Goal: Task Accomplishment & Management: Manage account settings

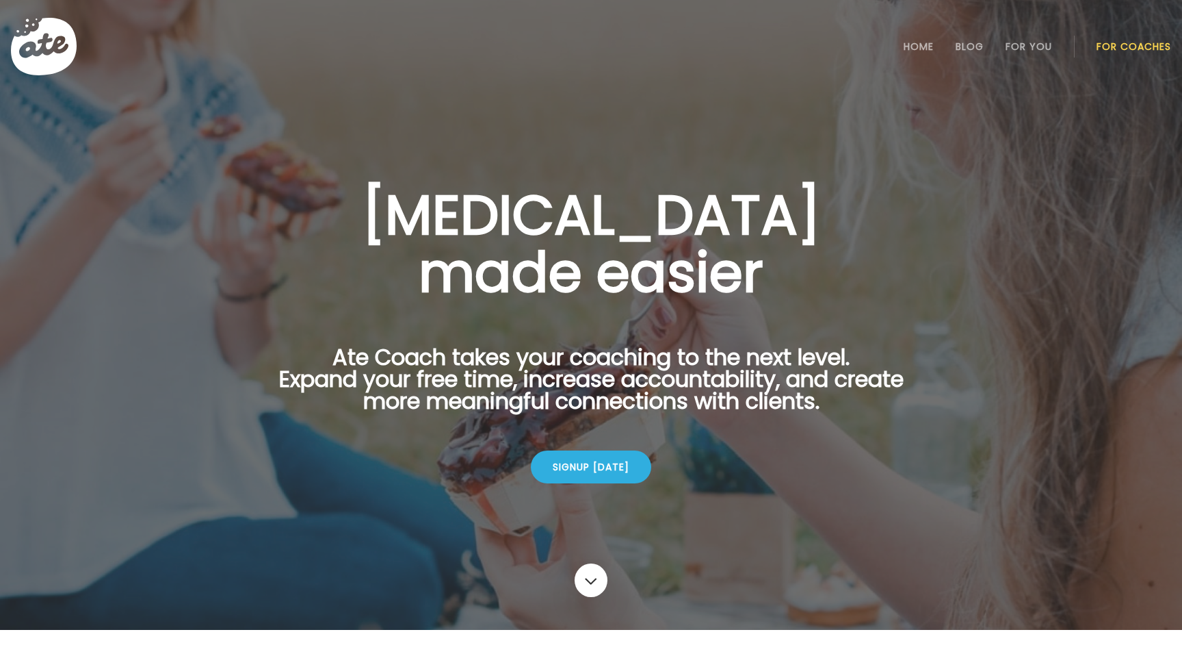
click at [1109, 51] on link "For Coaches" at bounding box center [1134, 46] width 75 height 11
click at [1133, 44] on link "Login" at bounding box center [1134, 46] width 63 height 27
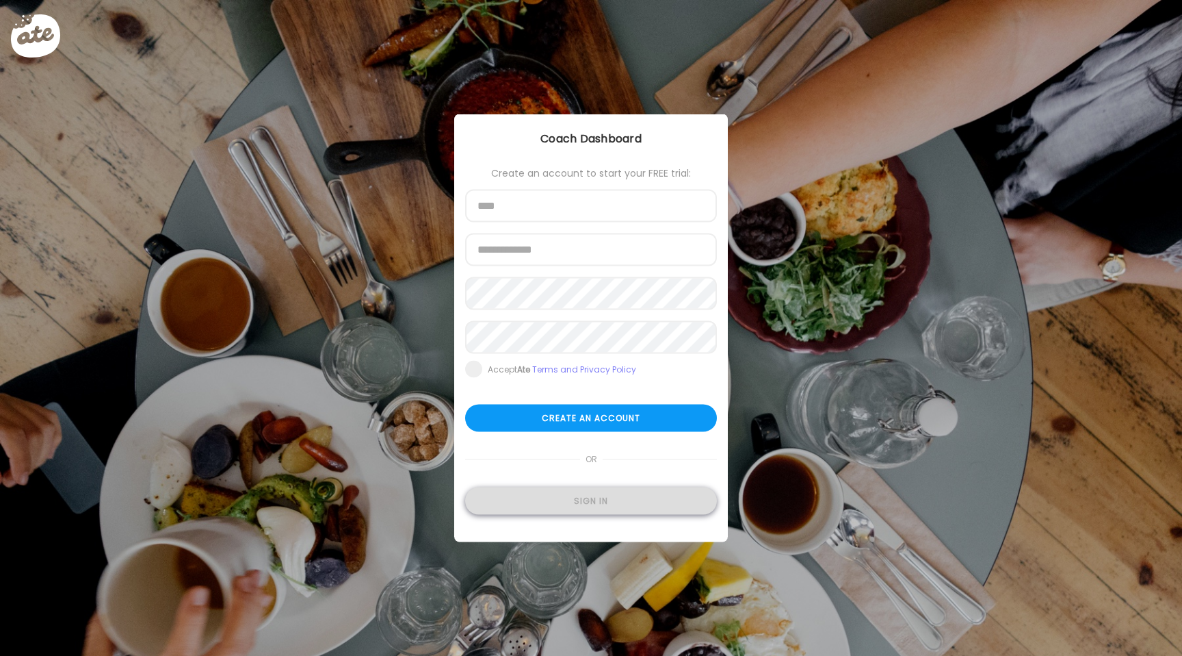
click at [565, 509] on div "Sign in" at bounding box center [591, 500] width 252 height 27
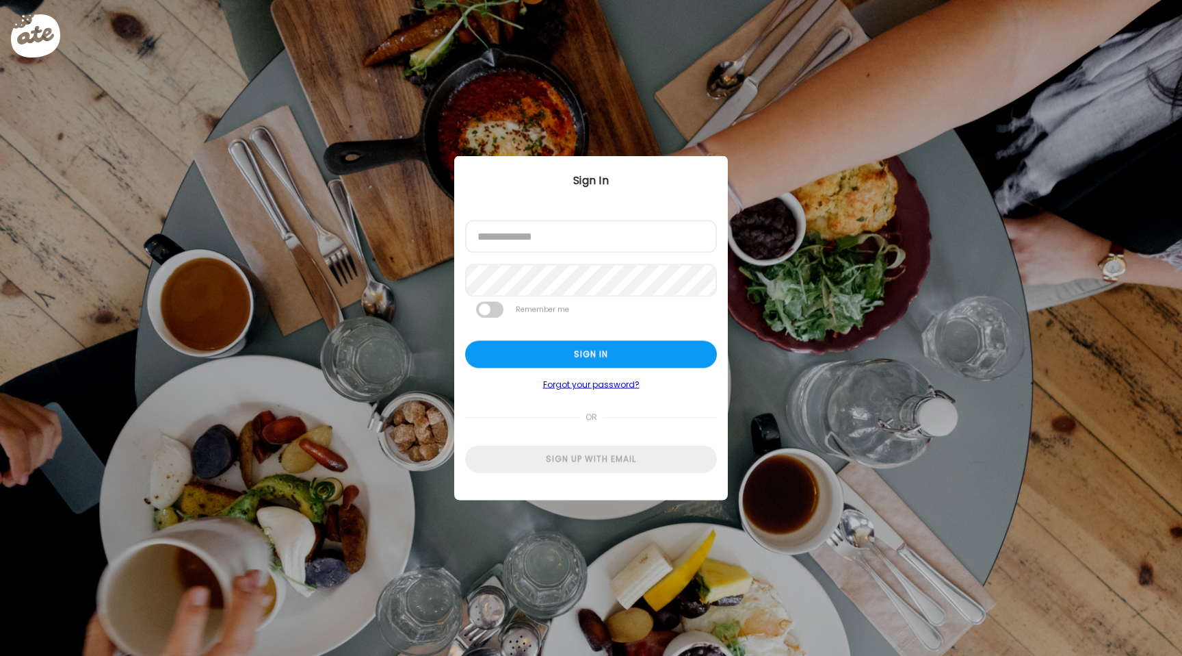
click at [542, 255] on form "Email address Password Remember me Sign in Forgot your password? or Sign up wit…" at bounding box center [591, 346] width 252 height 253
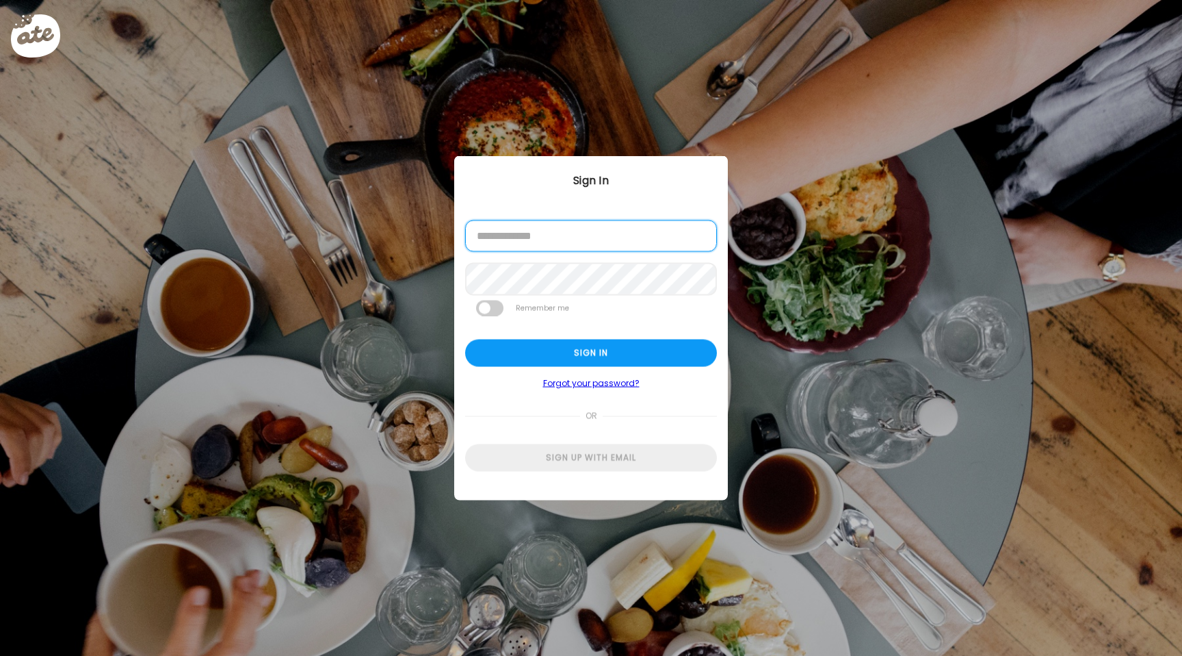
click at [550, 249] on input "email" at bounding box center [591, 235] width 252 height 31
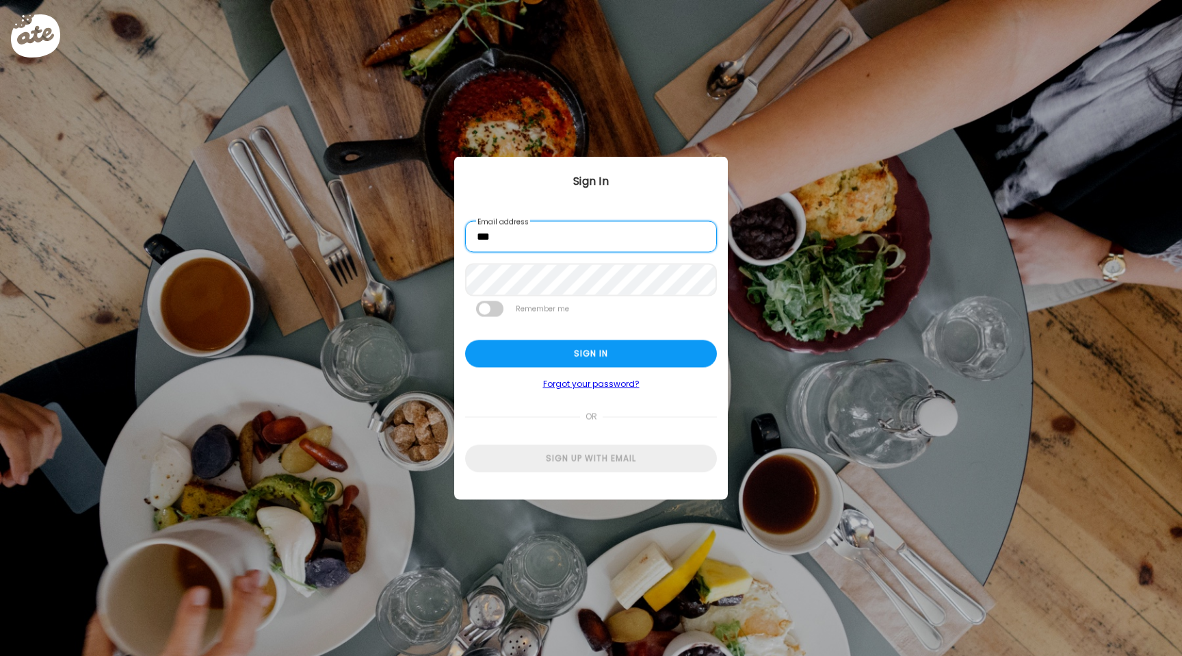
type input "**********"
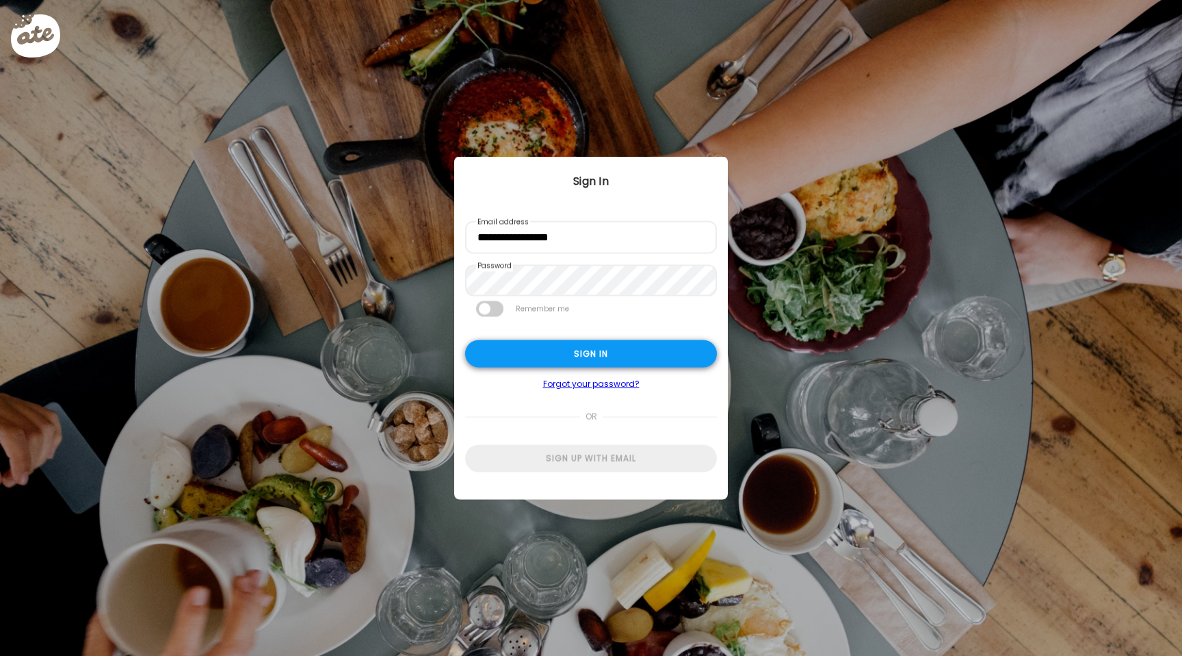
click at [601, 361] on div "Sign in" at bounding box center [591, 353] width 252 height 27
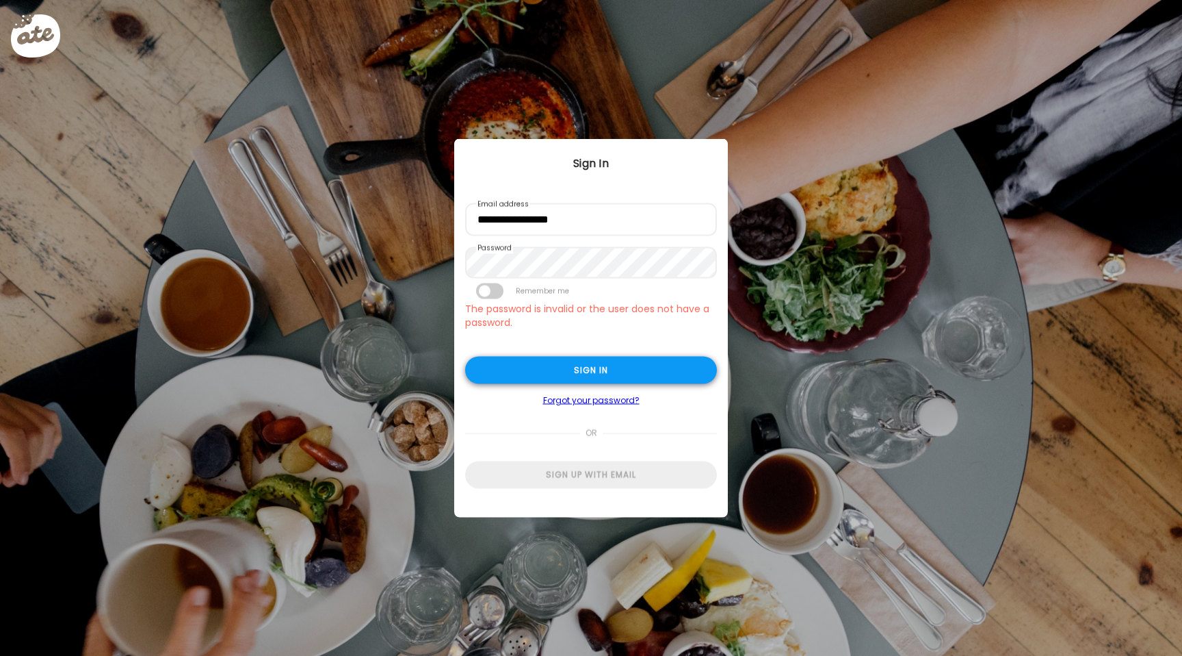
click at [612, 365] on div "Sign in" at bounding box center [591, 370] width 252 height 27
type input "**********"
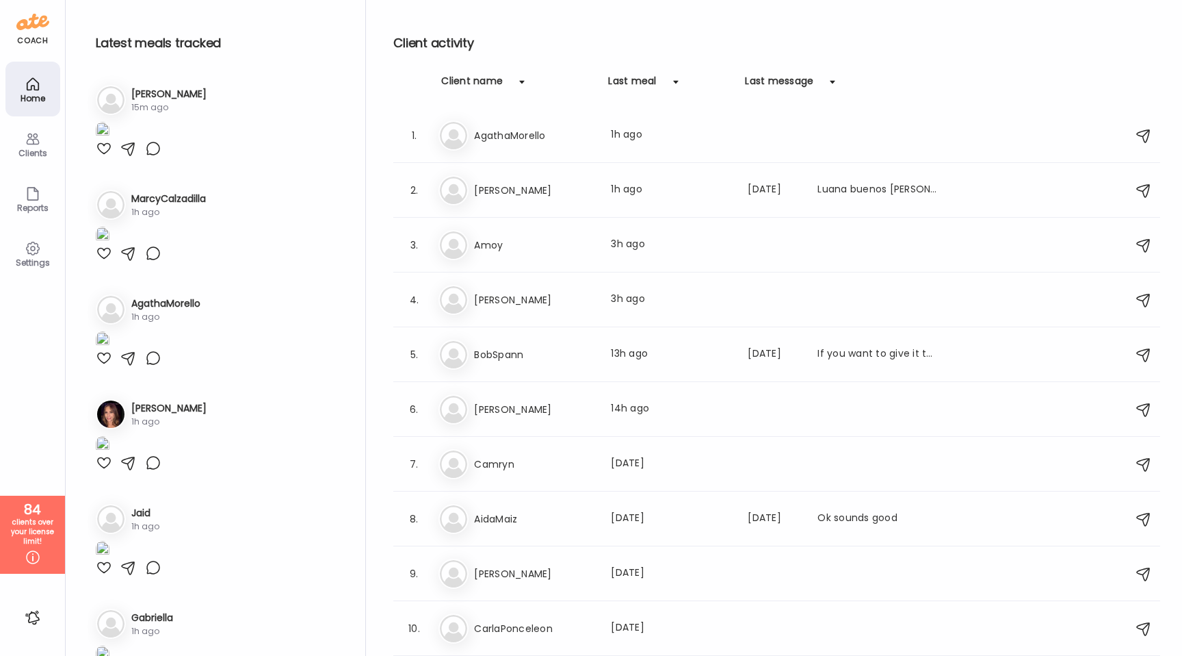
click at [103, 157] on div at bounding box center [104, 148] width 16 height 16
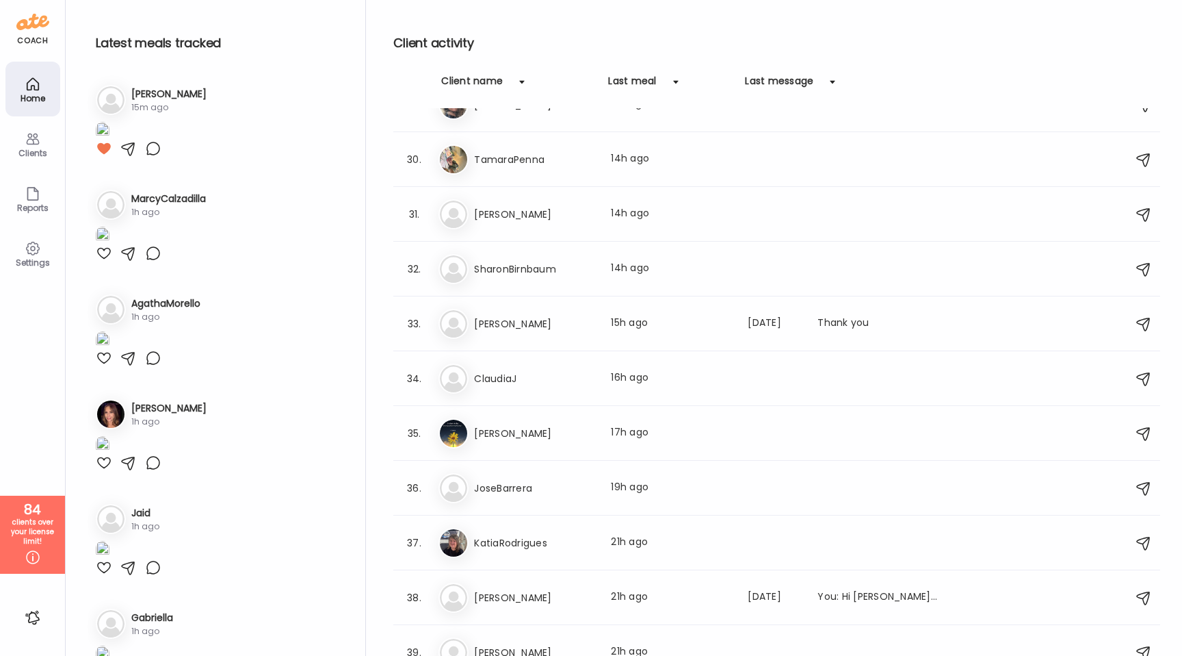
scroll to position [1566, 0]
click at [31, 137] on icon at bounding box center [33, 139] width 16 height 16
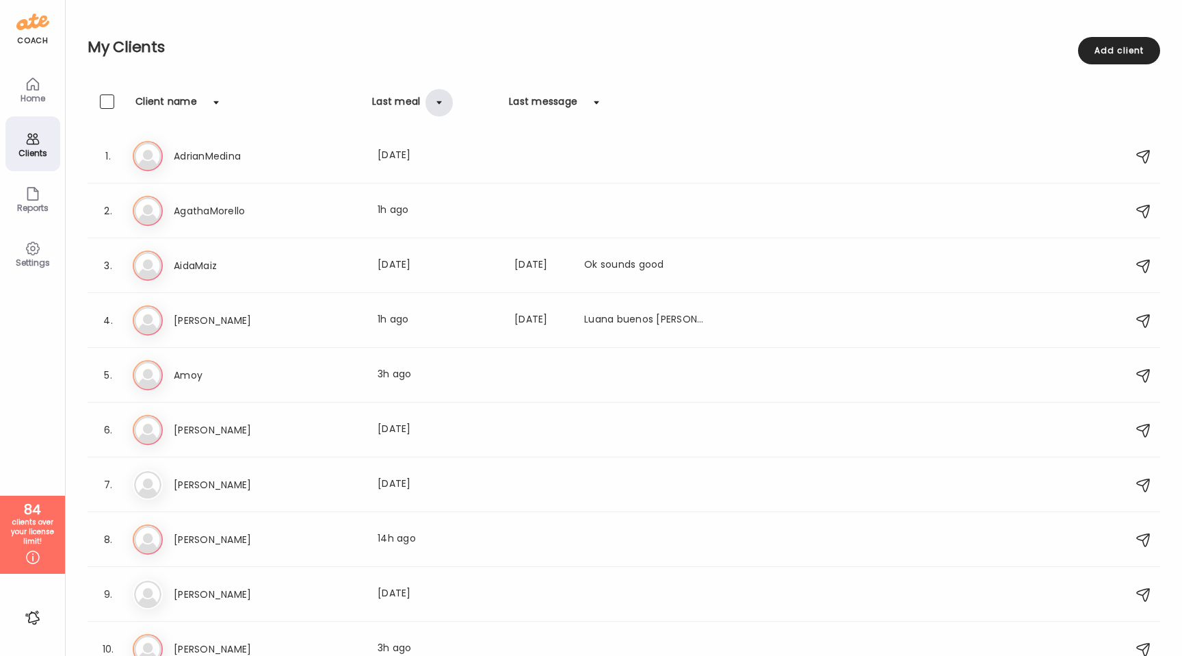
click at [432, 101] on div at bounding box center [439, 102] width 27 height 27
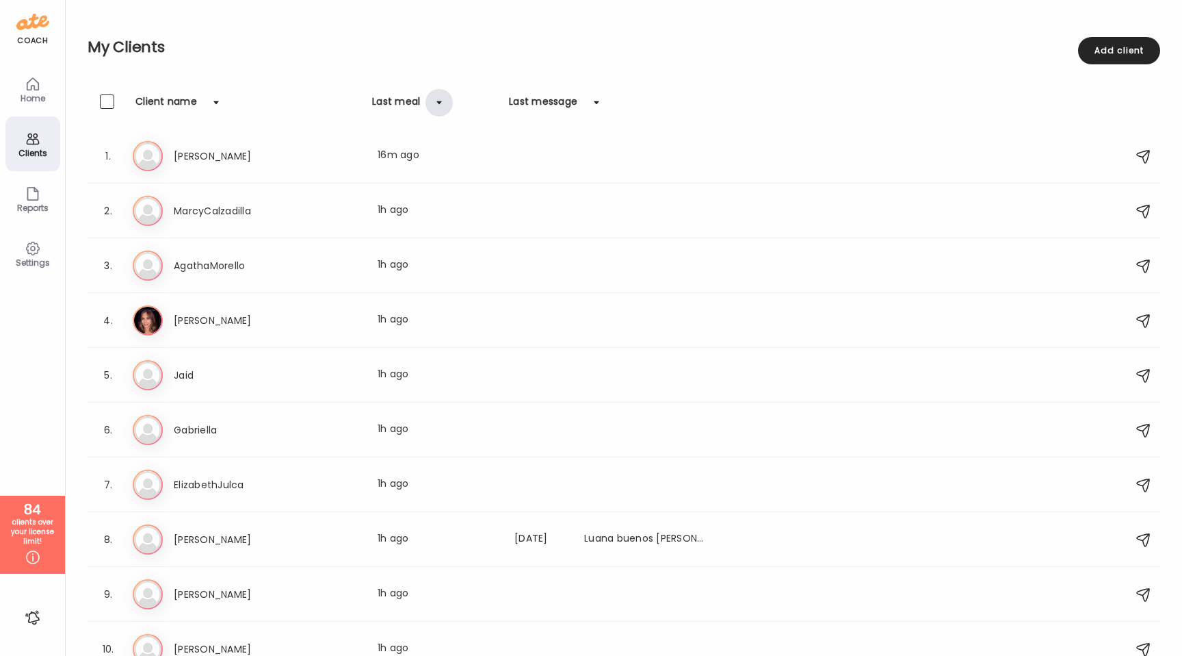
click at [432, 101] on div at bounding box center [439, 102] width 27 height 27
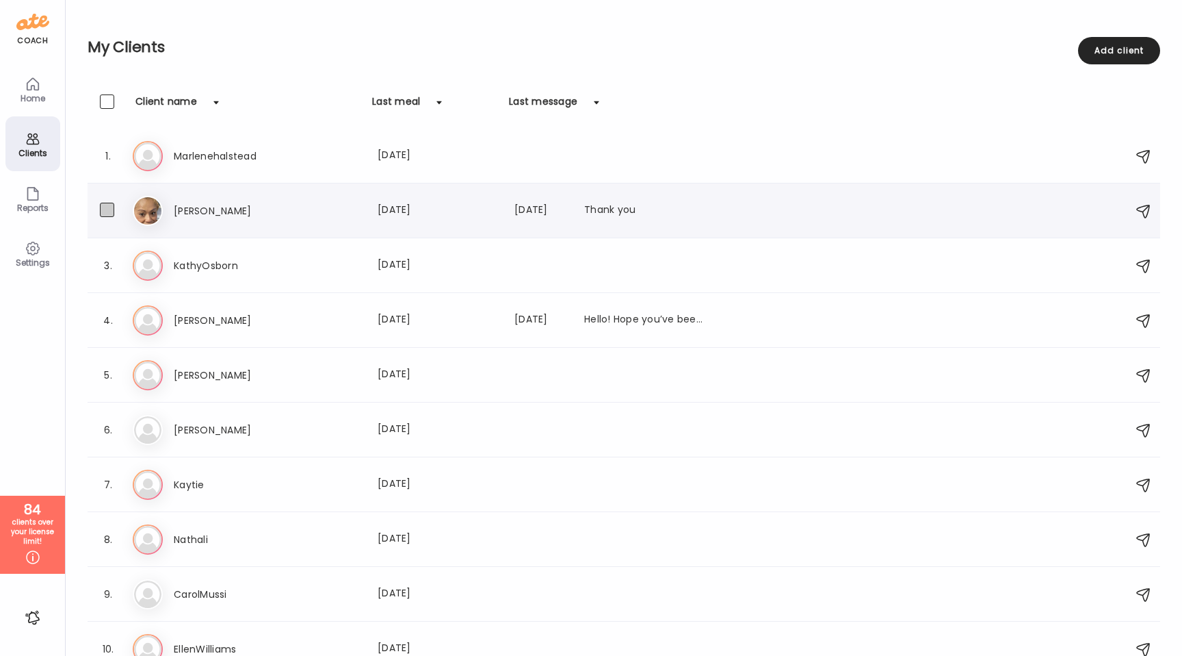
click at [103, 209] on span at bounding box center [107, 210] width 14 height 14
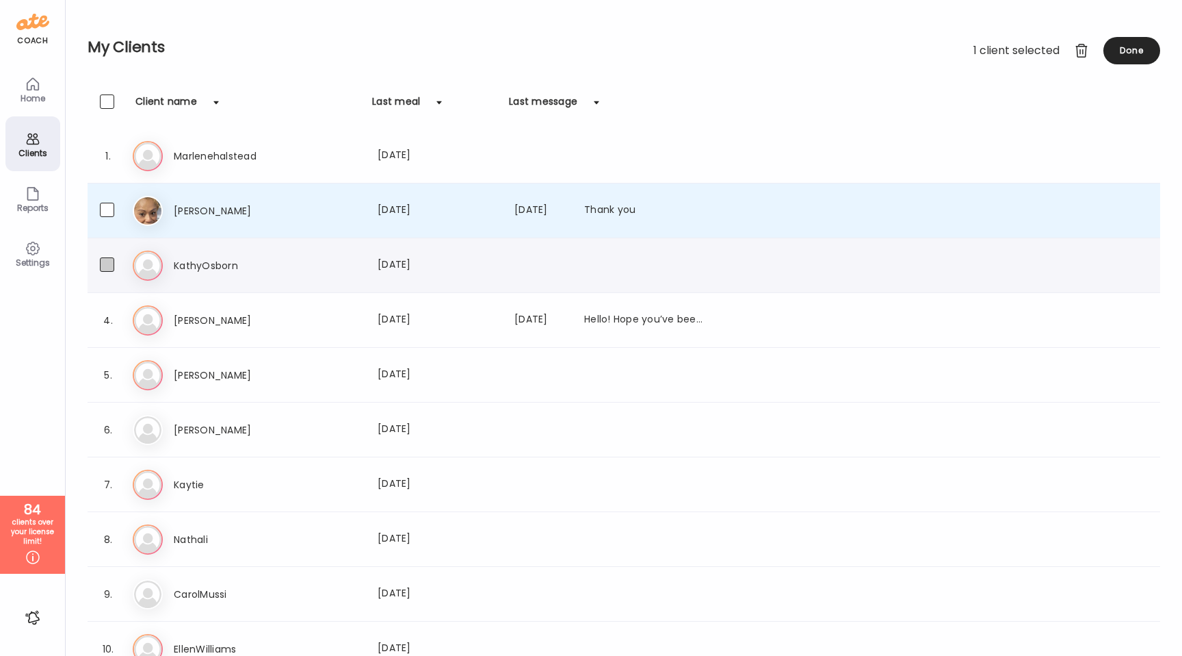
click at [104, 265] on span at bounding box center [107, 264] width 14 height 14
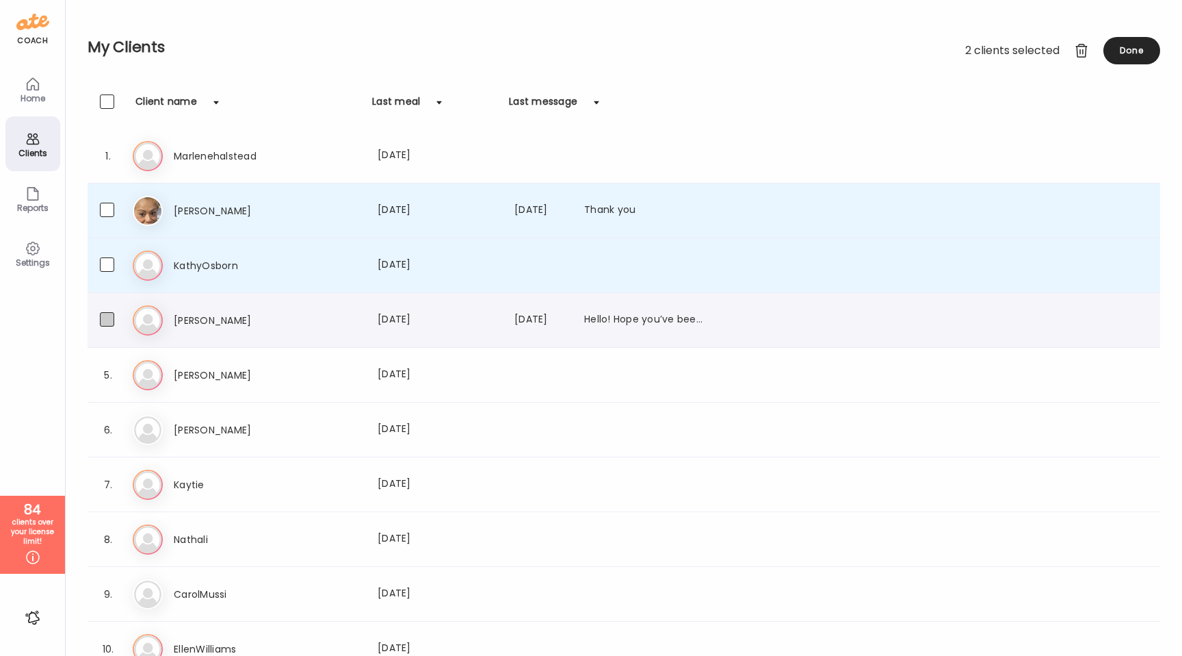
click at [109, 322] on span at bounding box center [107, 319] width 14 height 14
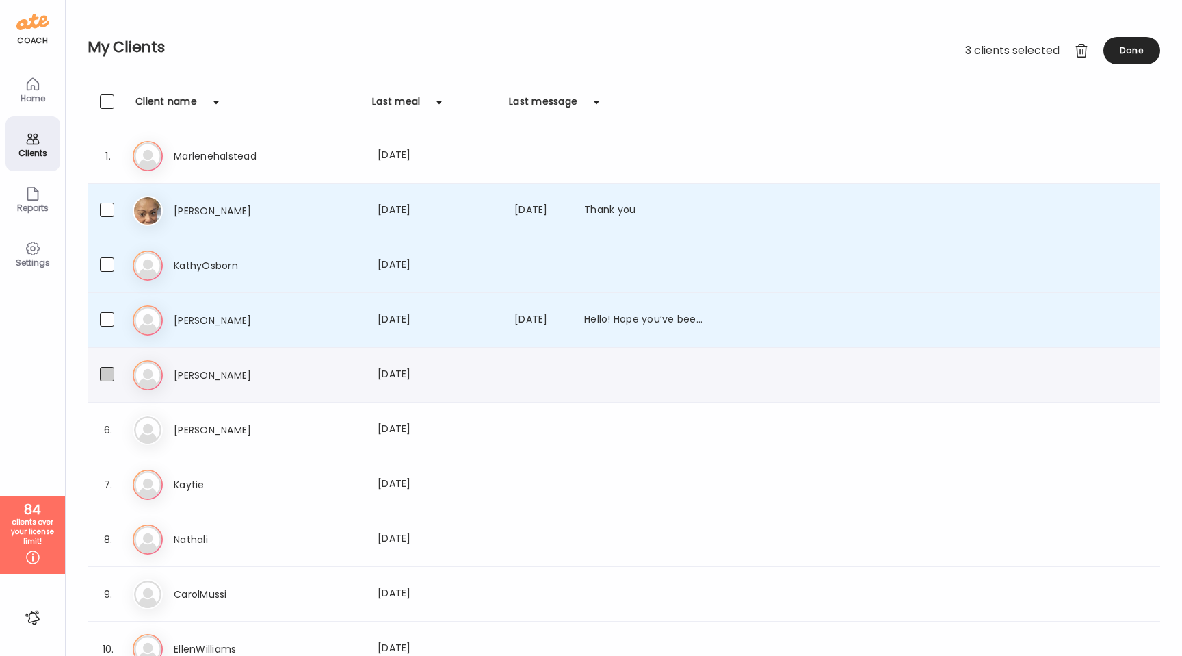
click at [103, 375] on span at bounding box center [107, 374] width 14 height 14
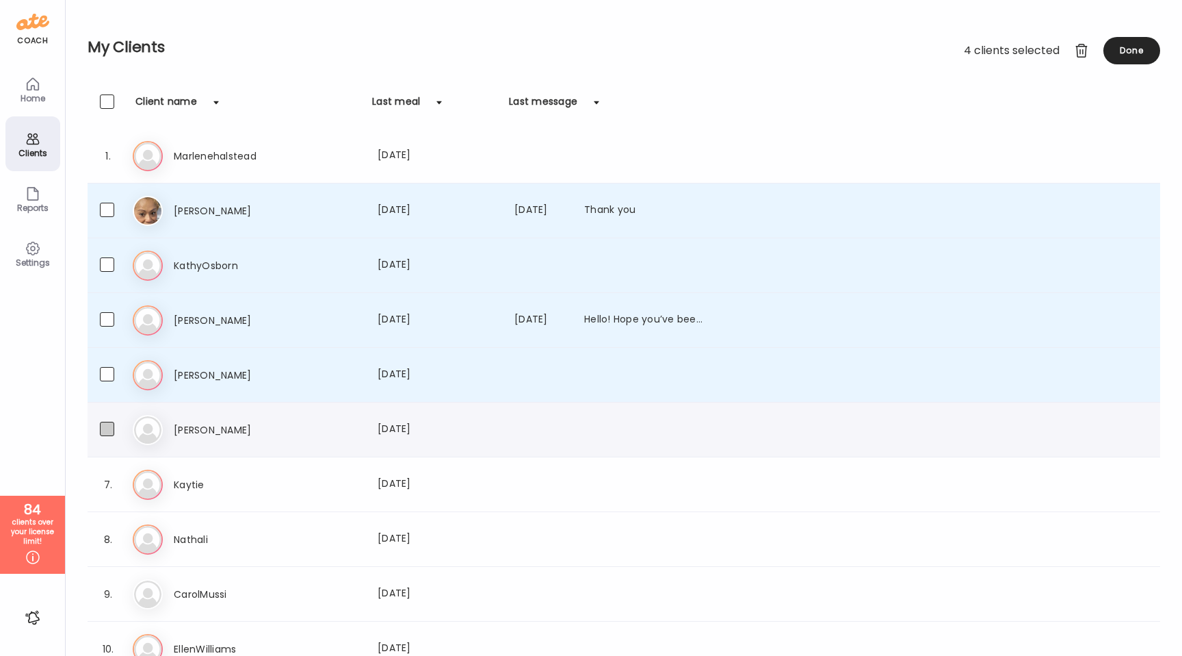
click at [109, 428] on span at bounding box center [107, 429] width 14 height 14
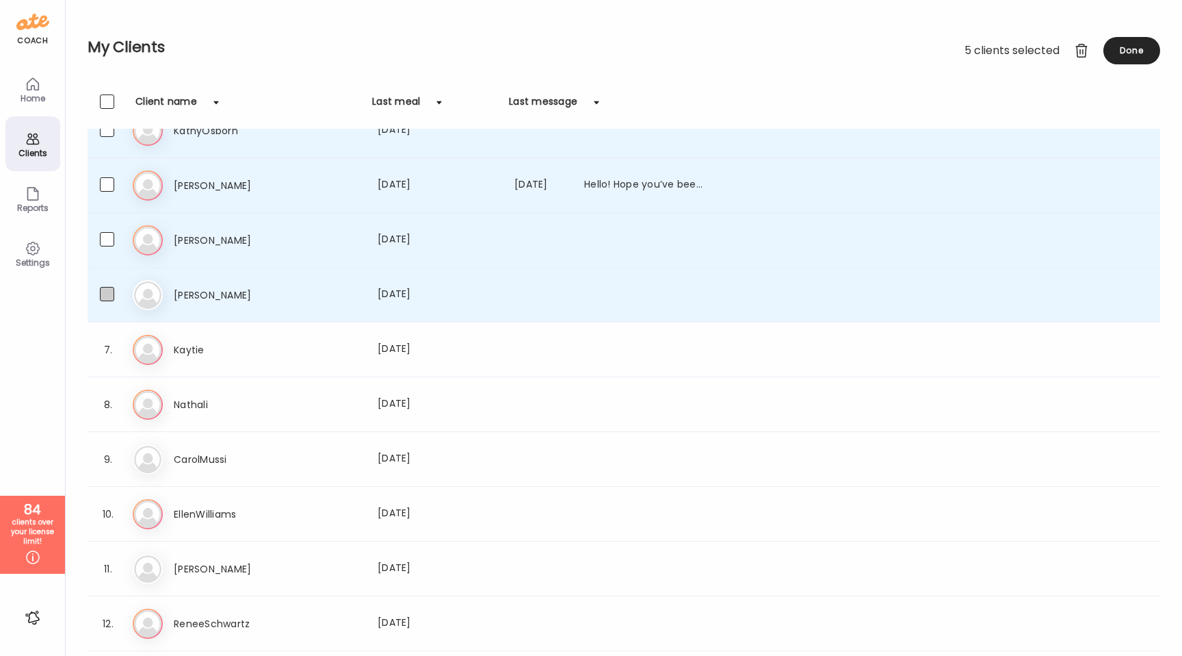
scroll to position [144, 0]
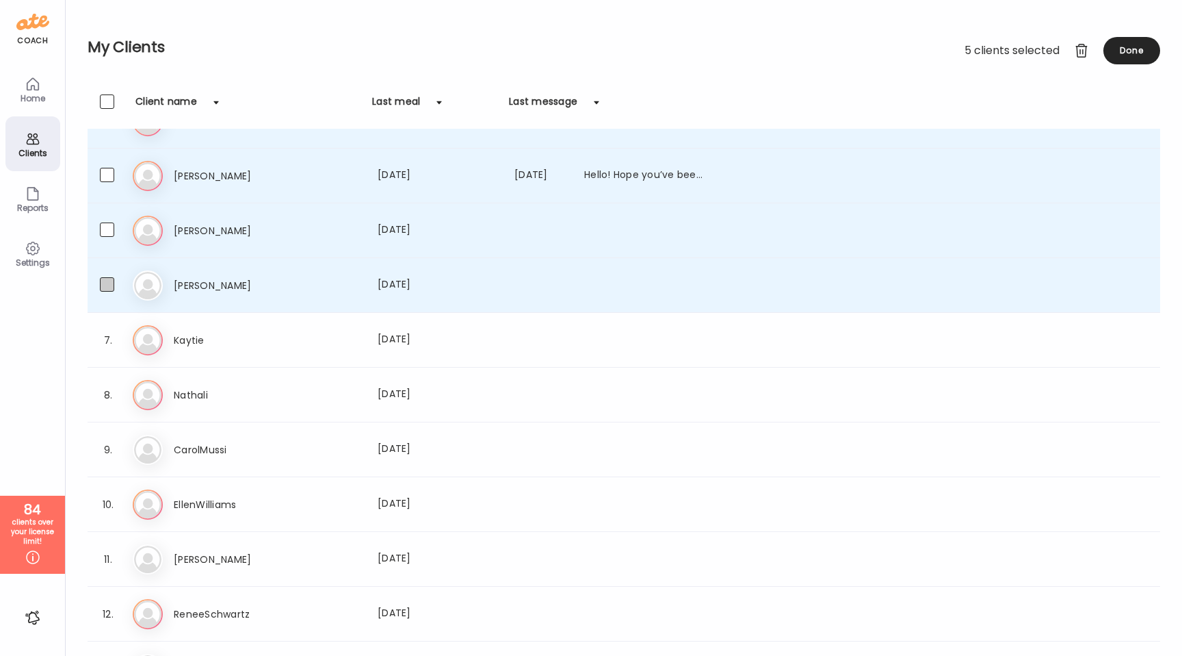
click at [109, 279] on span at bounding box center [107, 284] width 14 height 14
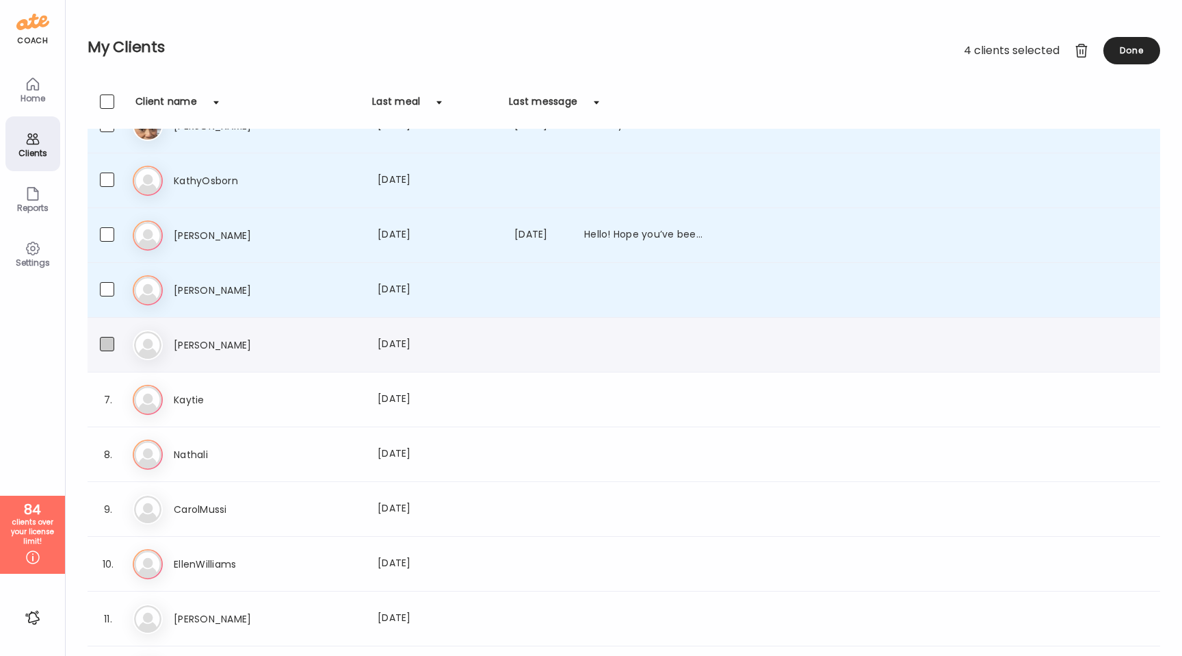
scroll to position [62, 0]
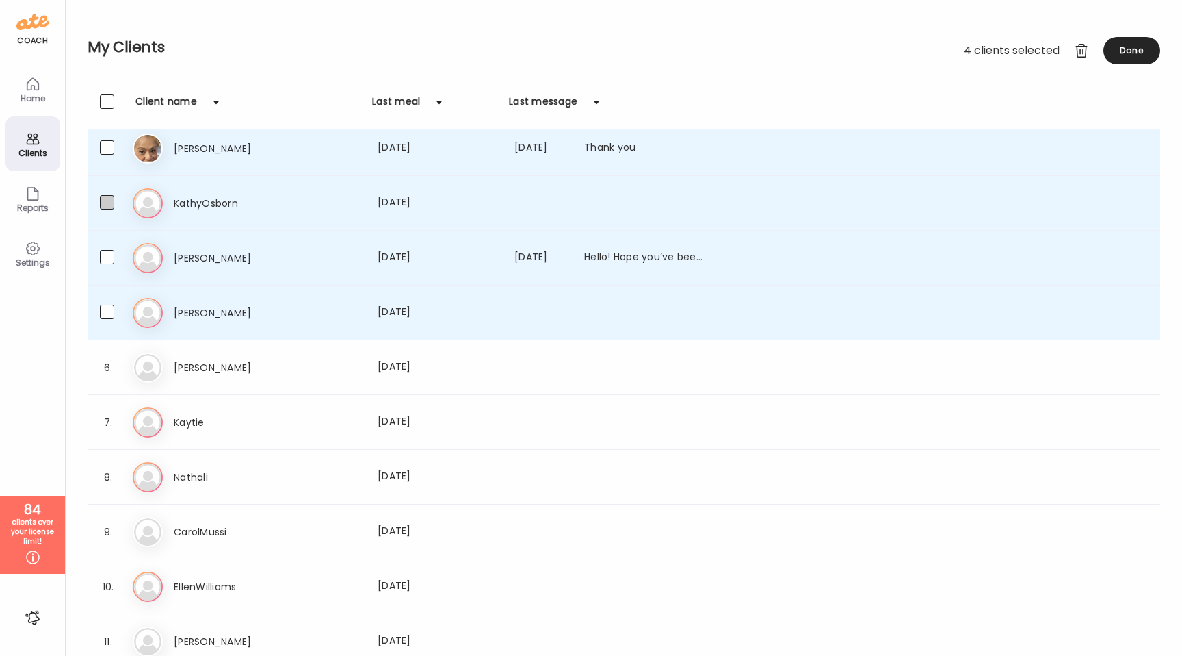
click at [113, 200] on span at bounding box center [107, 202] width 14 height 14
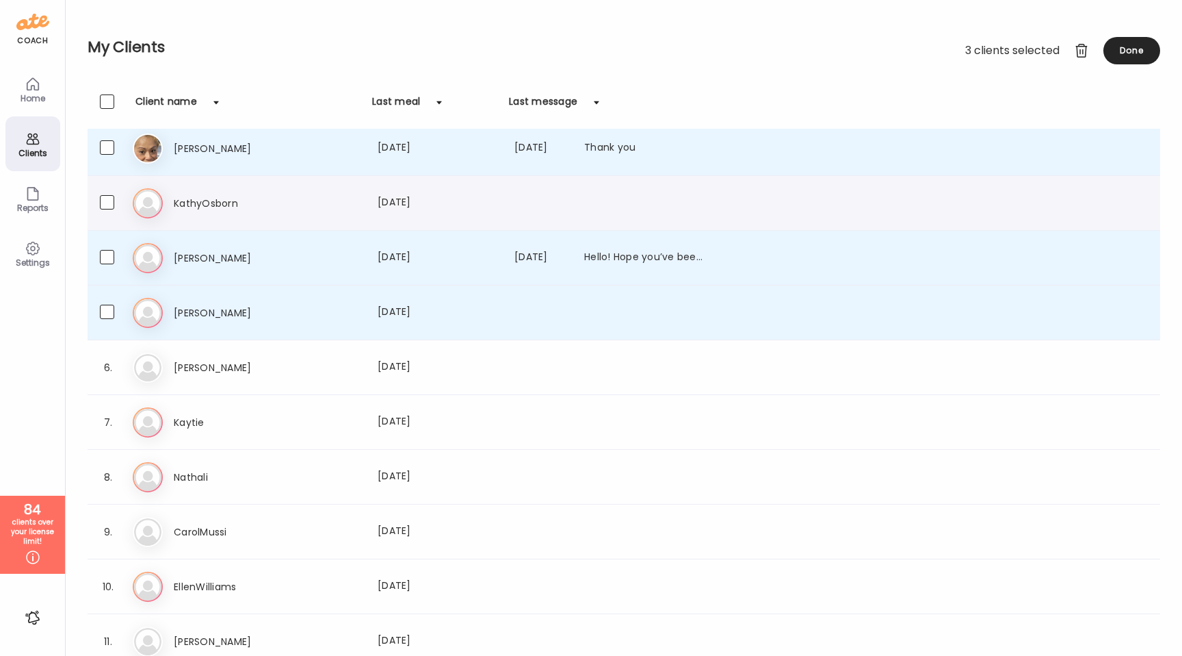
scroll to position [0, 0]
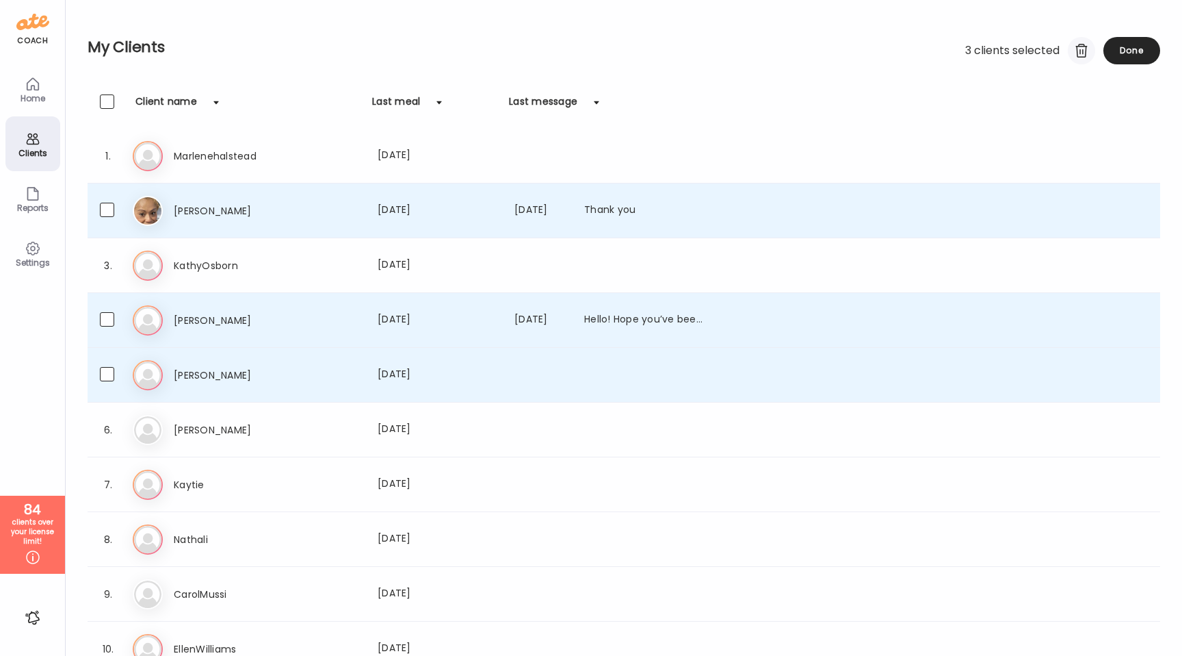
click at [1078, 49] on div at bounding box center [1081, 50] width 27 height 27
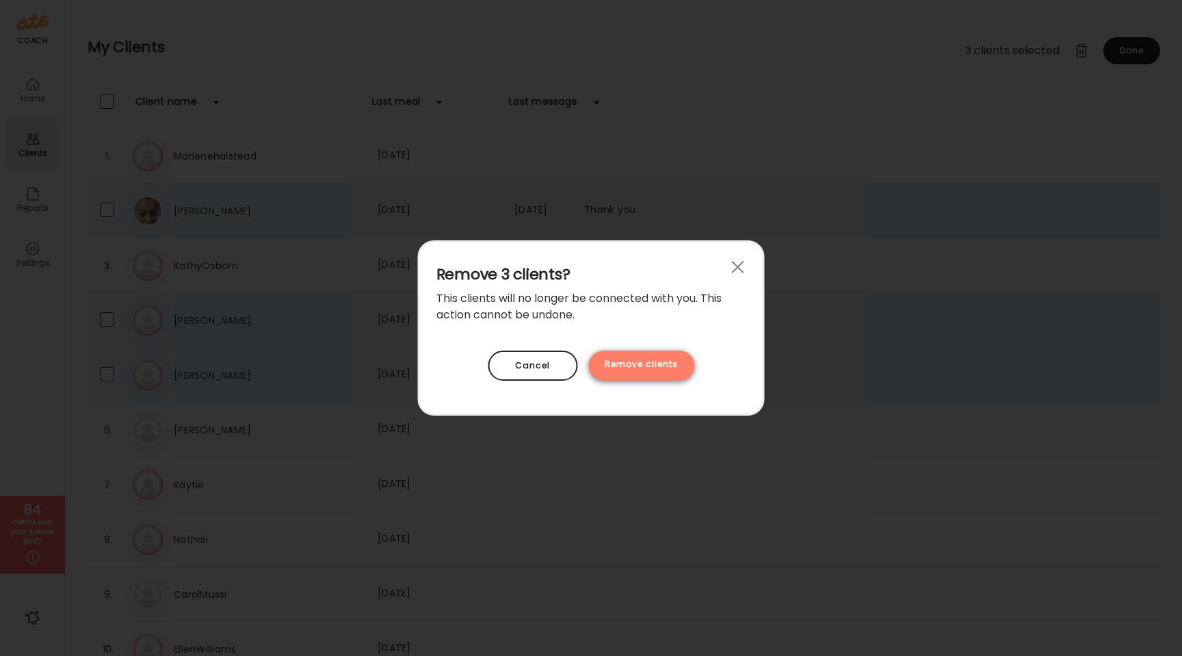
click at [632, 368] on div "Remove clients" at bounding box center [641, 365] width 106 height 30
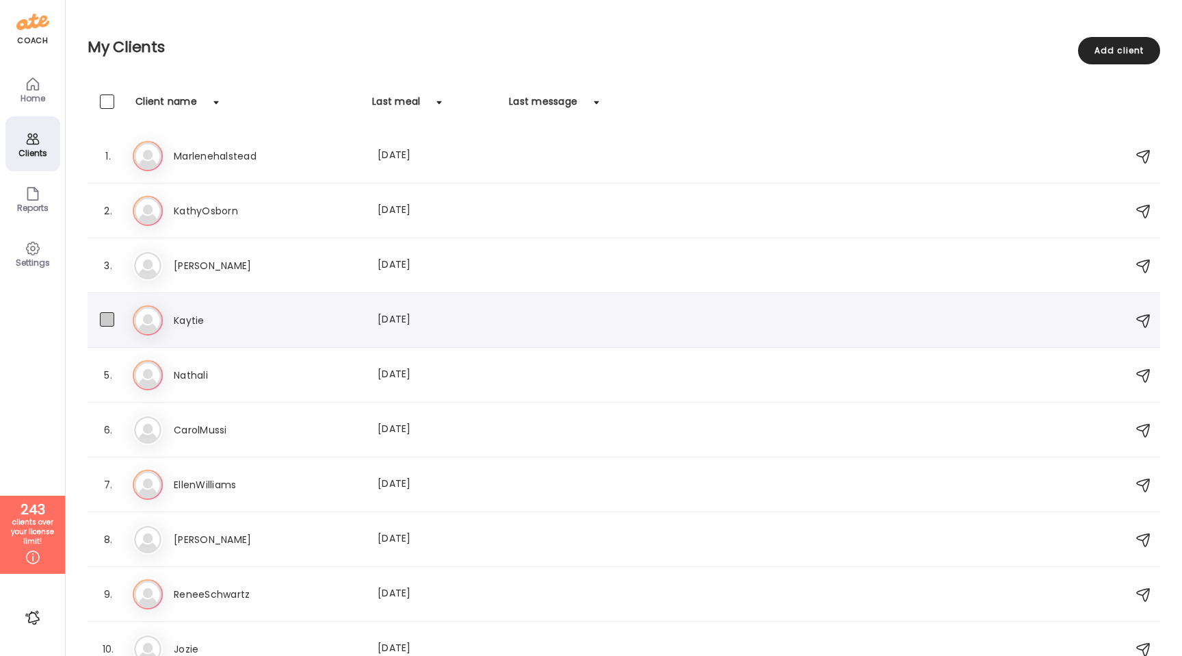
click at [107, 323] on span at bounding box center [107, 319] width 14 height 14
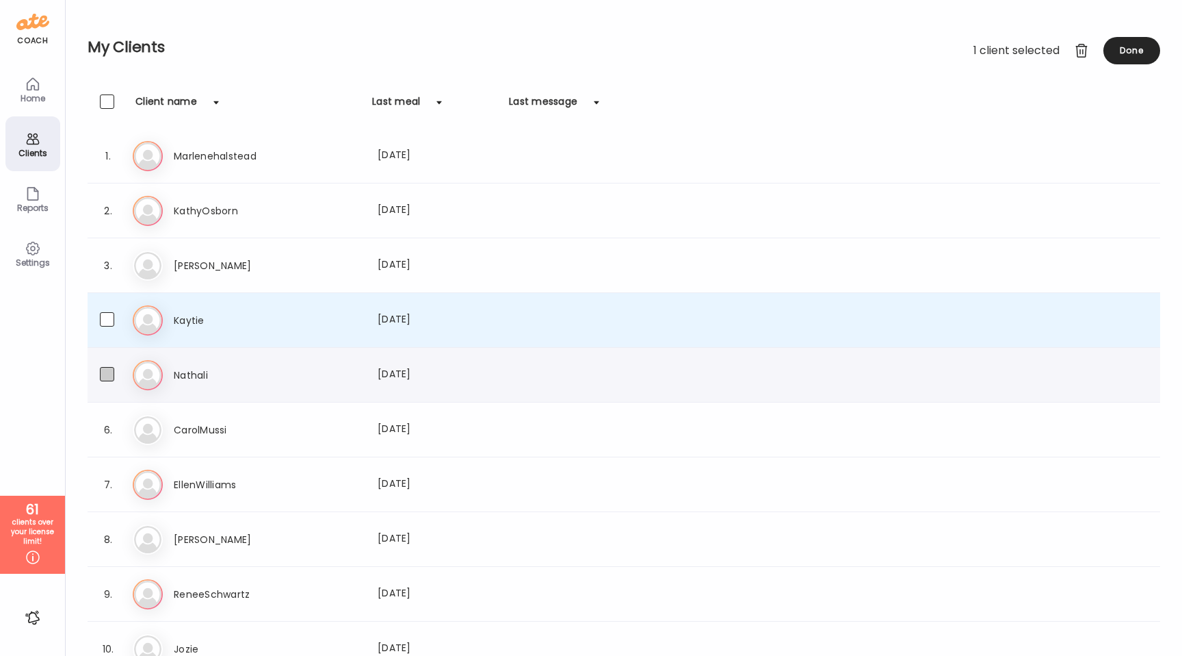
click at [108, 374] on span at bounding box center [107, 374] width 14 height 14
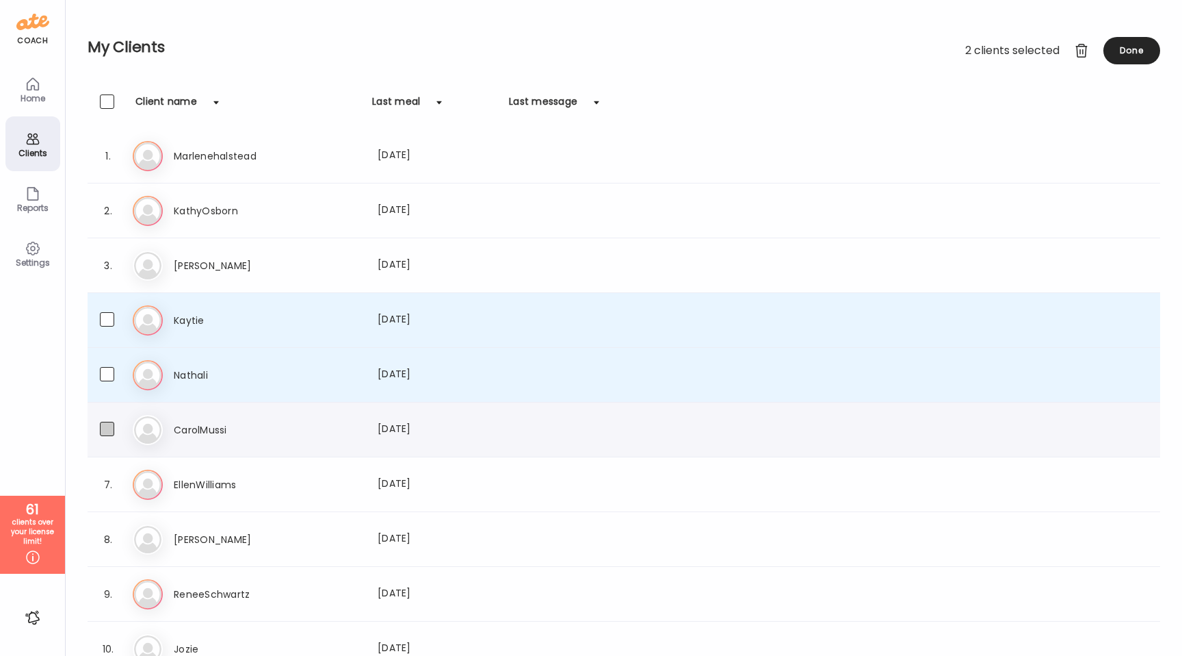
click at [106, 426] on span at bounding box center [107, 429] width 14 height 14
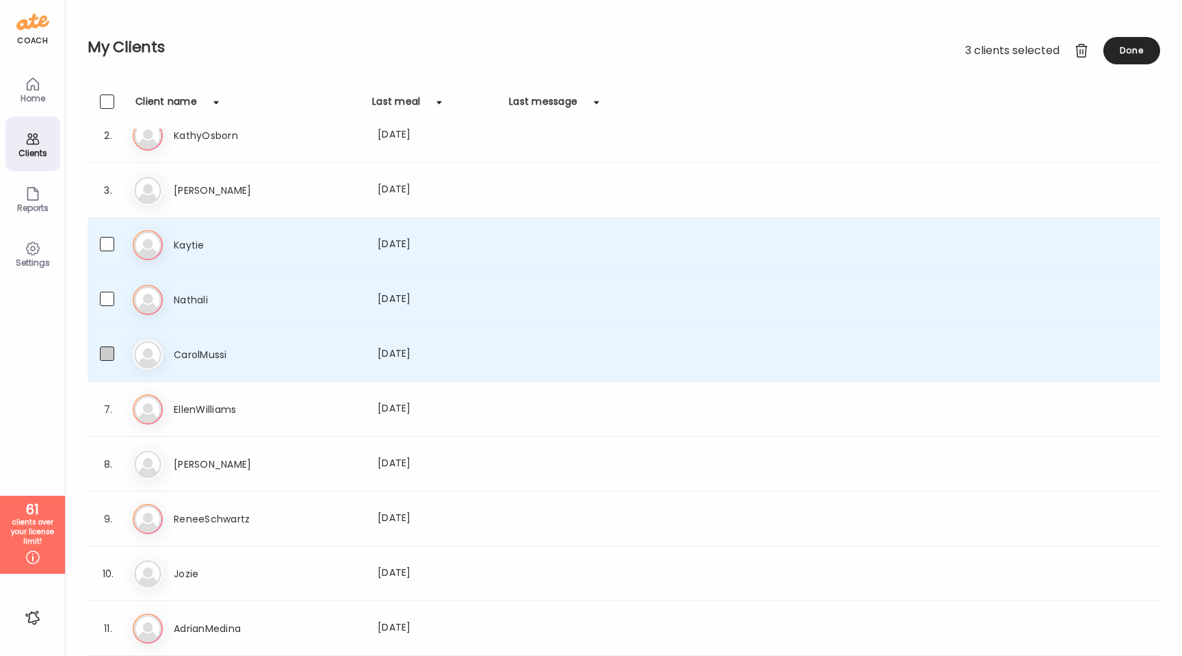
scroll to position [92, 0]
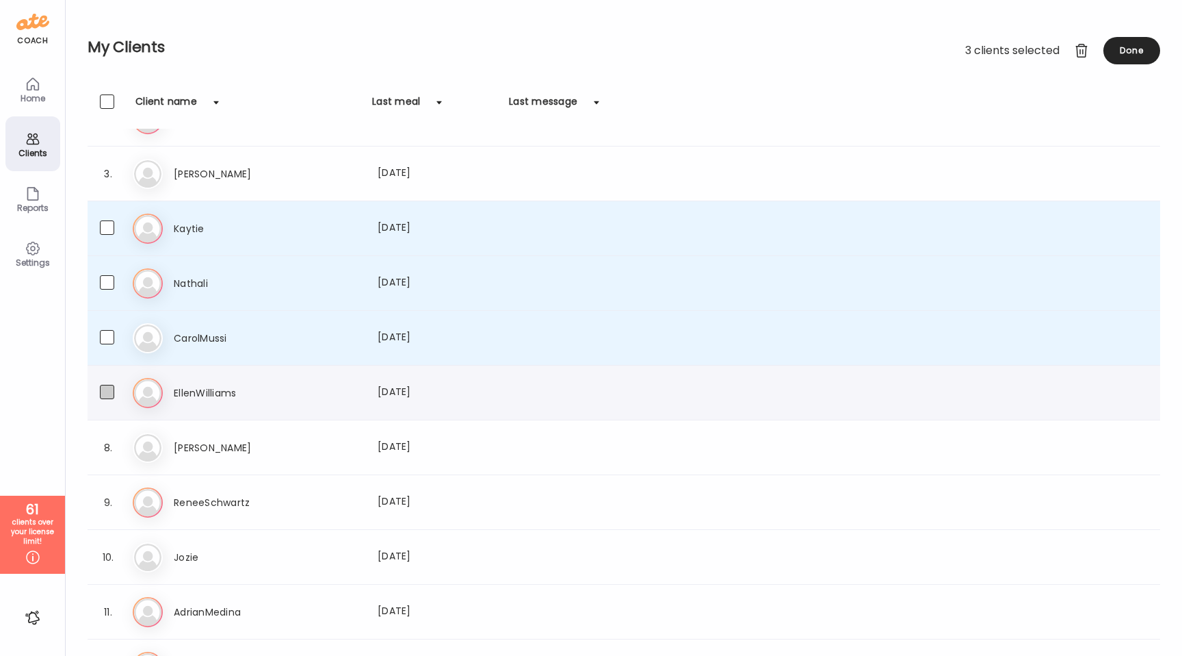
click at [107, 396] on span at bounding box center [107, 392] width 14 height 14
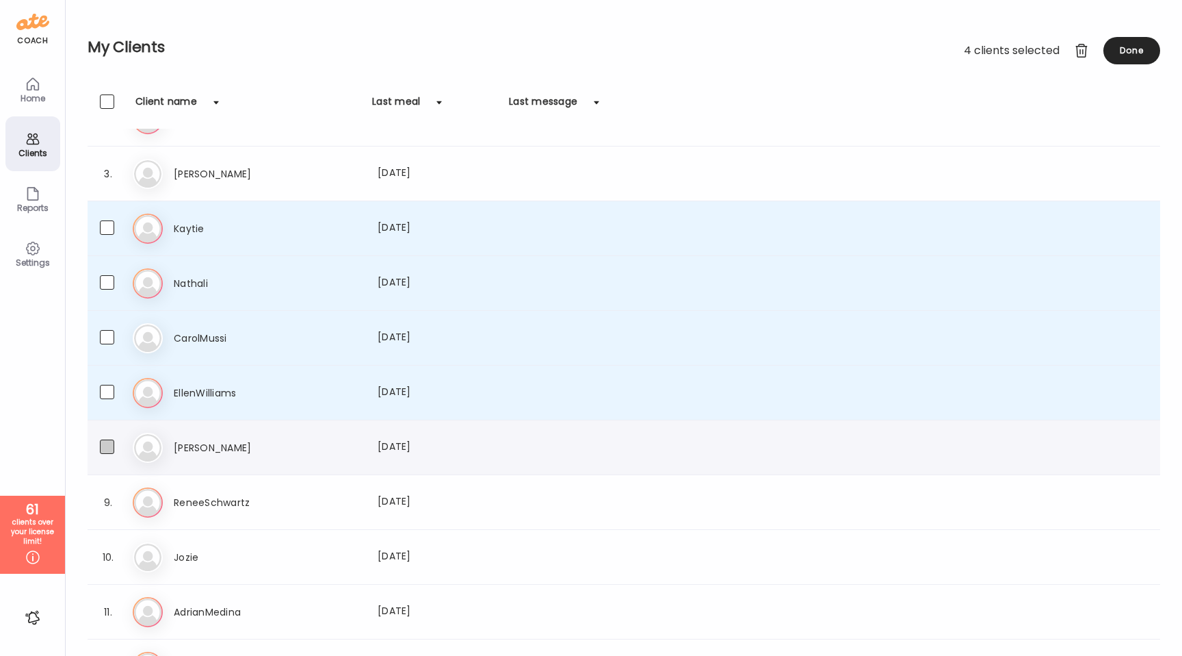
click at [107, 451] on span at bounding box center [107, 446] width 14 height 14
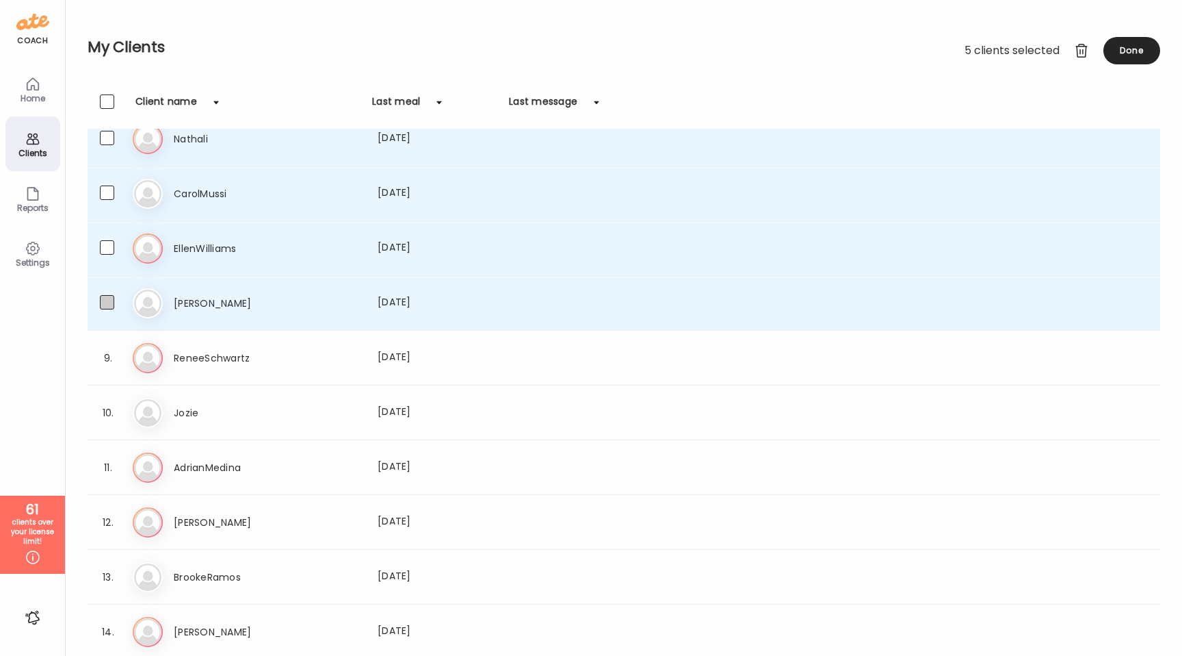
scroll to position [273, 0]
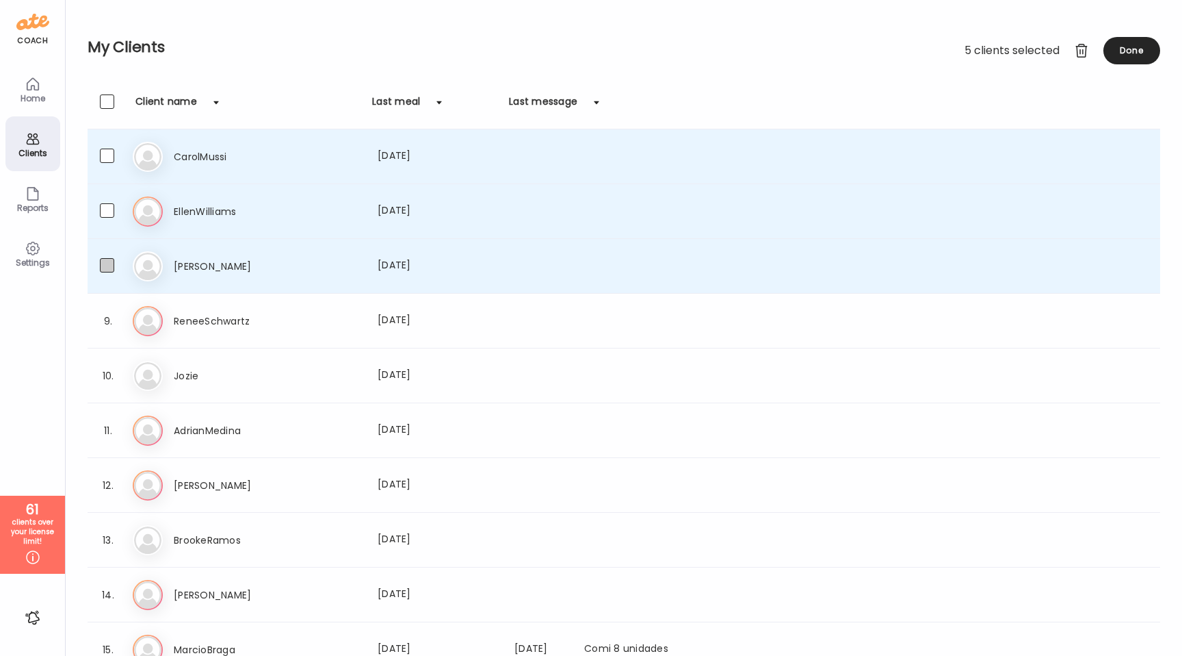
click at [106, 267] on span at bounding box center [107, 265] width 14 height 14
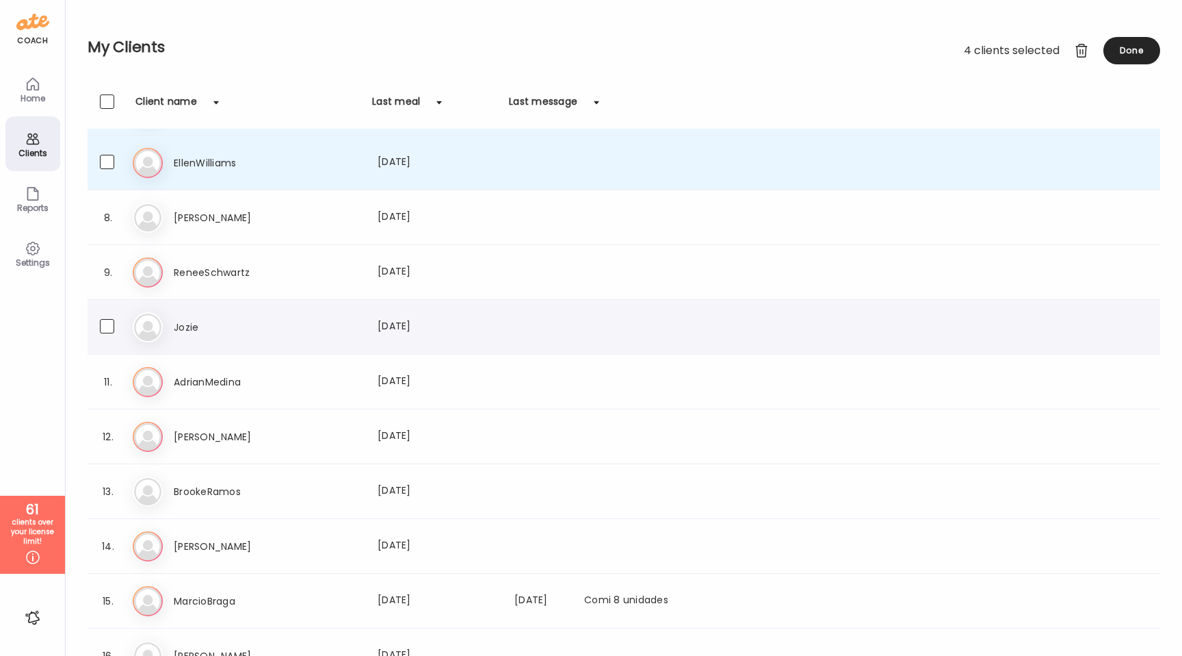
scroll to position [327, 0]
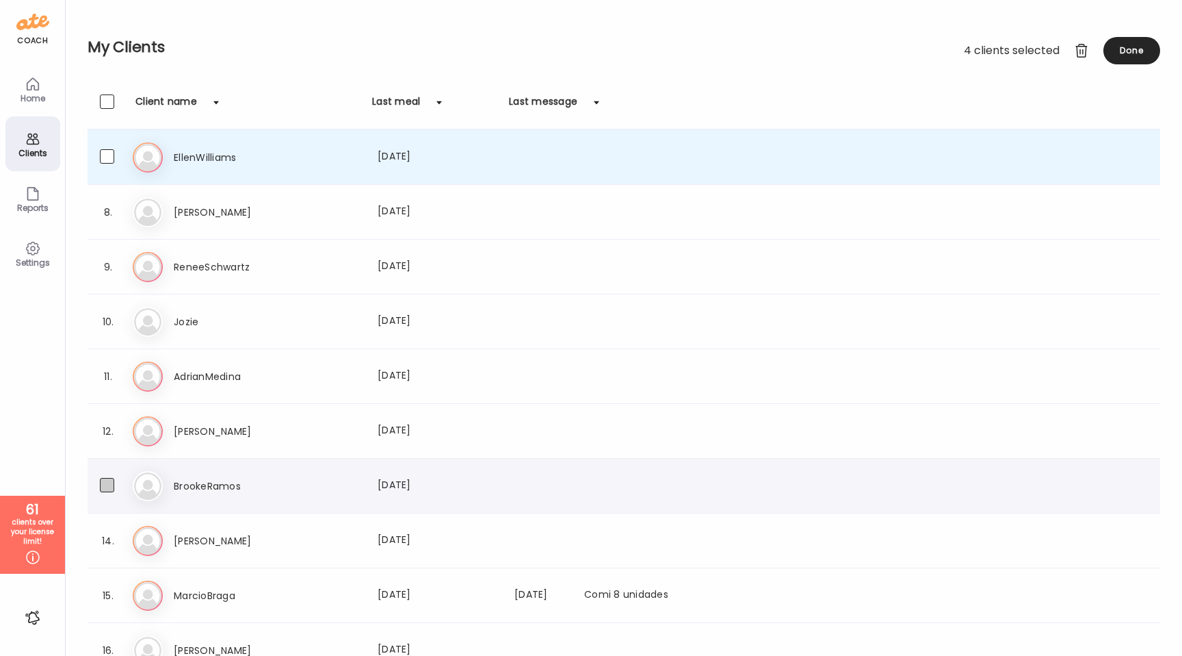
click at [108, 488] on span at bounding box center [107, 485] width 14 height 14
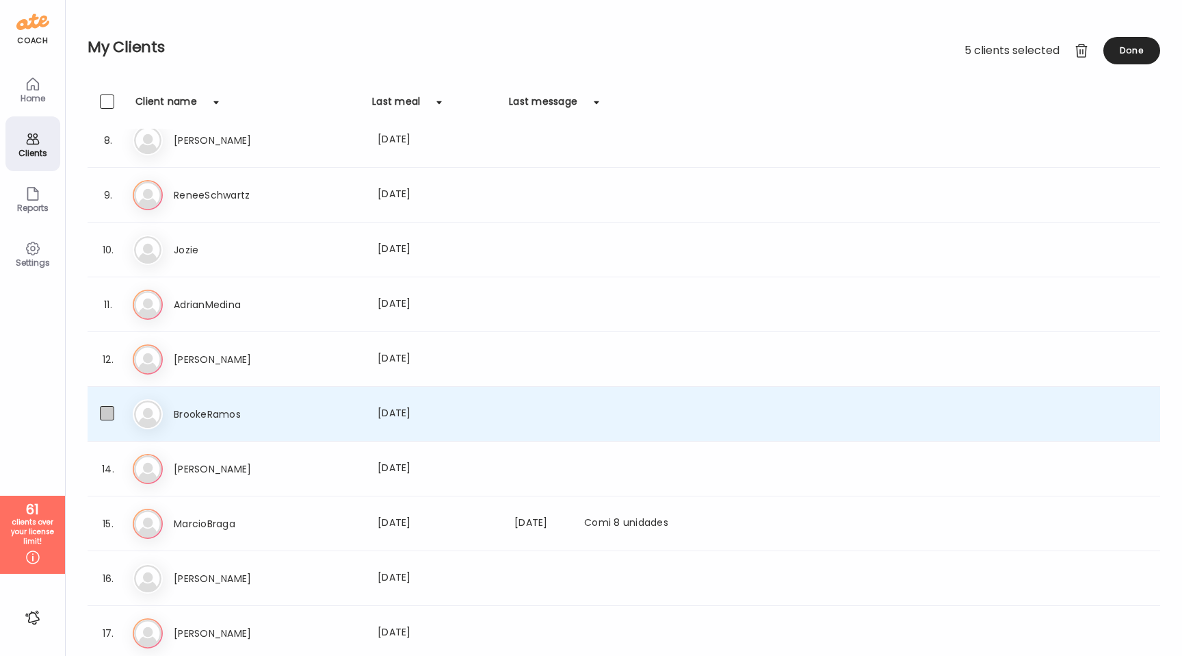
scroll to position [403, 0]
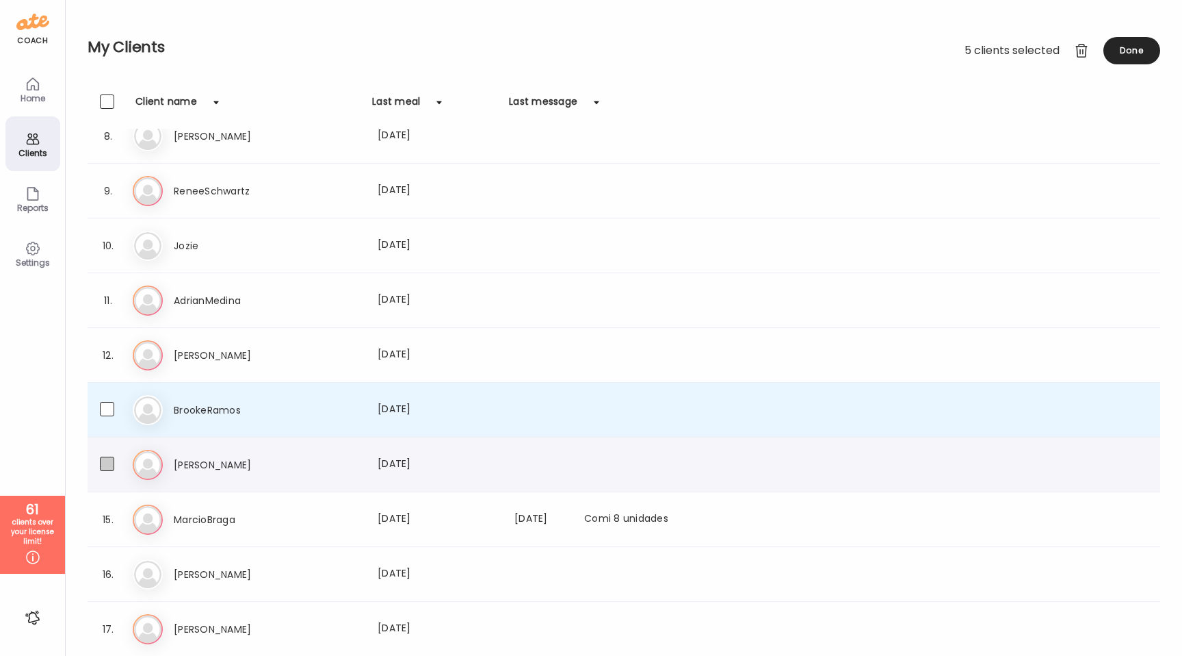
click at [102, 463] on span at bounding box center [107, 463] width 14 height 14
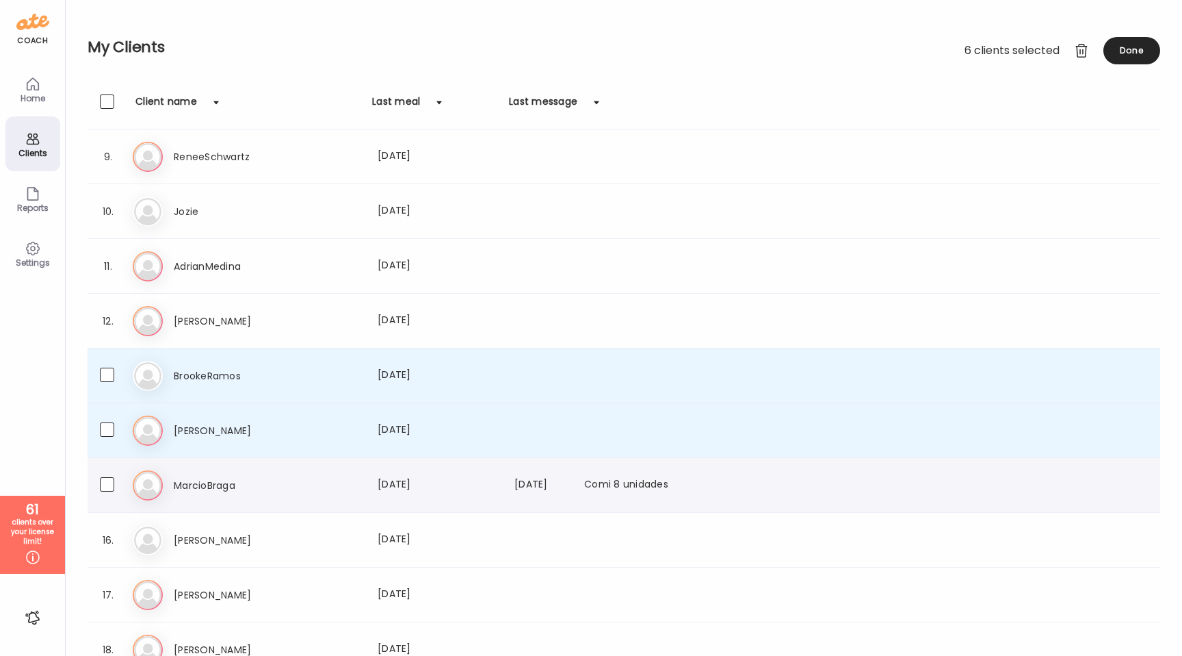
scroll to position [446, 0]
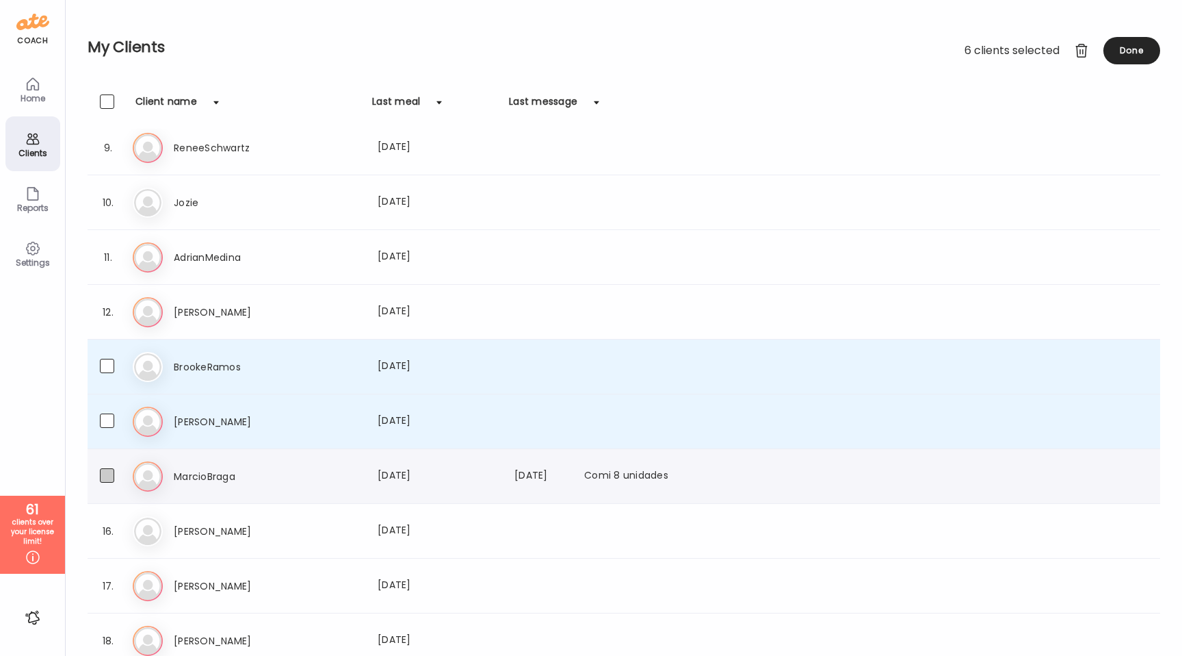
click at [111, 475] on span at bounding box center [107, 475] width 14 height 14
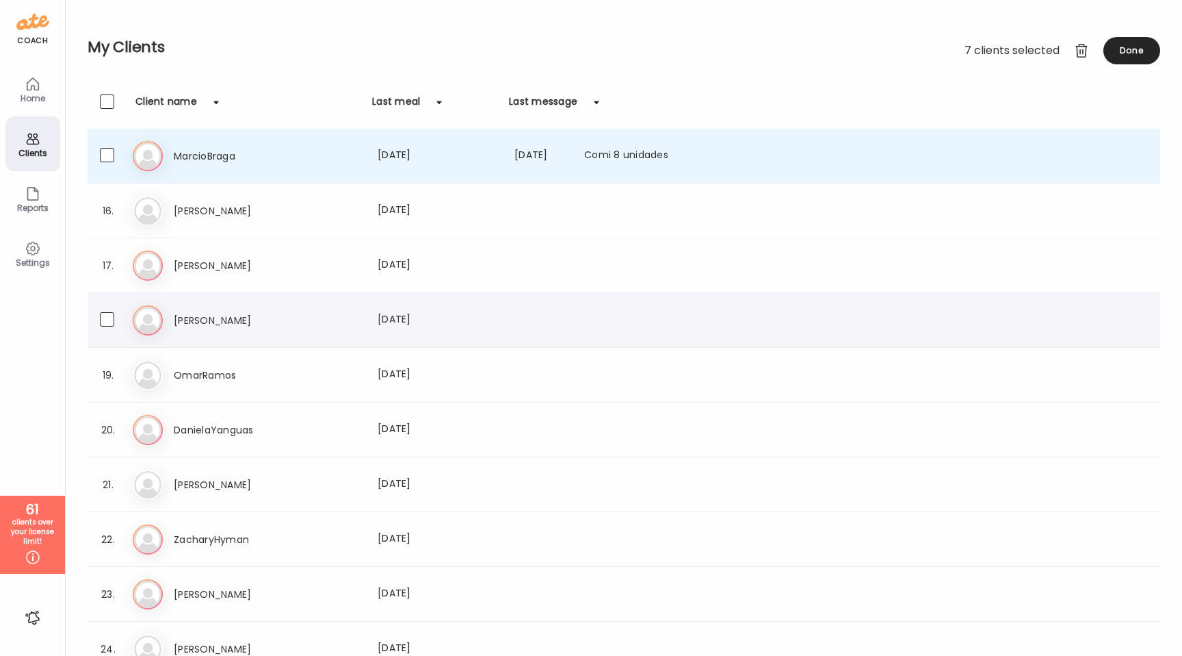
scroll to position [767, 0]
click at [107, 428] on span at bounding box center [107, 428] width 14 height 14
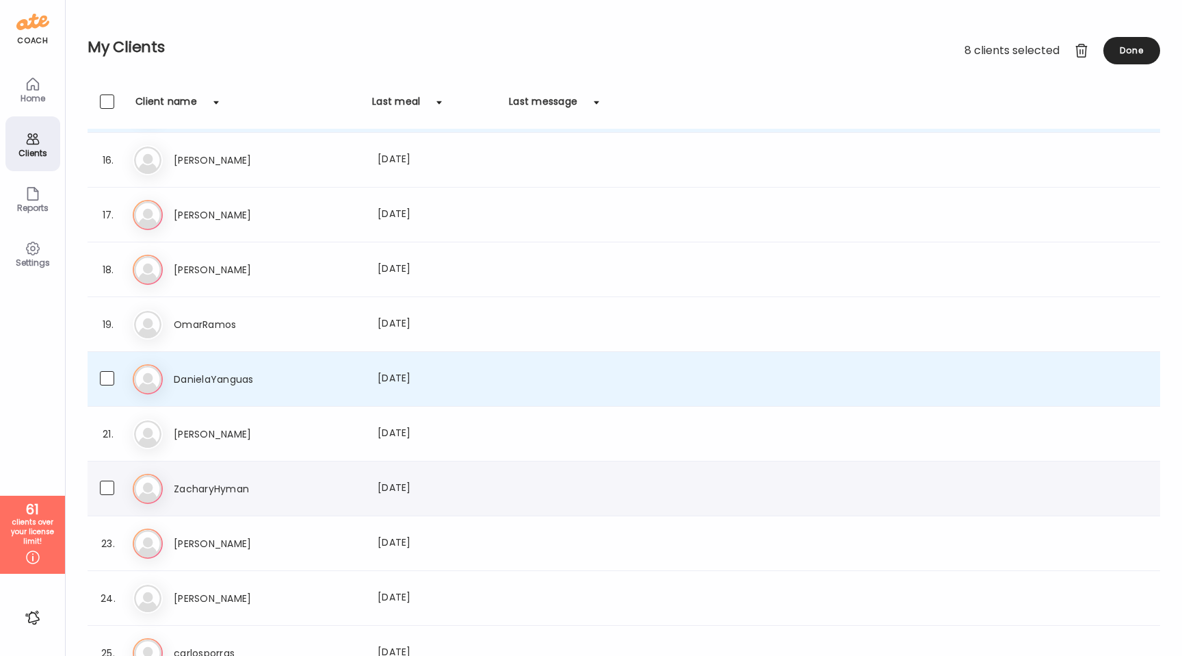
scroll to position [846, 0]
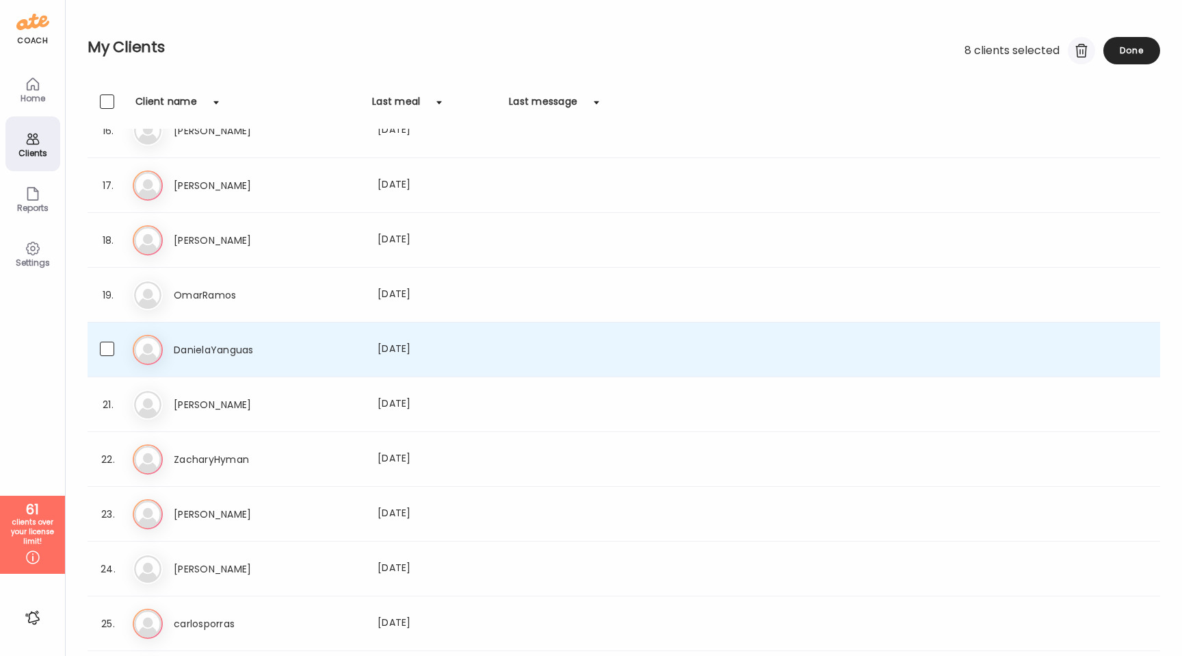
click at [1082, 52] on div at bounding box center [1081, 50] width 27 height 27
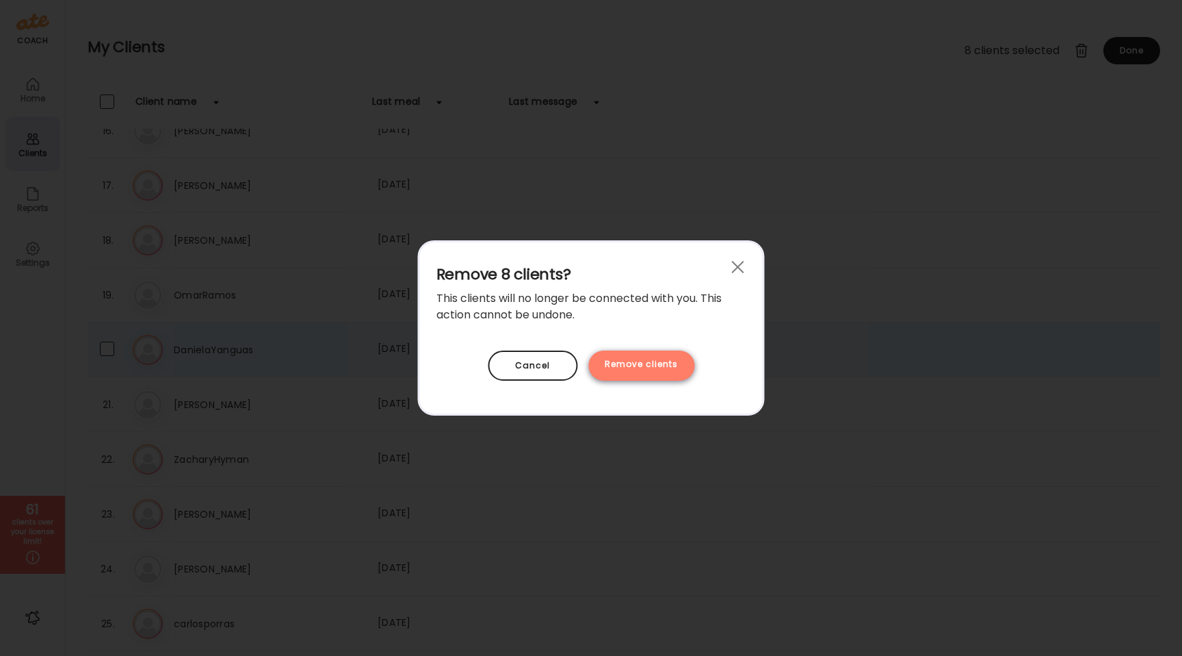
click at [664, 367] on div "Remove clients" at bounding box center [641, 365] width 106 height 30
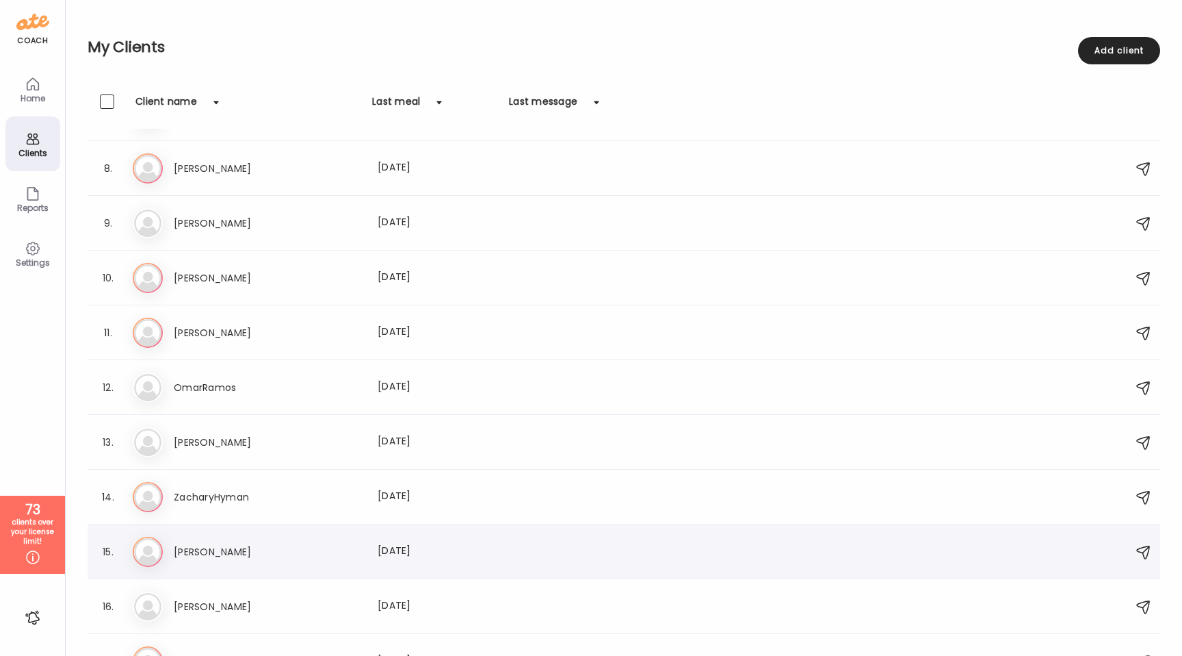
scroll to position [0, 0]
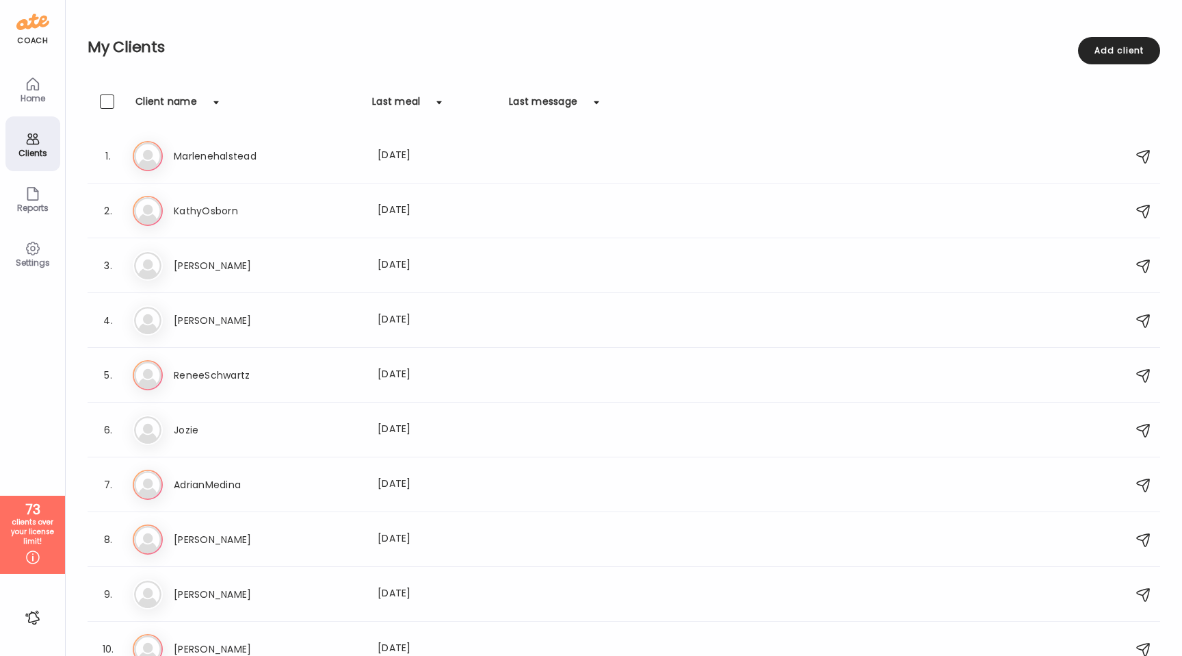
click at [41, 94] on div "Home" at bounding box center [32, 98] width 49 height 9
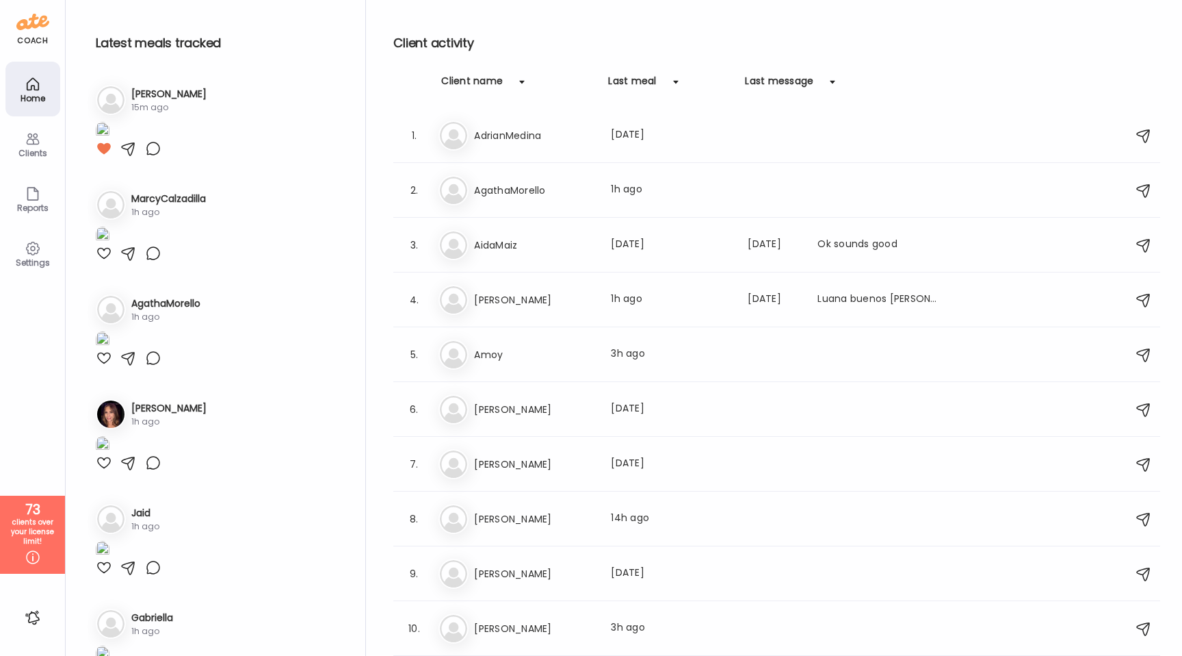
click at [35, 150] on div "Clients" at bounding box center [32, 152] width 49 height 9
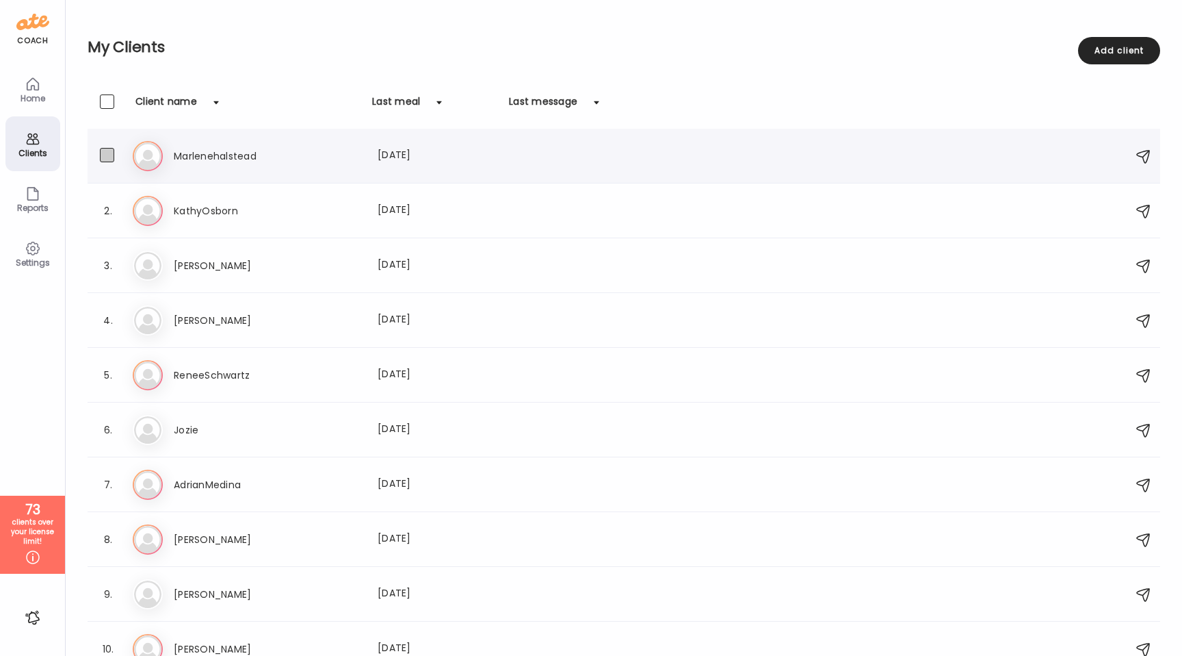
click at [112, 152] on span at bounding box center [107, 155] width 14 height 14
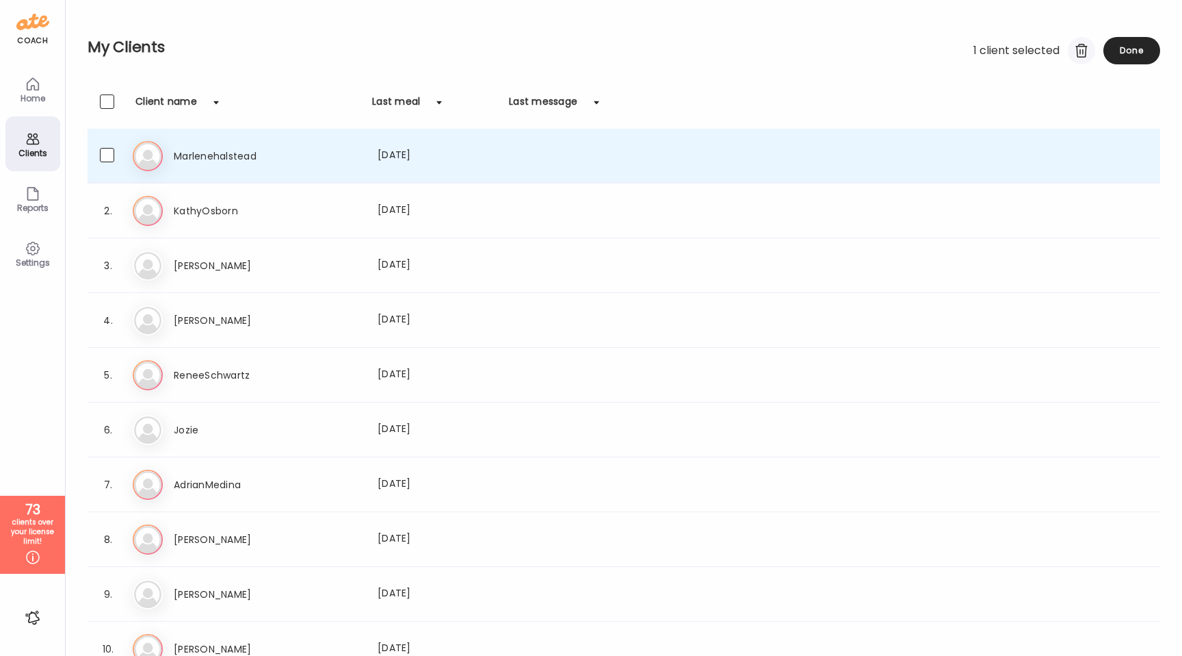
click at [1078, 49] on div at bounding box center [1081, 50] width 27 height 27
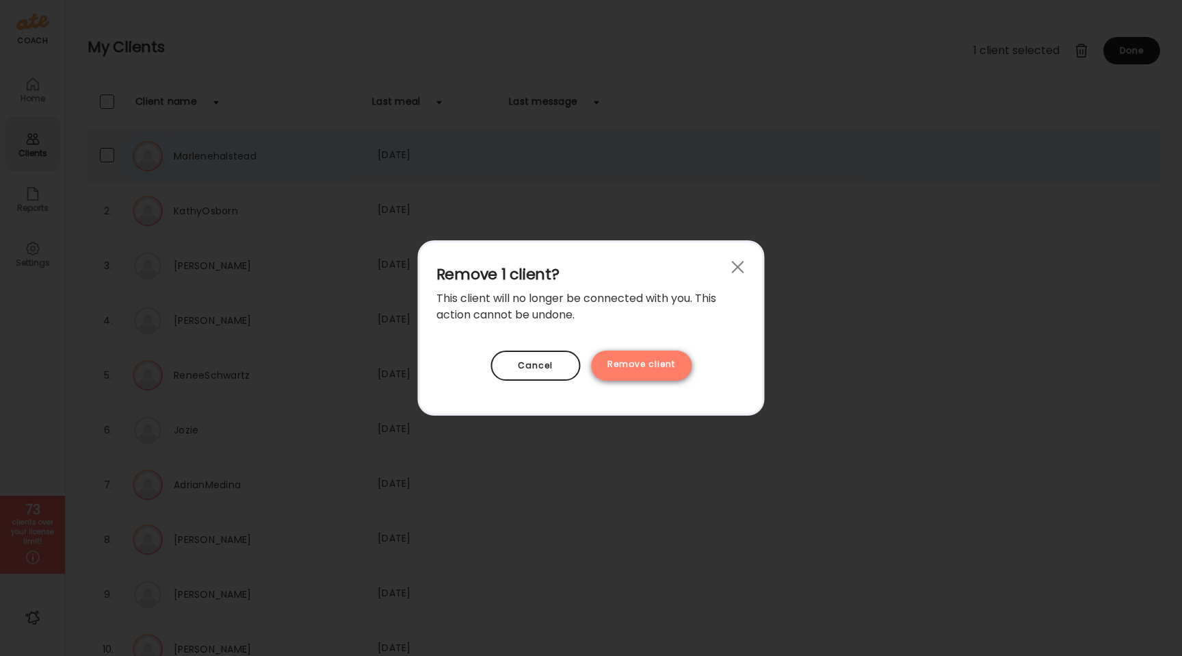
click at [643, 358] on div "Remove client" at bounding box center [641, 365] width 101 height 30
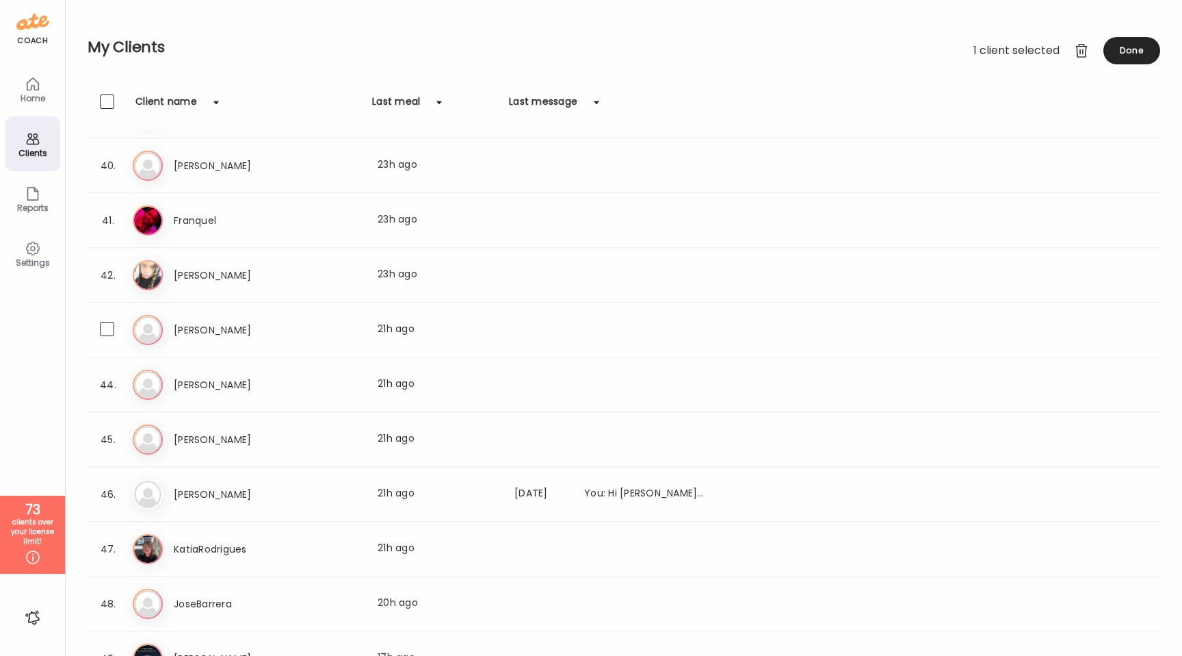
scroll to position [2127, 0]
click at [31, 87] on icon at bounding box center [33, 84] width 12 height 12
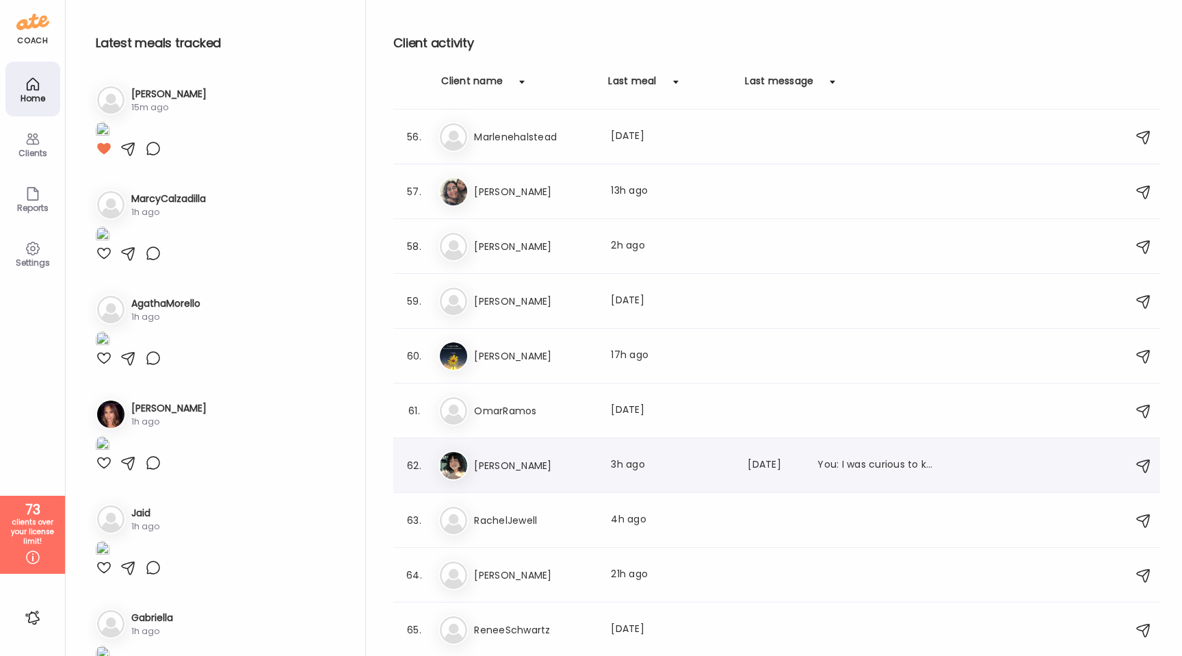
scroll to position [3005, 0]
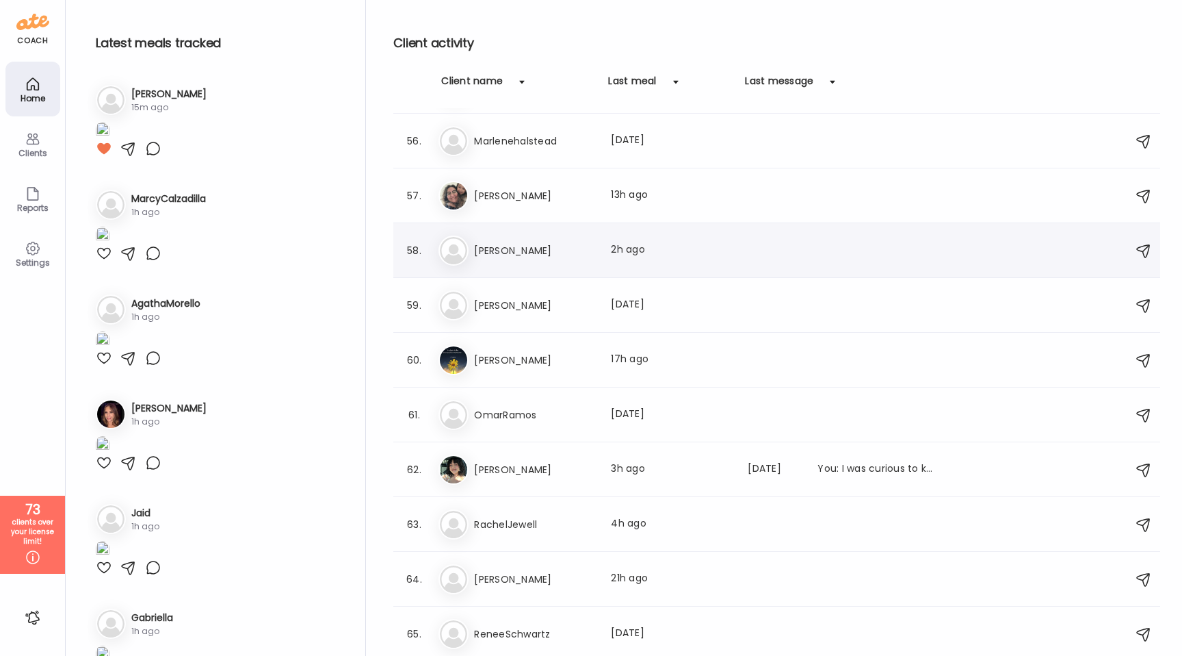
click at [522, 256] on h3 "[PERSON_NAME]" at bounding box center [534, 250] width 120 height 16
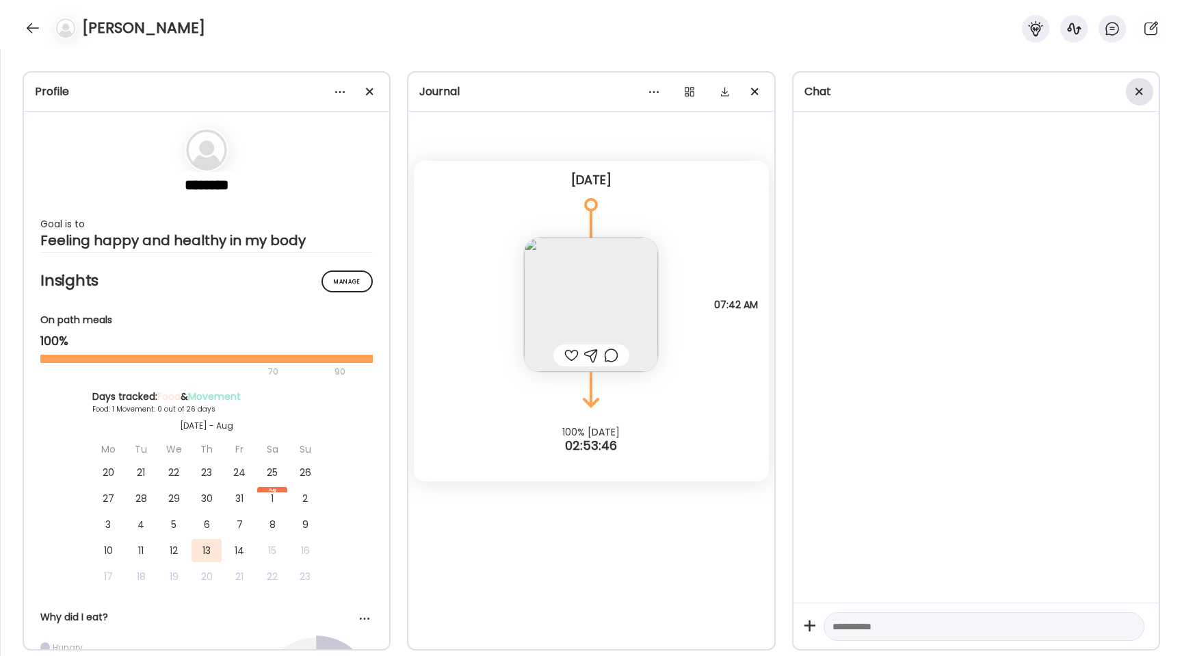
click at [1141, 89] on span at bounding box center [1140, 92] width 8 height 8
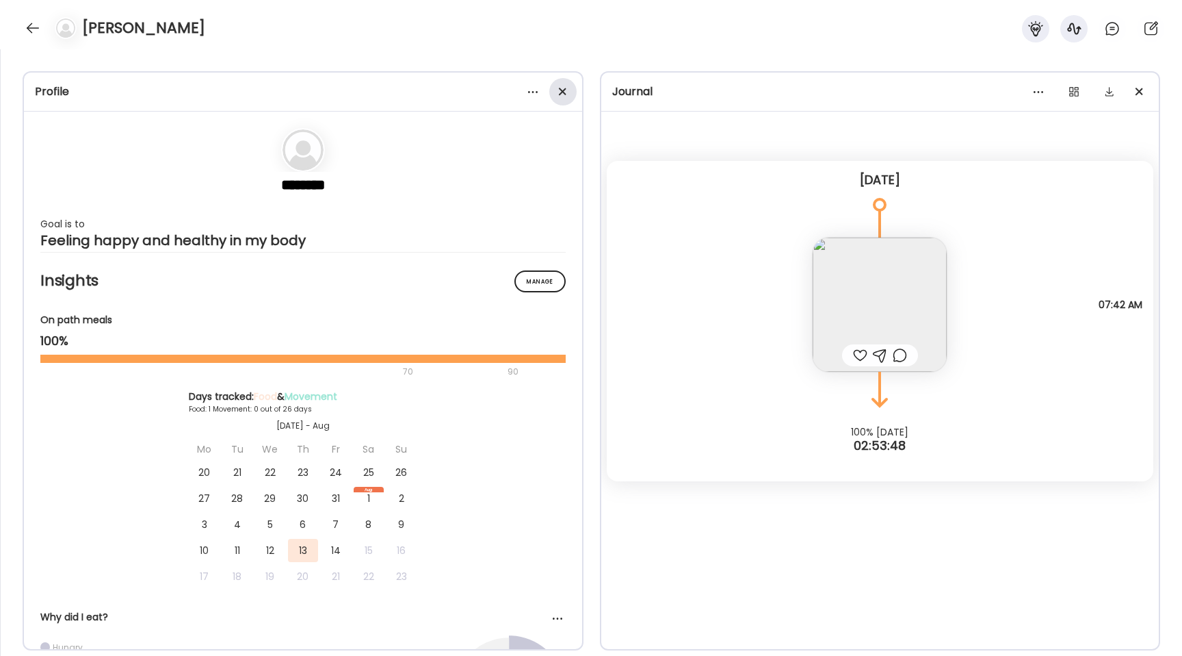
click at [560, 92] on div at bounding box center [562, 91] width 27 height 27
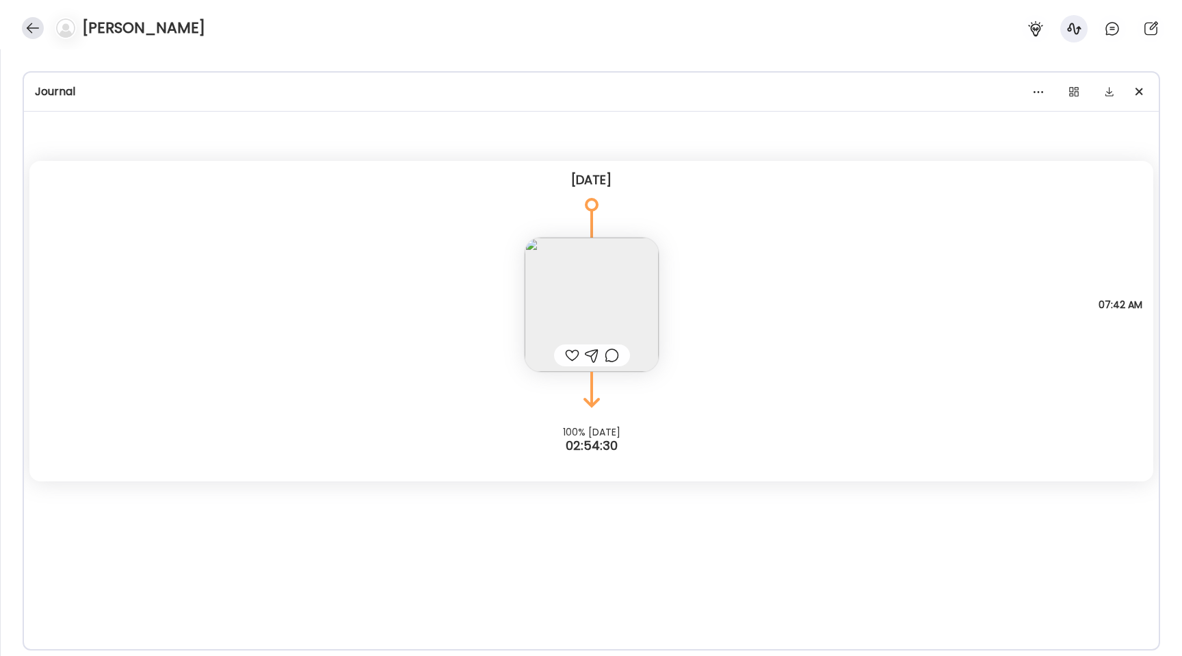
click at [29, 27] on div at bounding box center [33, 28] width 22 height 22
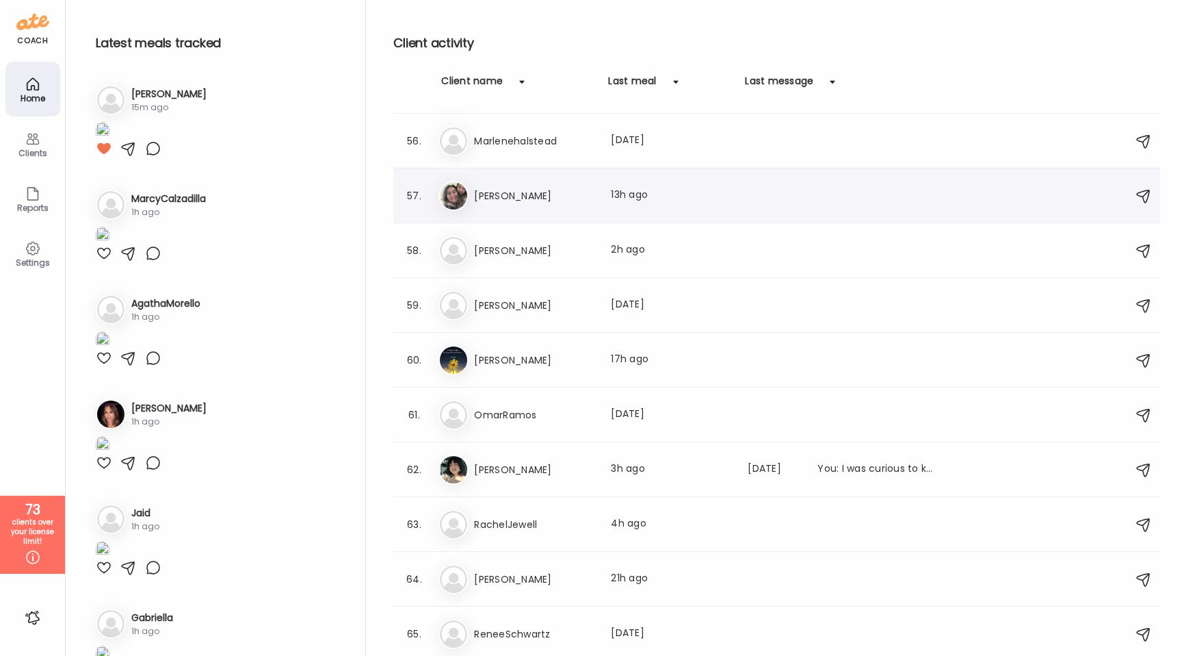
click at [528, 196] on h3 "[PERSON_NAME]" at bounding box center [534, 195] width 120 height 16
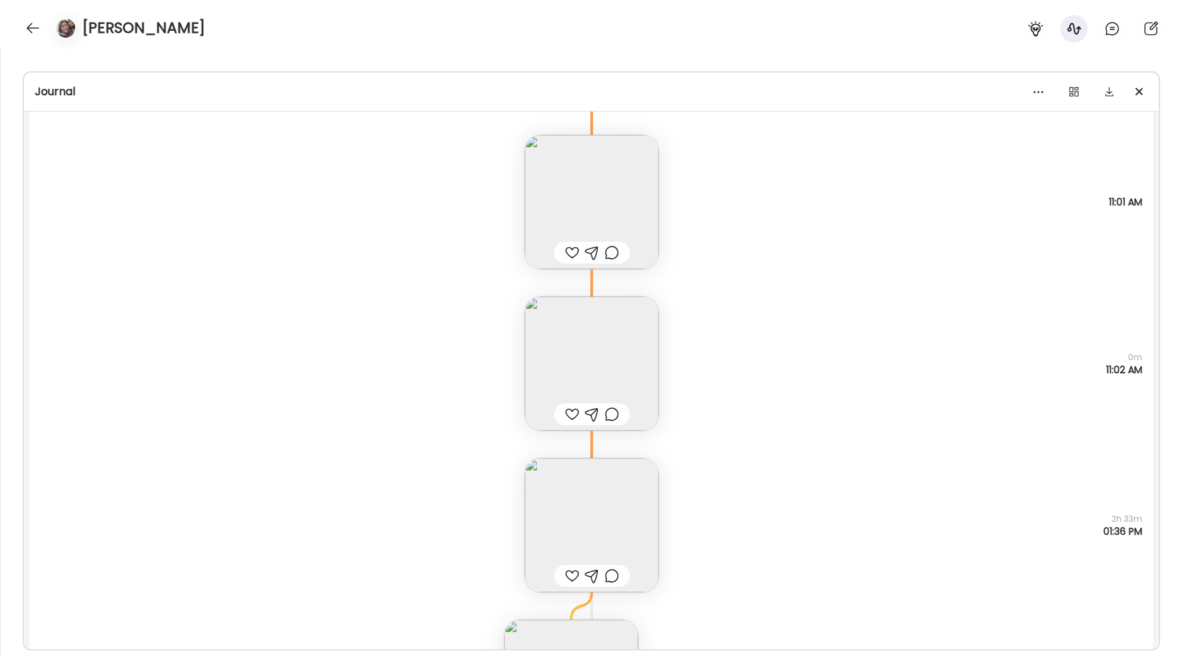
scroll to position [27366, 0]
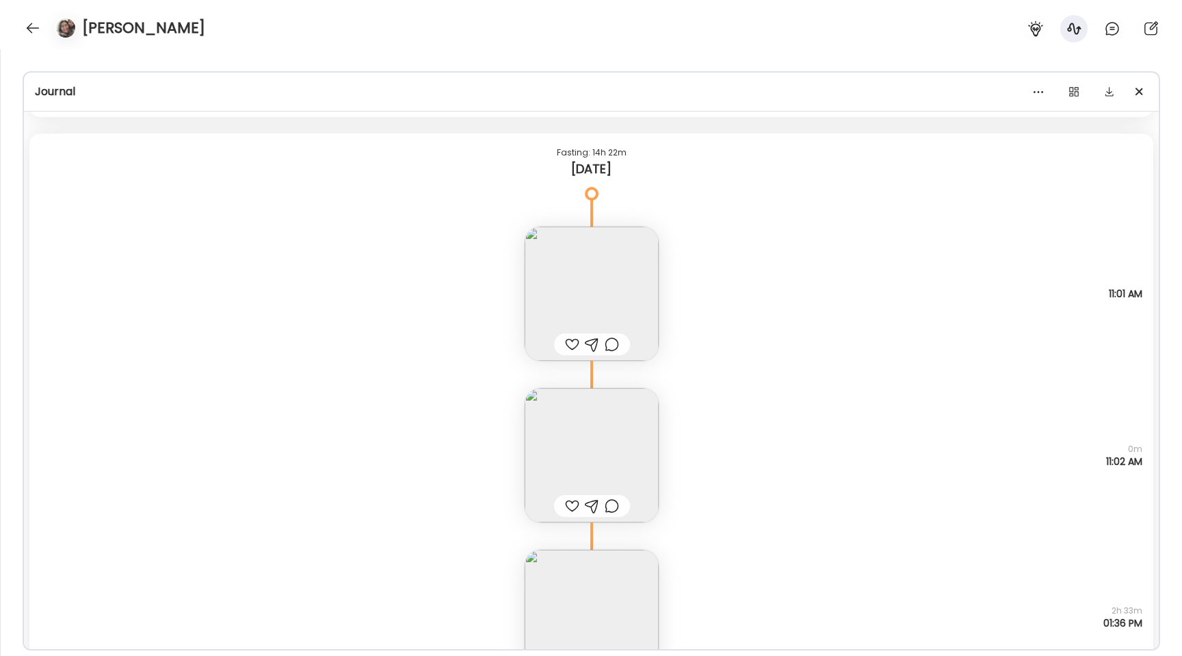
click at [566, 341] on div at bounding box center [572, 344] width 14 height 16
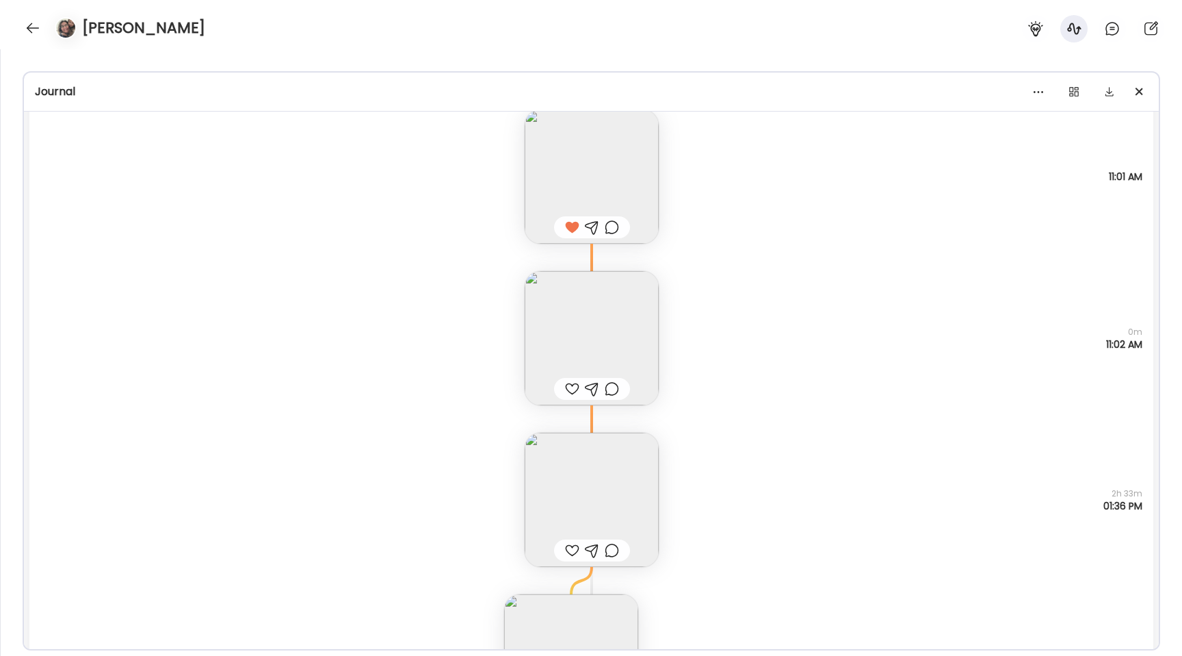
scroll to position [27575, 0]
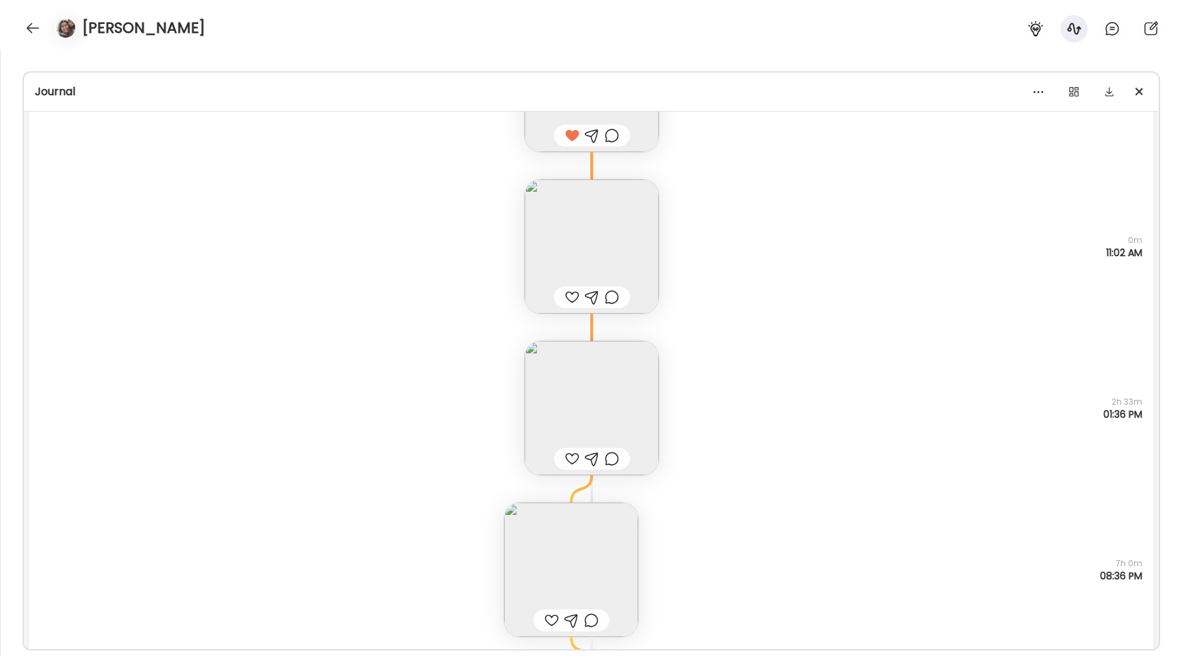
click at [573, 293] on div at bounding box center [572, 297] width 14 height 16
click at [572, 459] on div at bounding box center [572, 458] width 14 height 16
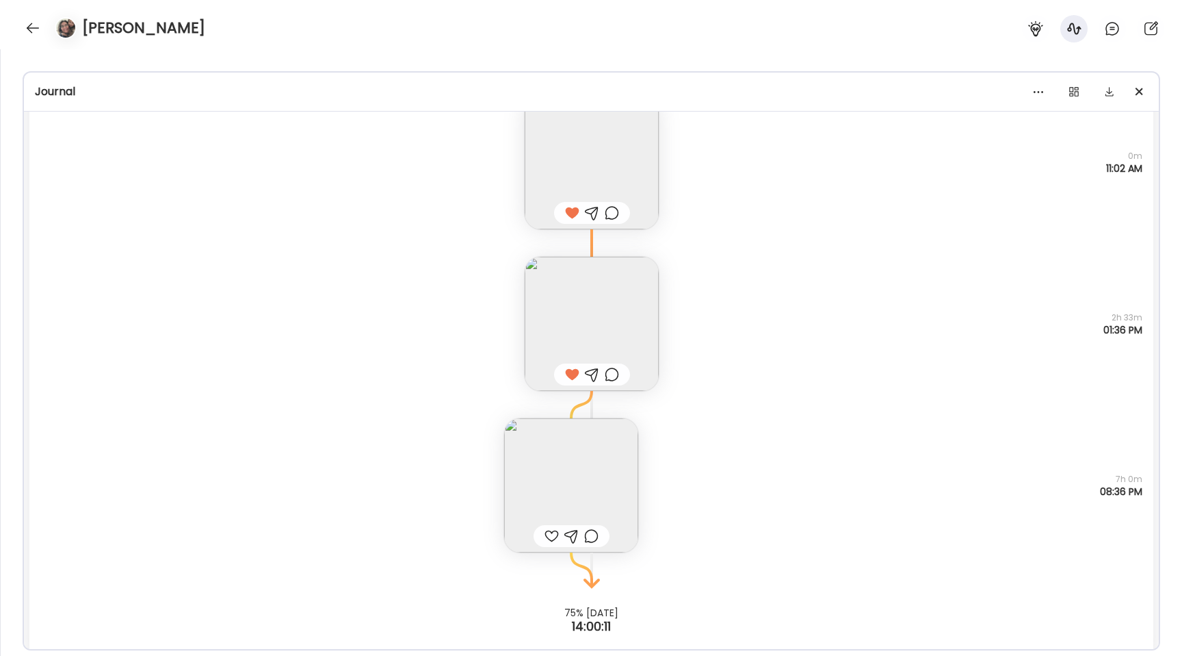
scroll to position [27677, 0]
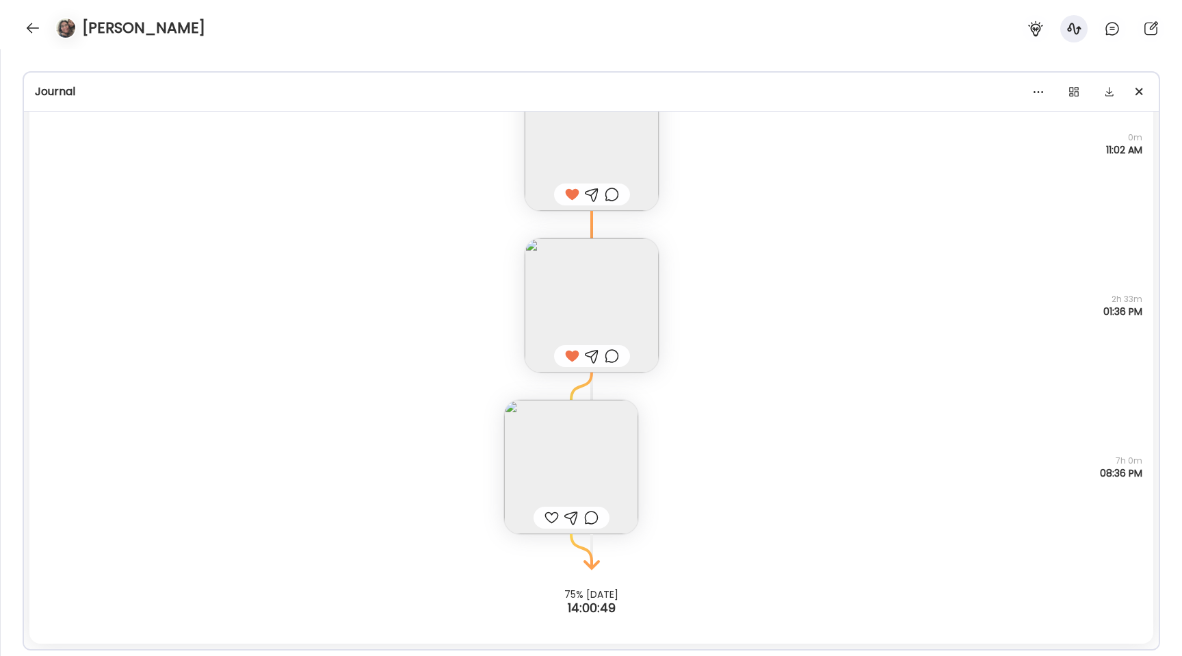
click at [552, 519] on div at bounding box center [552, 517] width 14 height 16
click at [532, 439] on img at bounding box center [571, 467] width 134 height 134
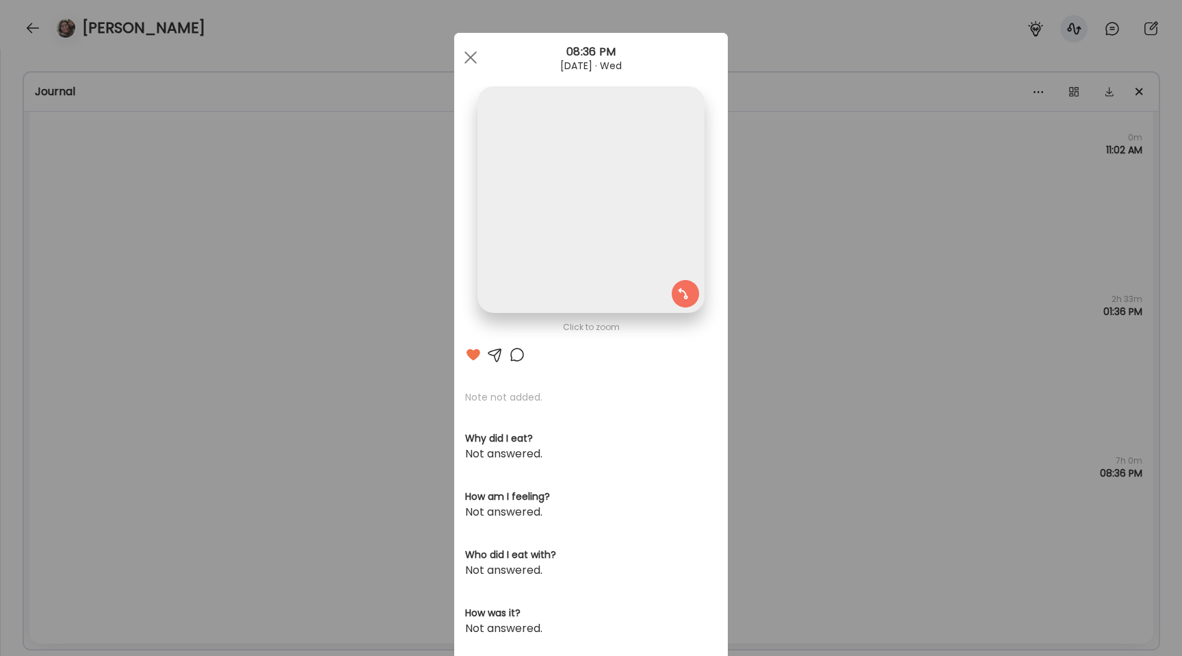
click at [508, 276] on img at bounding box center [591, 199] width 226 height 226
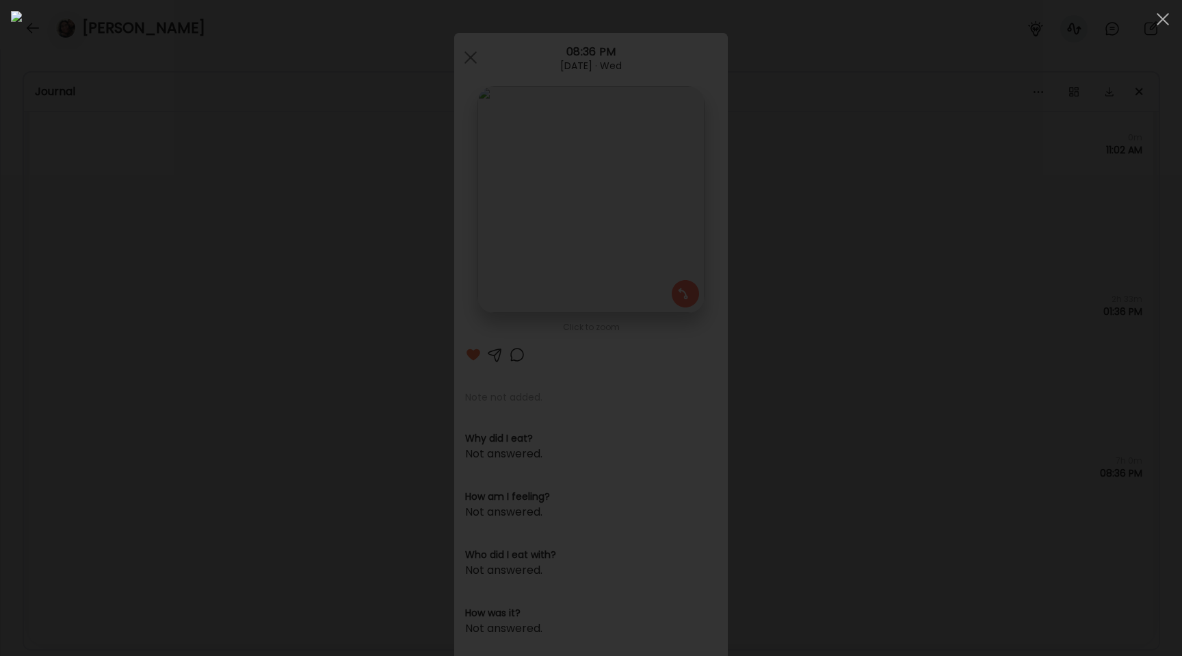
click at [126, 315] on div at bounding box center [591, 328] width 1161 height 634
click at [126, 315] on div "Ate Coach Dashboard Wahoo! It’s official Take a moment to set up your Coach Pro…" at bounding box center [591, 328] width 1182 height 656
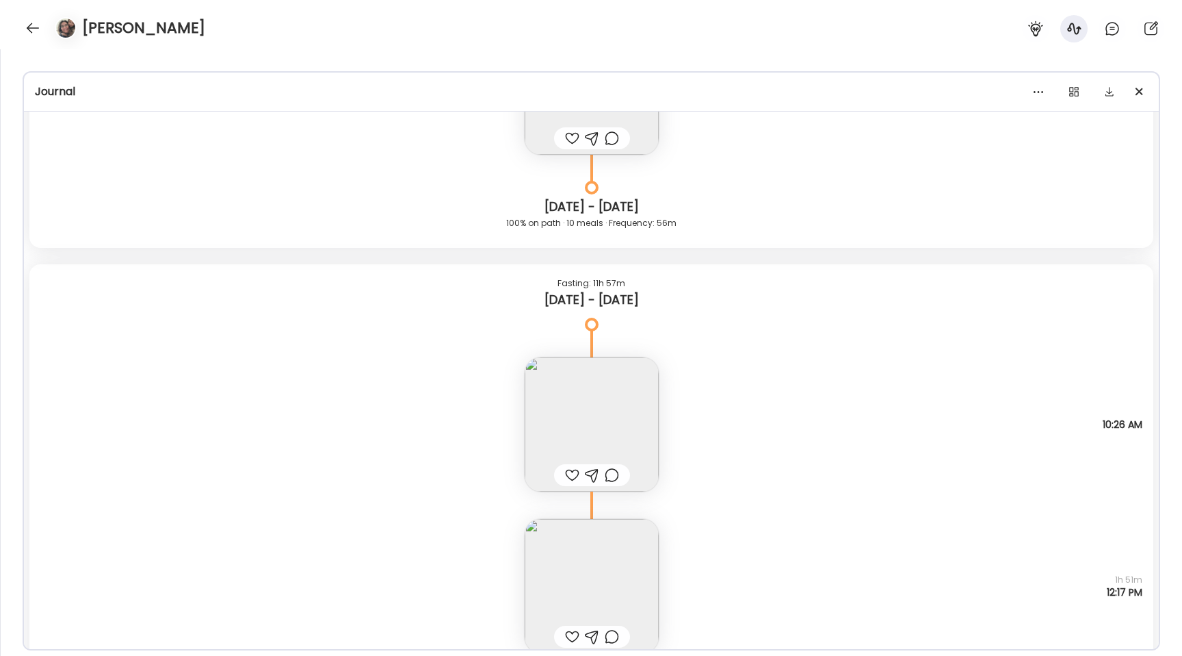
scroll to position [26152, 0]
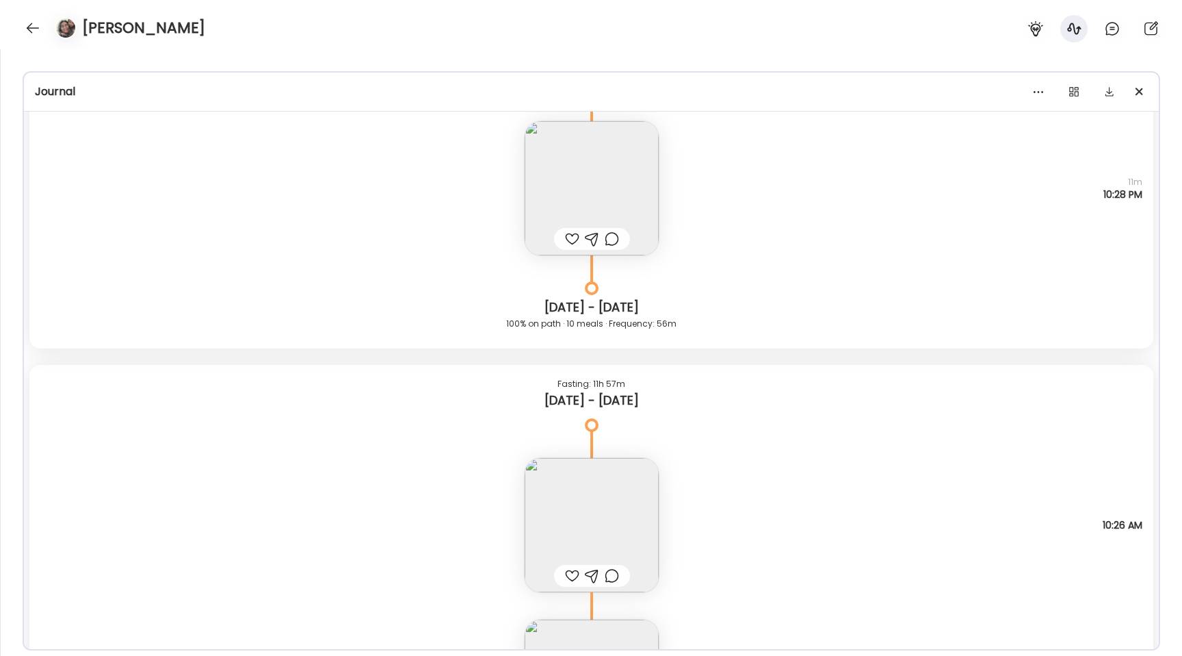
click at [22, 23] on div "[PERSON_NAME]" at bounding box center [591, 24] width 1182 height 49
click at [36, 27] on div at bounding box center [33, 28] width 22 height 22
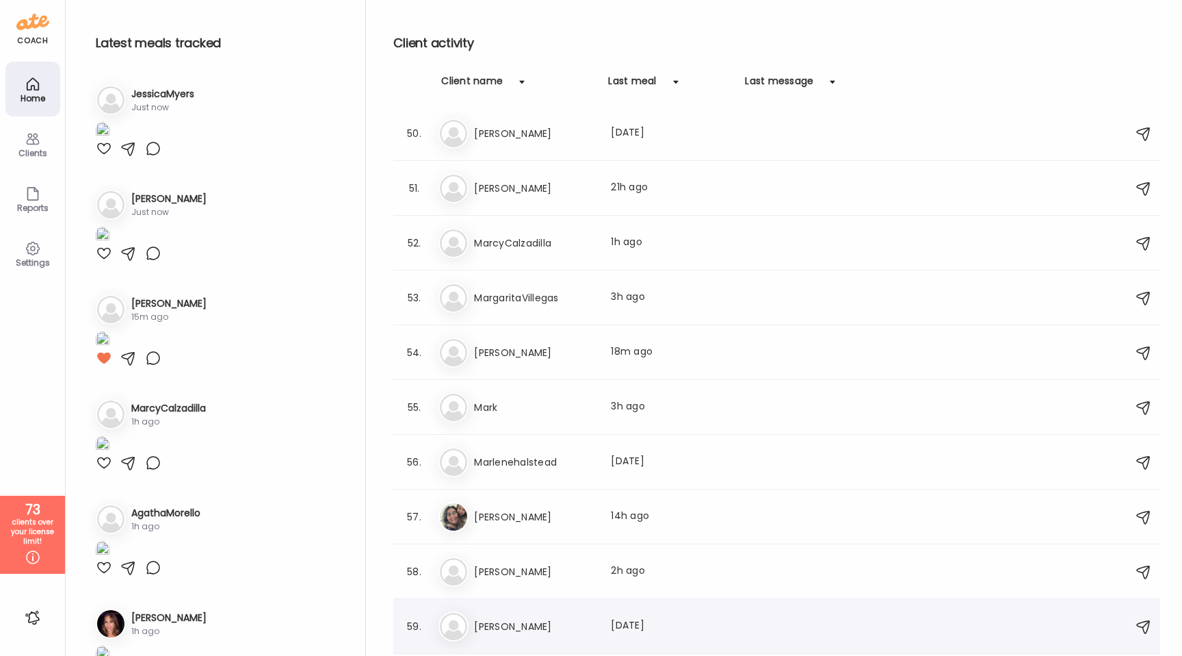
scroll to position [2676, 0]
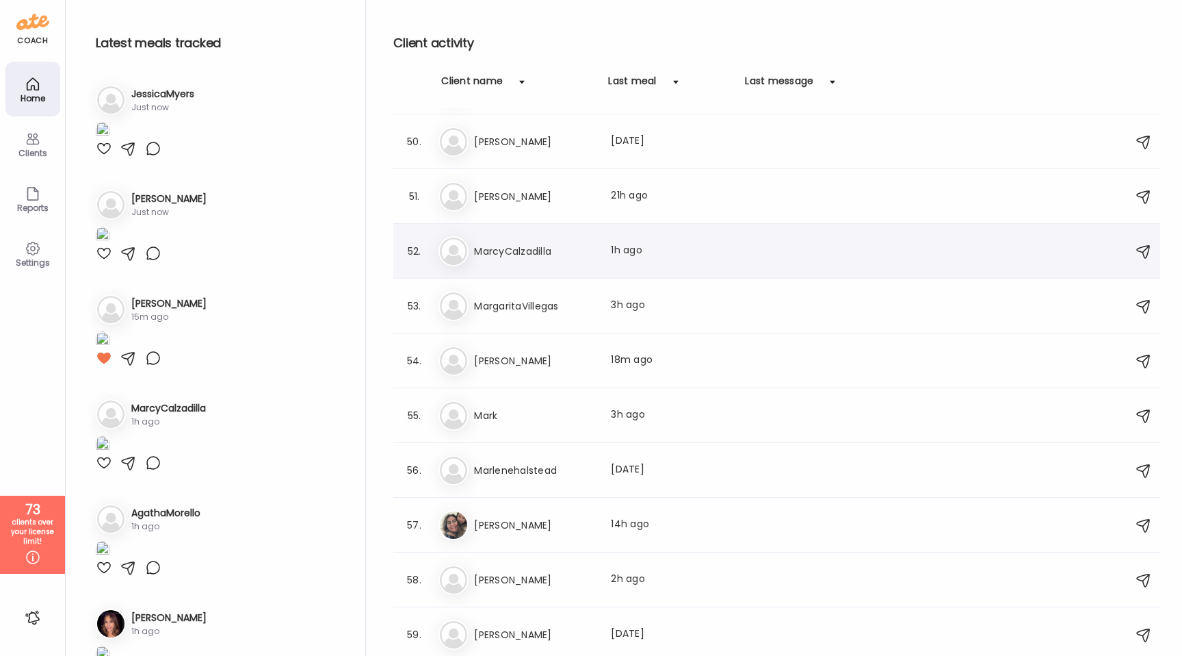
click at [534, 252] on h3 "MarcyCalzadilla" at bounding box center [534, 251] width 120 height 16
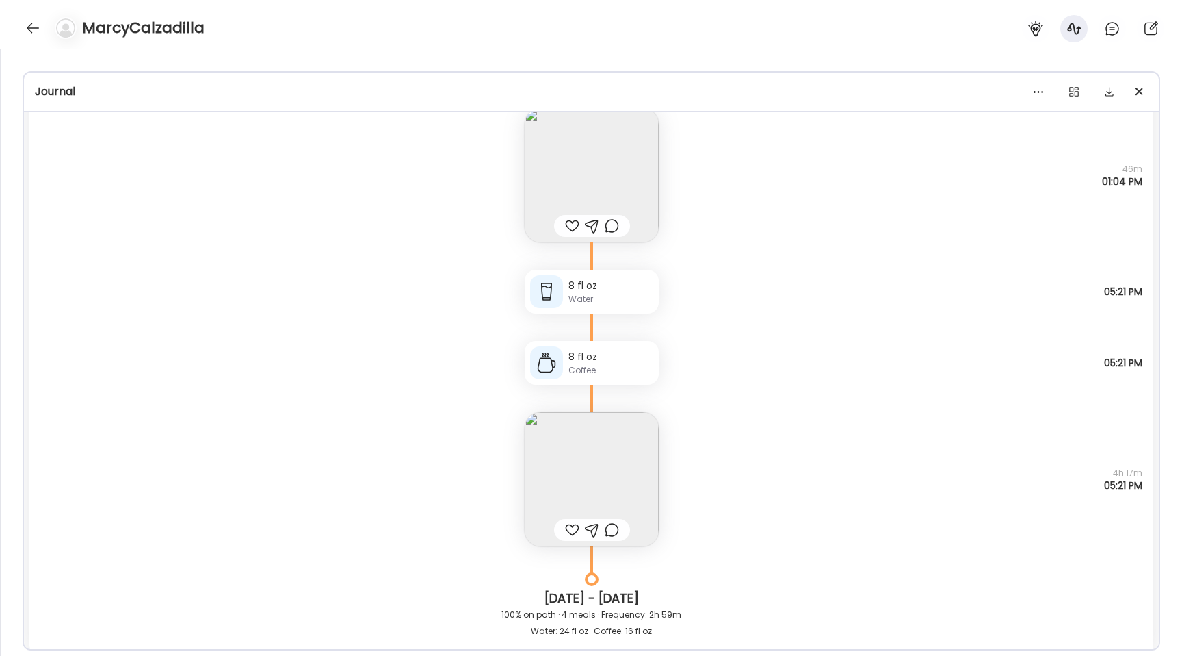
scroll to position [26607, 0]
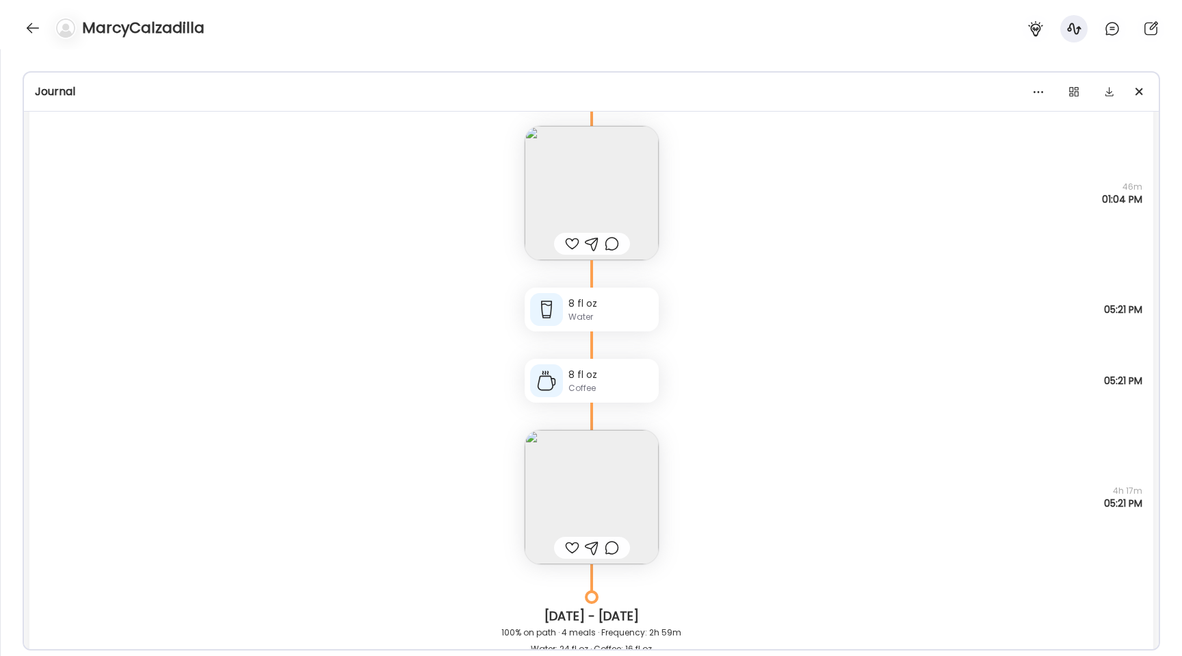
click at [596, 499] on img at bounding box center [592, 497] width 134 height 134
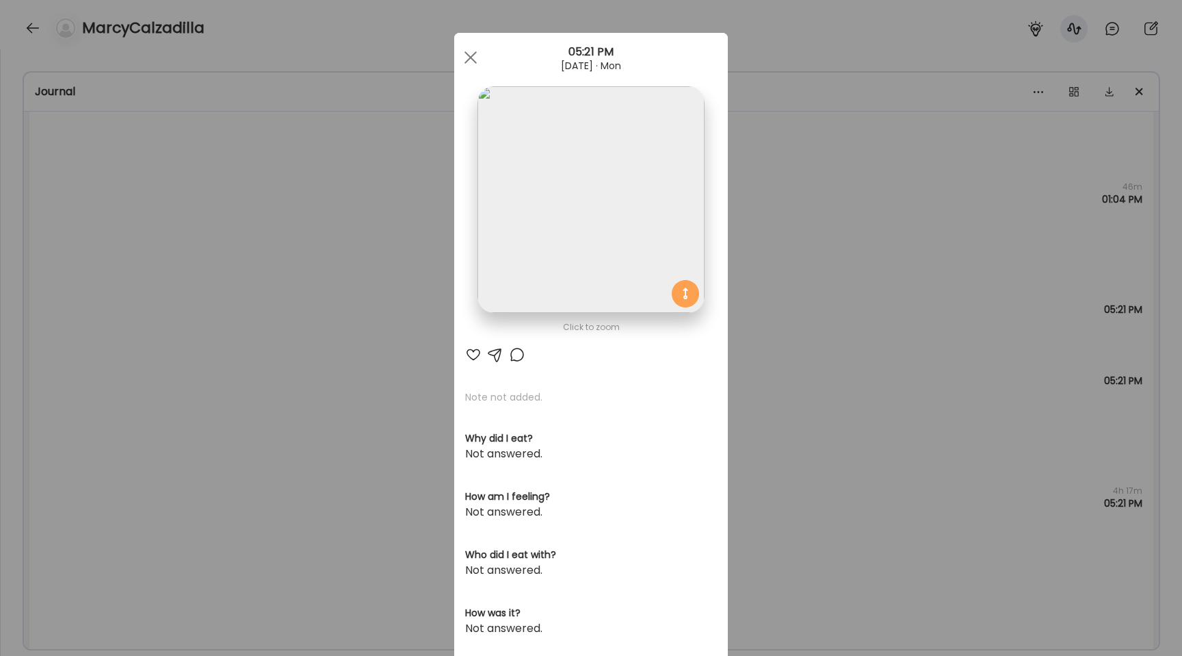
click at [544, 261] on img at bounding box center [591, 199] width 226 height 226
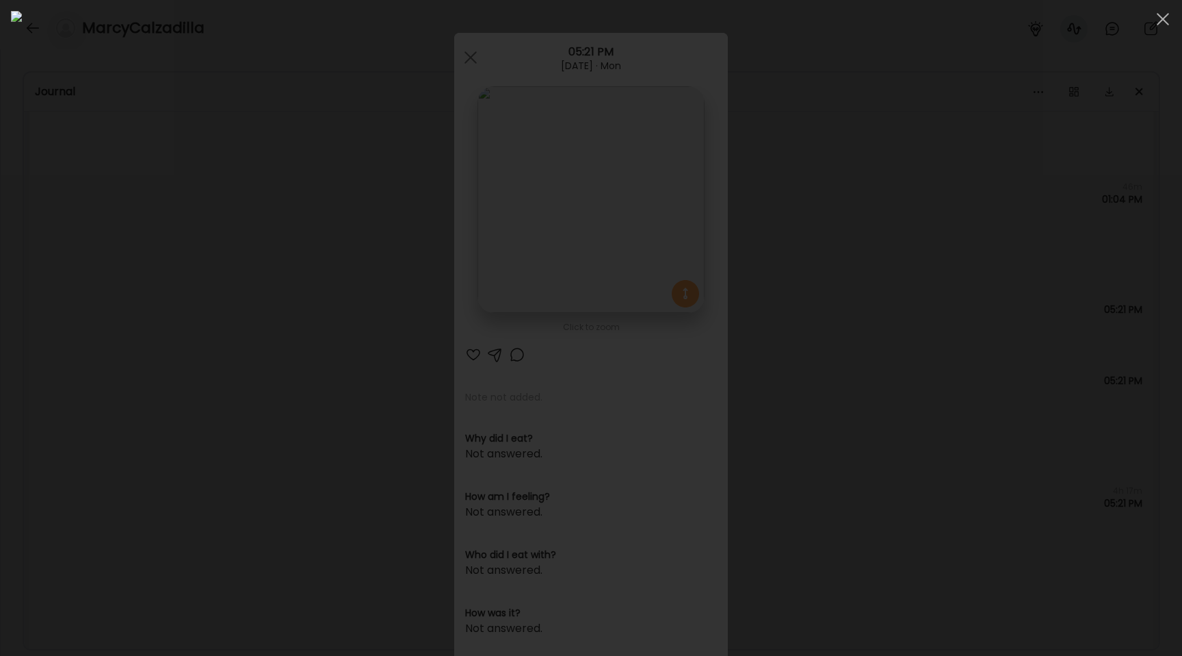
click at [203, 313] on div at bounding box center [591, 328] width 1161 height 634
click at [203, 313] on div "Ate Coach Dashboard Wahoo! It’s official Take a moment to set up your Coach Pro…" at bounding box center [591, 328] width 1182 height 656
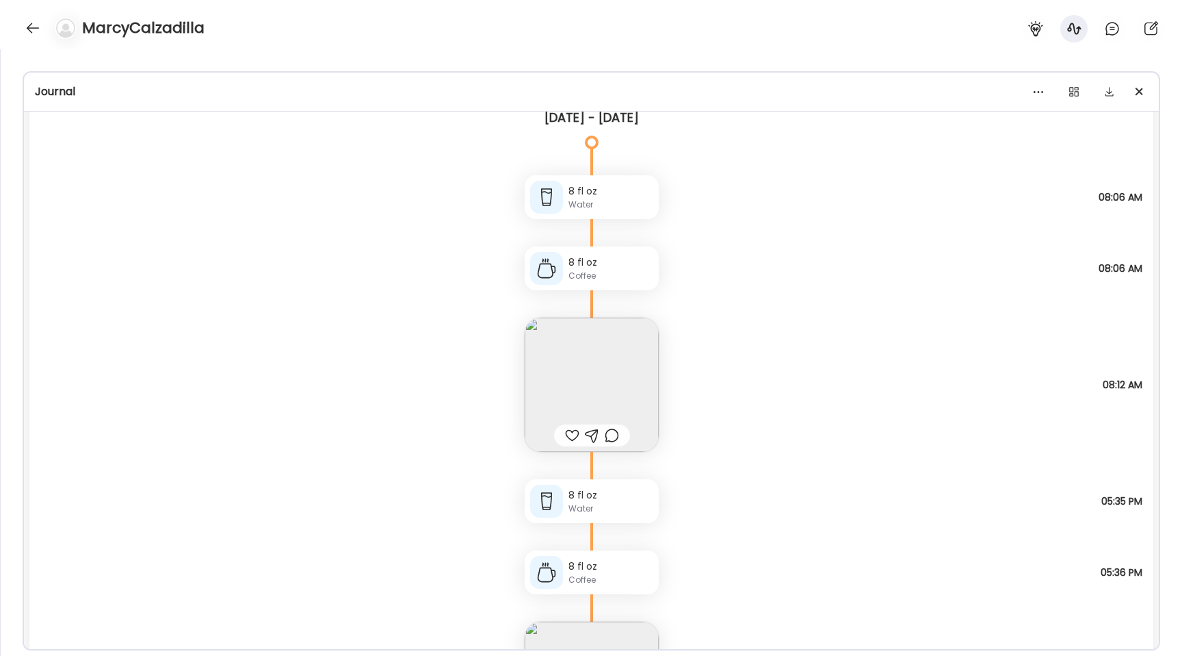
scroll to position [24921, 0]
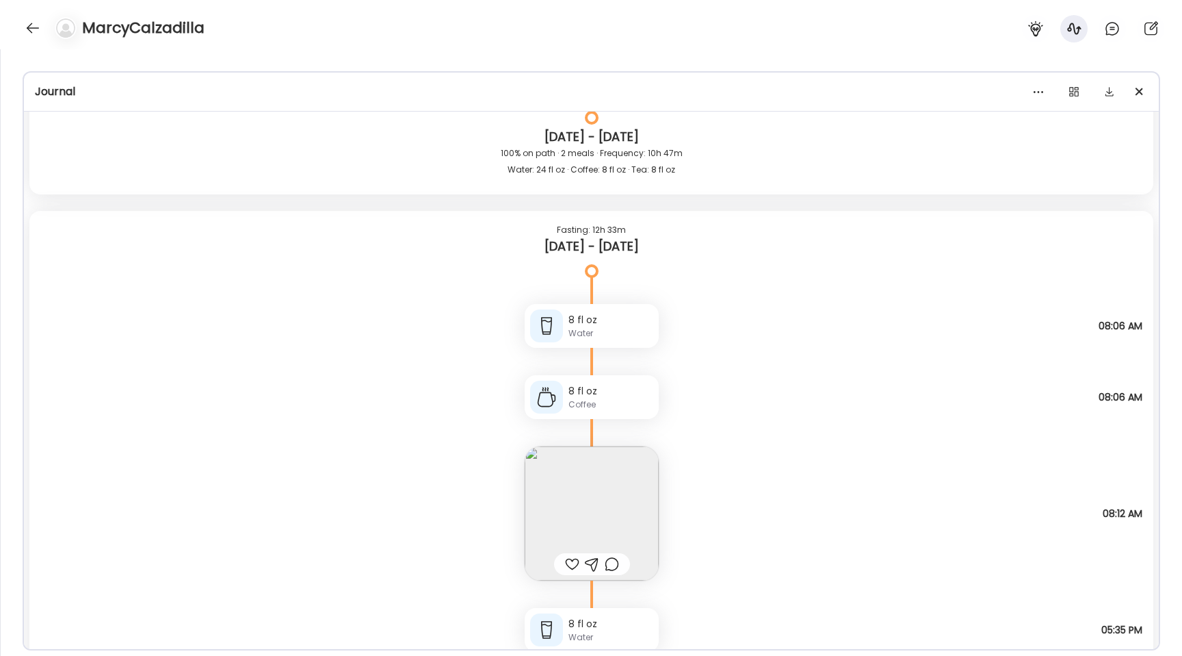
click at [582, 509] on img at bounding box center [592, 513] width 134 height 134
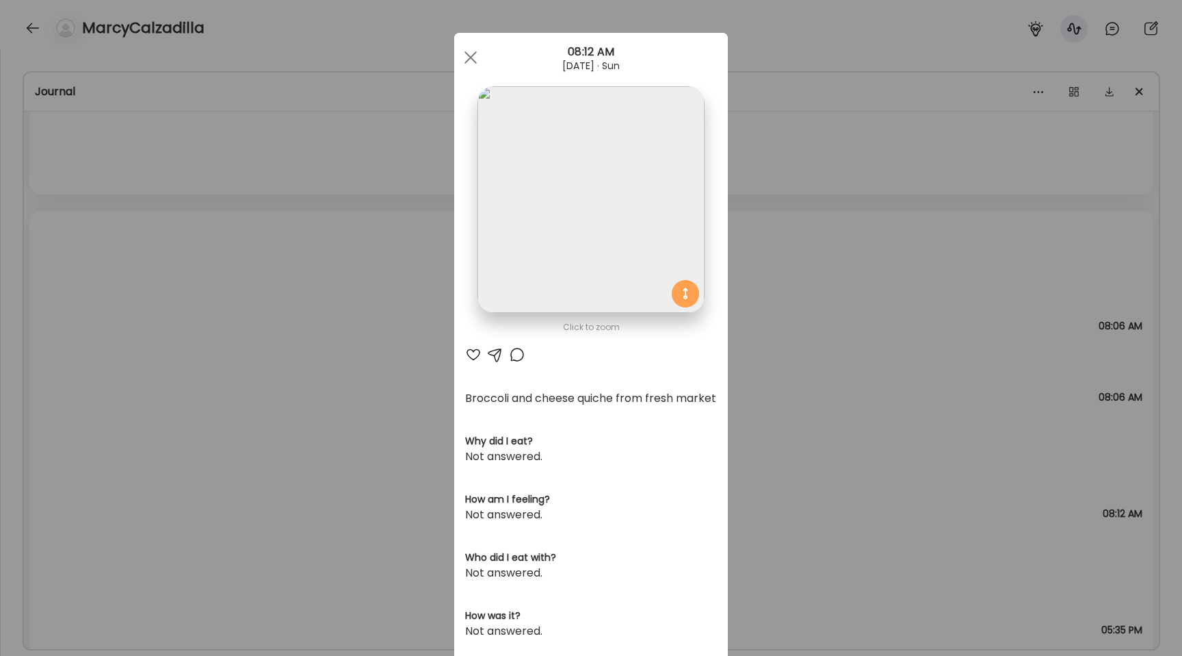
click at [418, 442] on div "Ate Coach Dashboard Wahoo! It’s official Take a moment to set up your Coach Pro…" at bounding box center [591, 328] width 1182 height 656
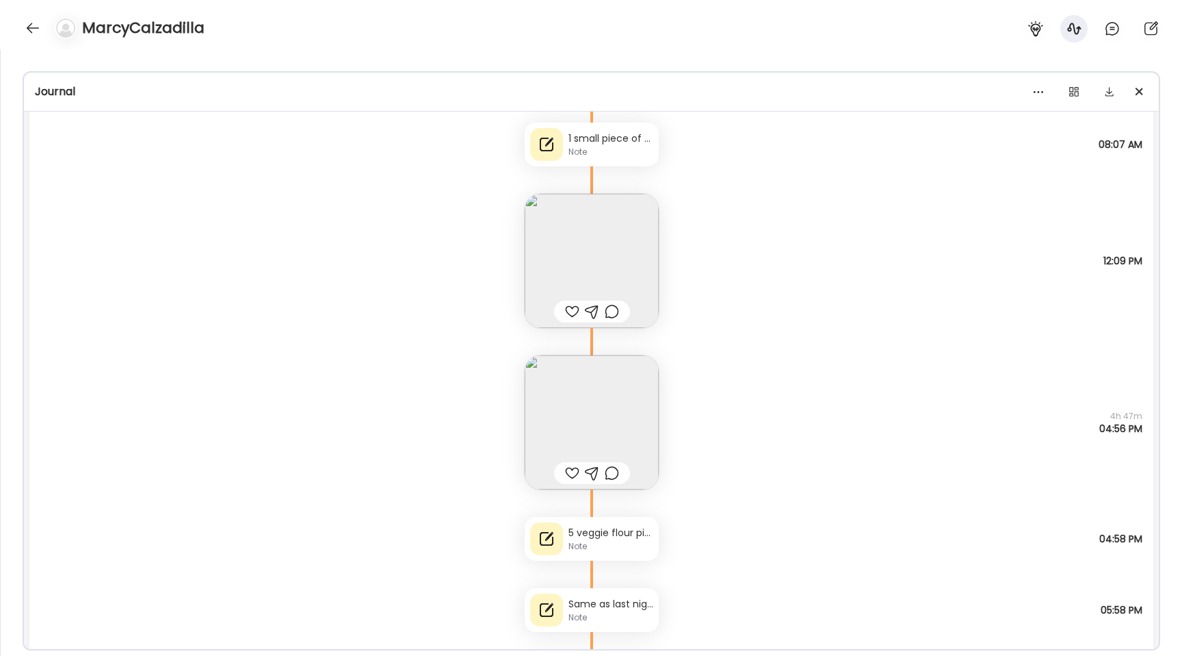
scroll to position [19930, 0]
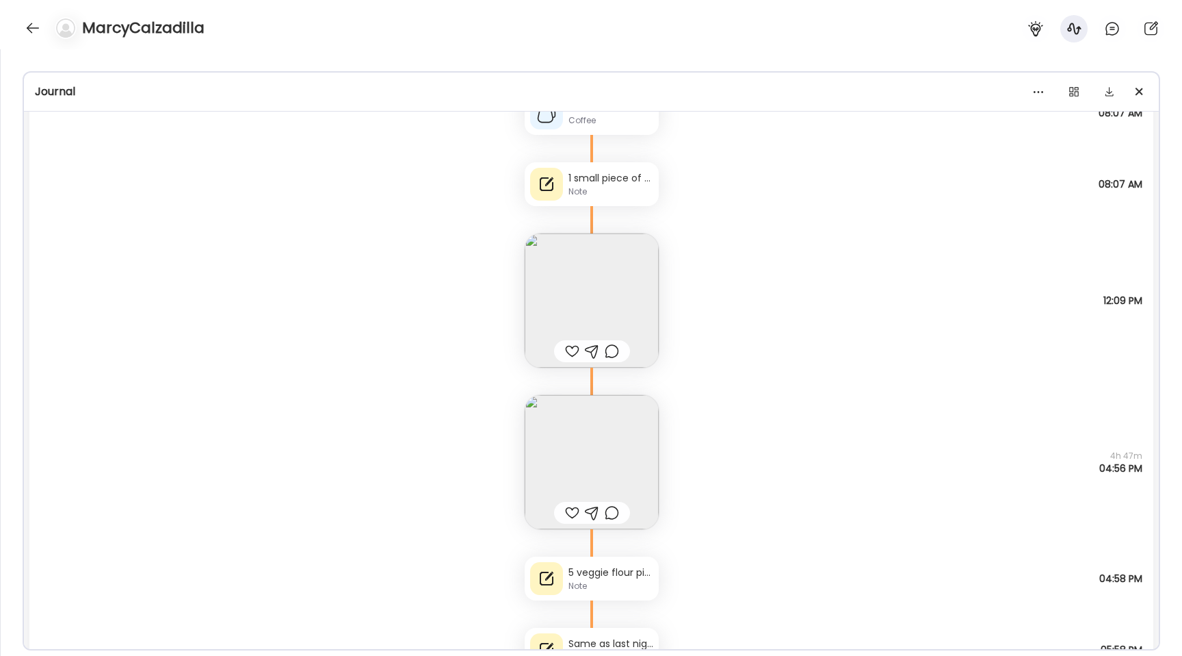
click at [591, 309] on img at bounding box center [592, 300] width 134 height 134
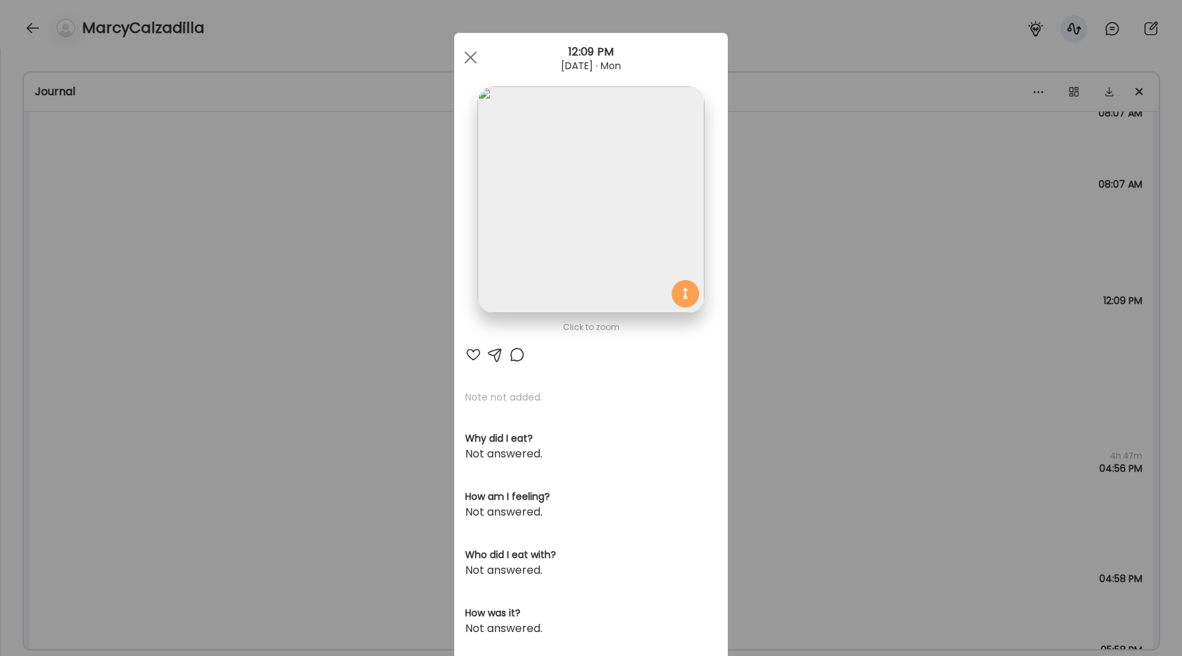
click at [563, 216] on img at bounding box center [591, 199] width 226 height 226
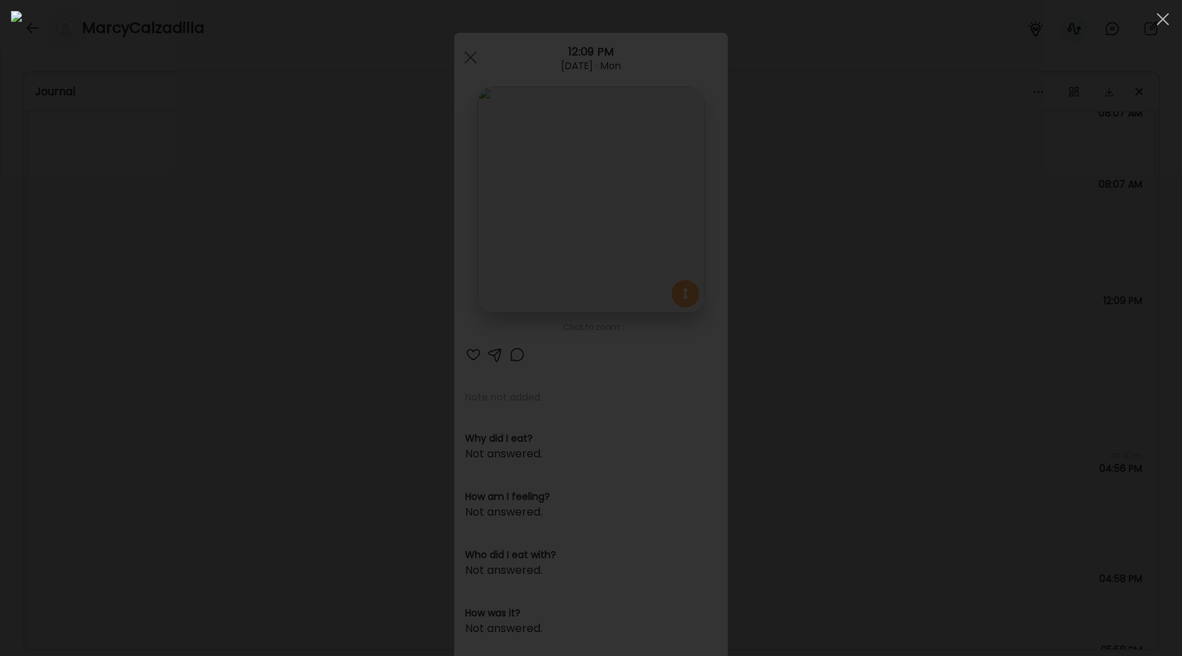
click at [216, 296] on div at bounding box center [591, 328] width 1161 height 634
click at [216, 296] on div "Ate Coach Dashboard Wahoo! It’s official Take a moment to set up your Coach Pro…" at bounding box center [591, 328] width 1182 height 656
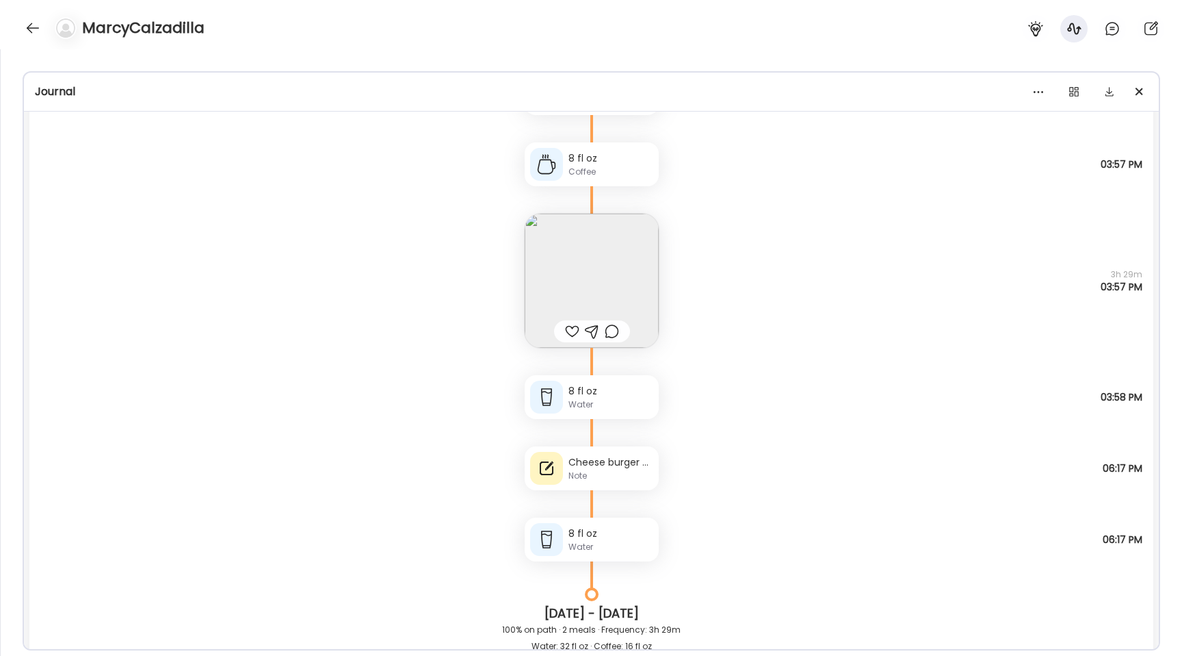
scroll to position [21626, 0]
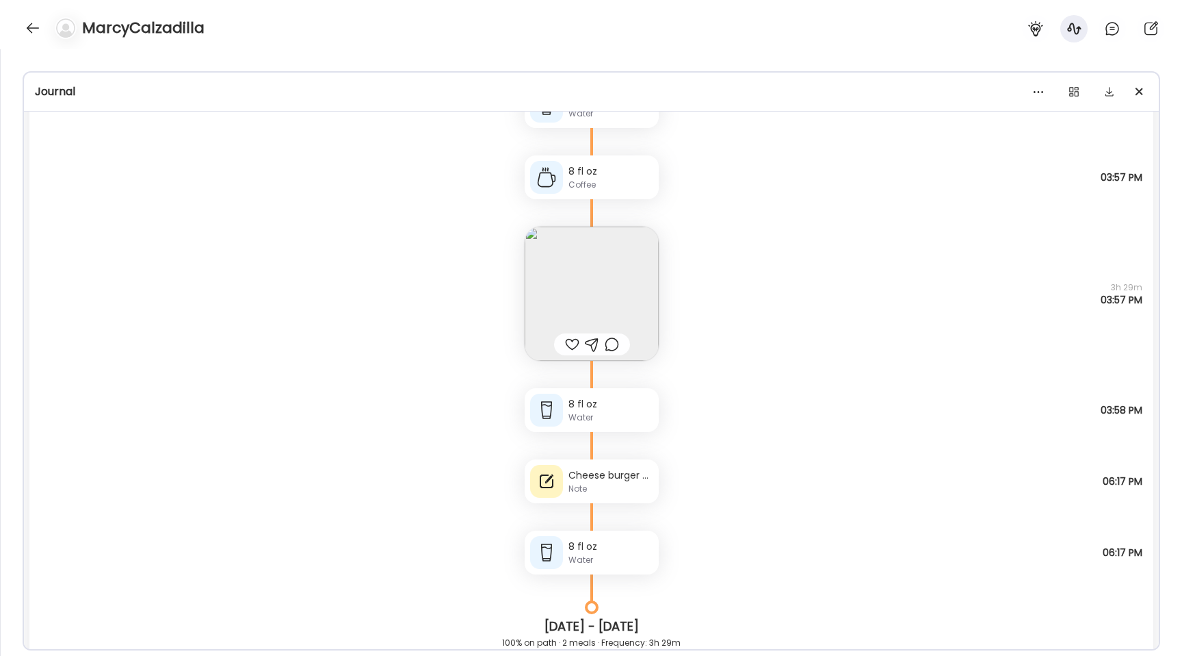
click at [599, 494] on div "Note" at bounding box center [611, 488] width 85 height 12
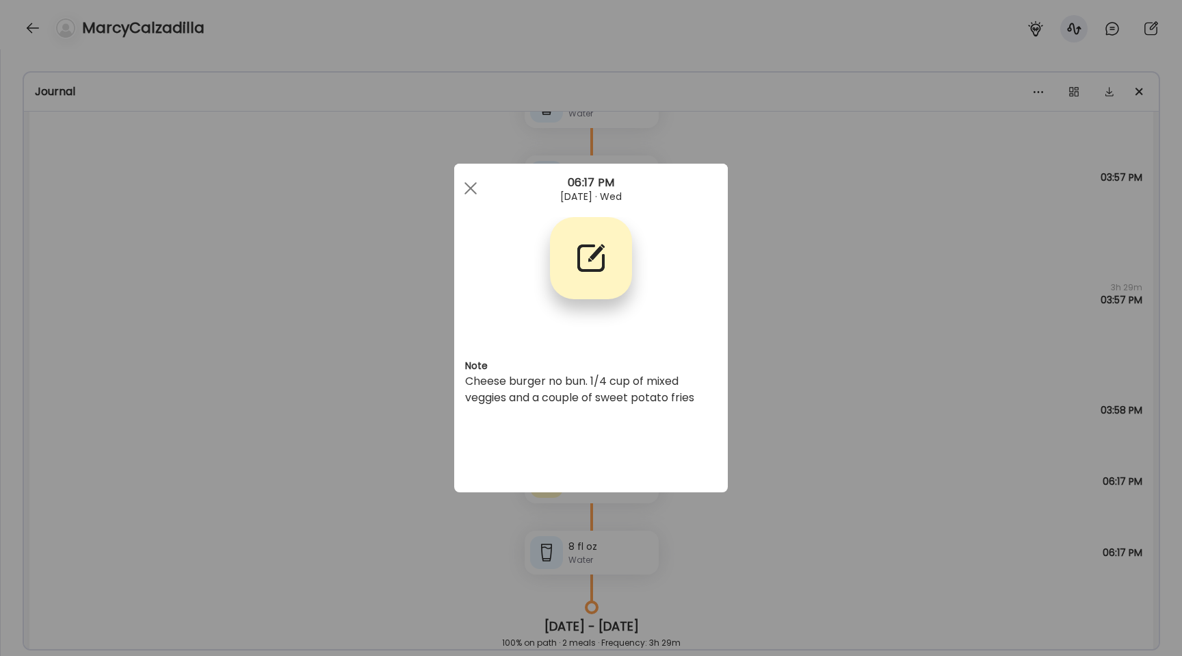
click at [395, 428] on div "Ate Coach Dashboard Wahoo! It’s official Take a moment to set up your Coach Pro…" at bounding box center [591, 328] width 1182 height 656
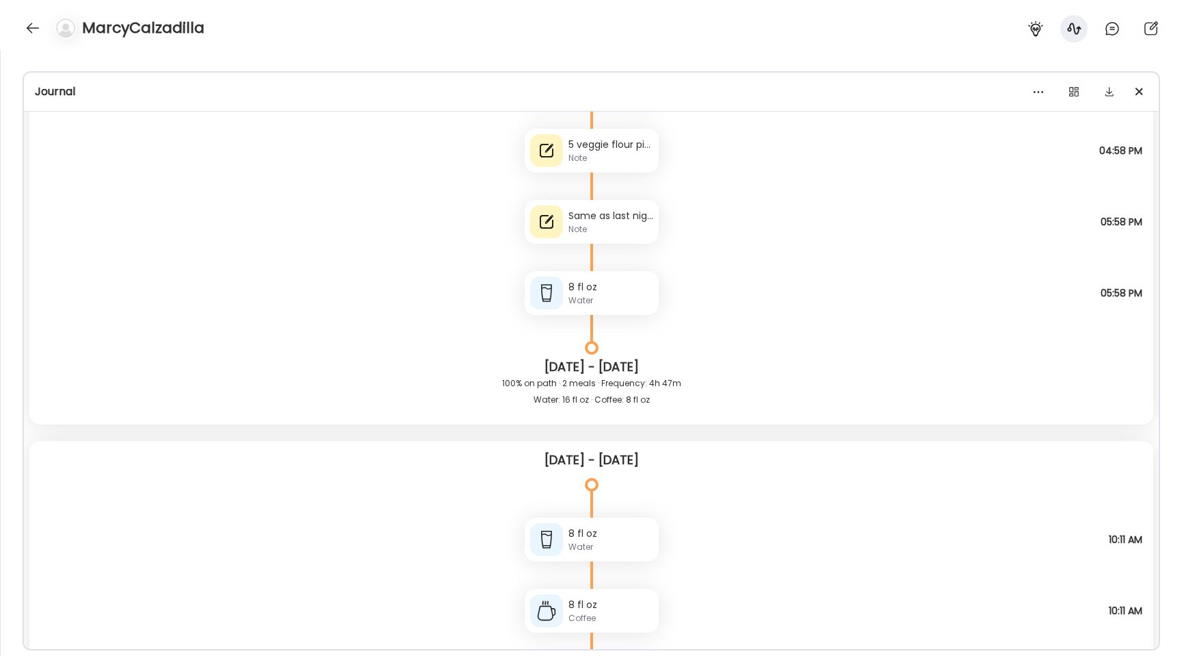
scroll to position [20218, 0]
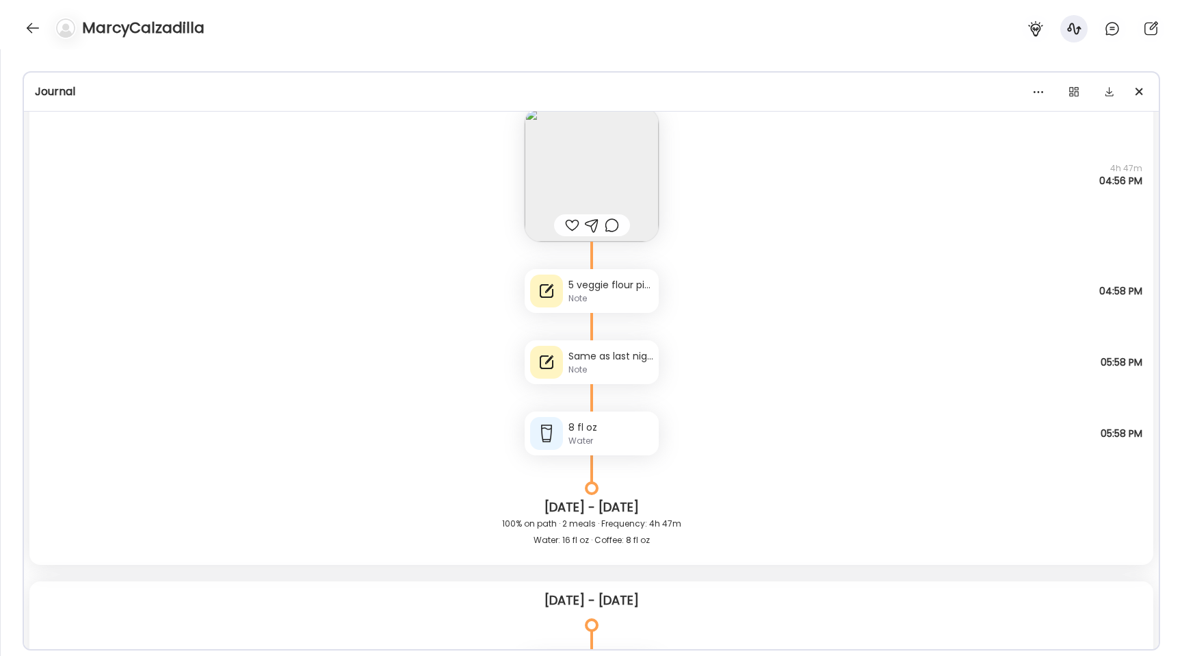
click at [582, 294] on div "Note" at bounding box center [611, 298] width 85 height 12
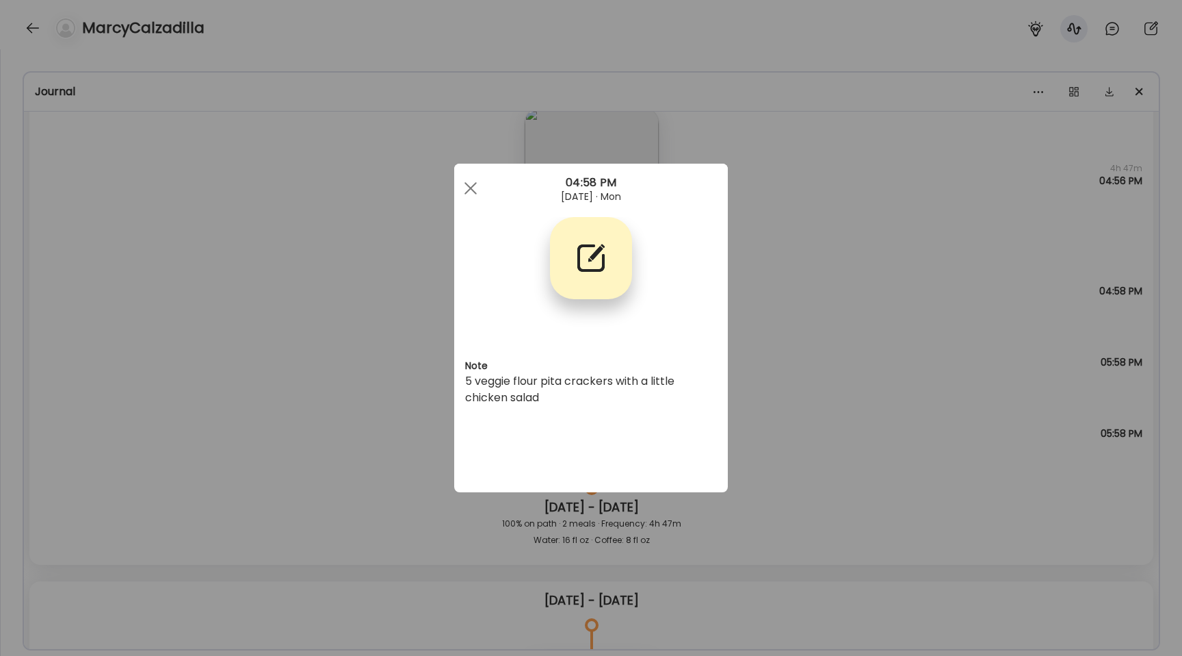
click at [364, 297] on div "Ate Coach Dashboard Wahoo! It’s official Take a moment to set up your Coach Pro…" at bounding box center [591, 328] width 1182 height 656
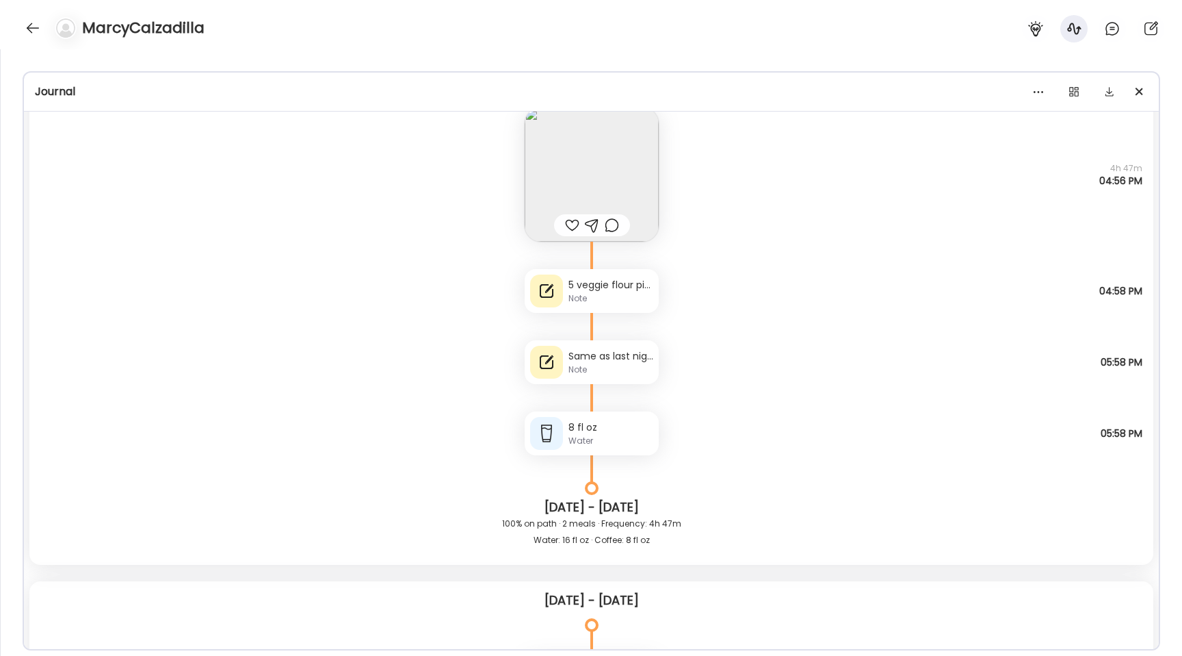
click at [589, 356] on div "Same as last night’s dinner. [PERSON_NAME] noodles with chicken and vegetables" at bounding box center [611, 356] width 85 height 14
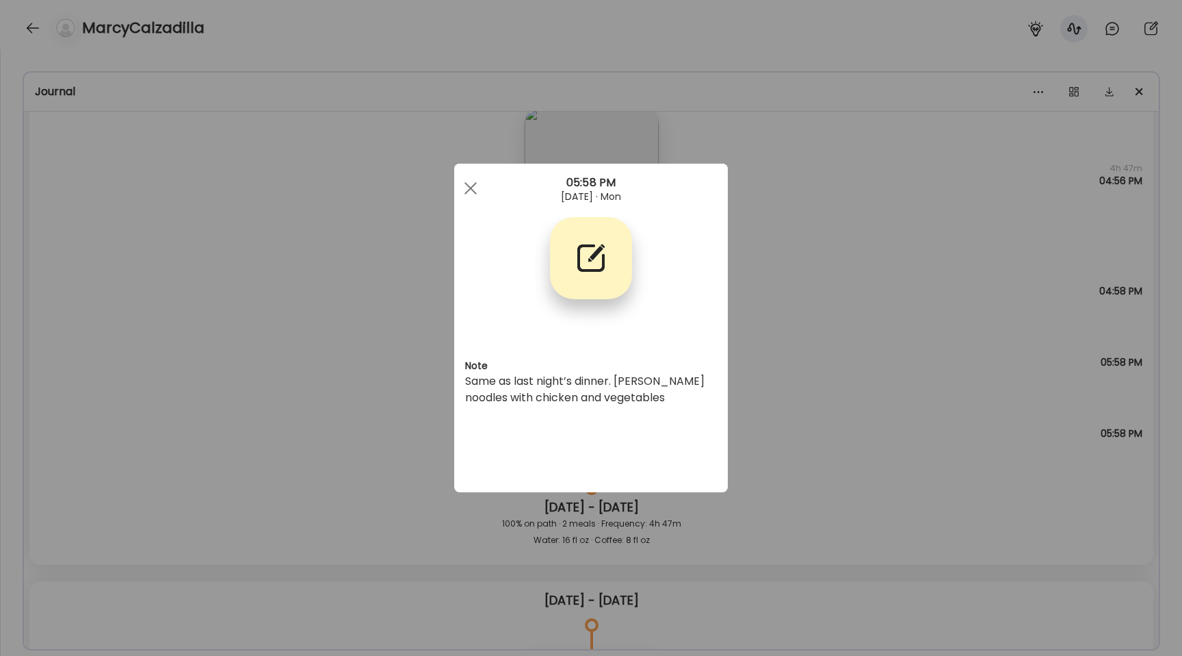
click at [409, 306] on div "Ate Coach Dashboard Wahoo! It’s official Take a moment to set up your Coach Pro…" at bounding box center [591, 328] width 1182 height 656
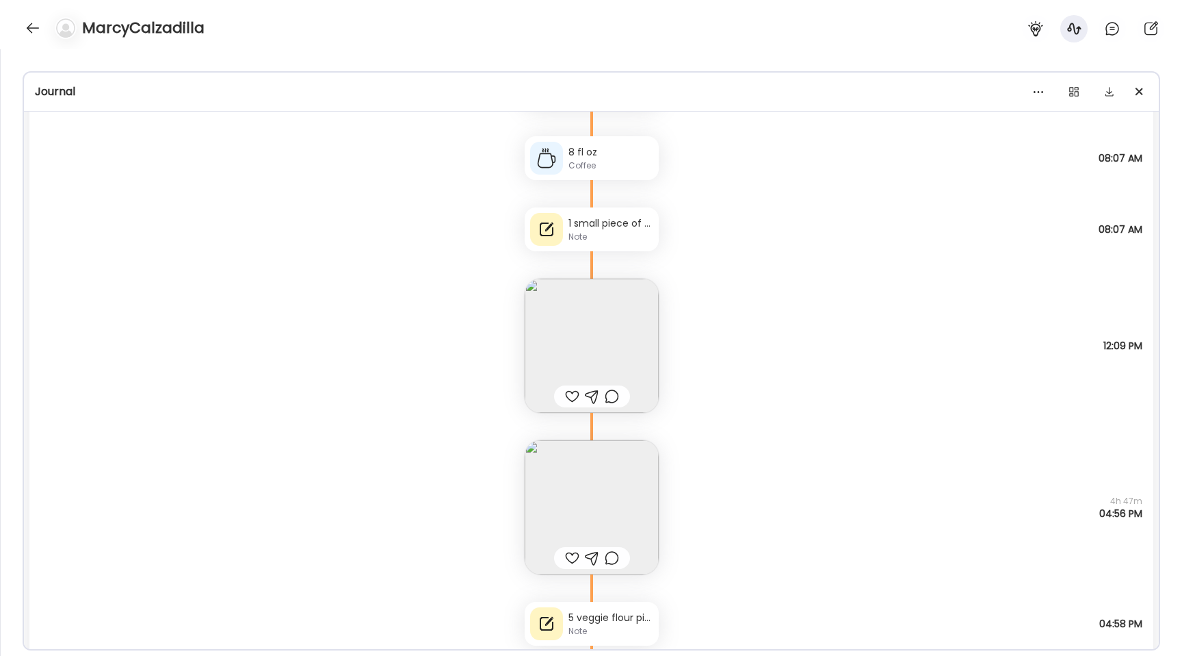
scroll to position [19827, 0]
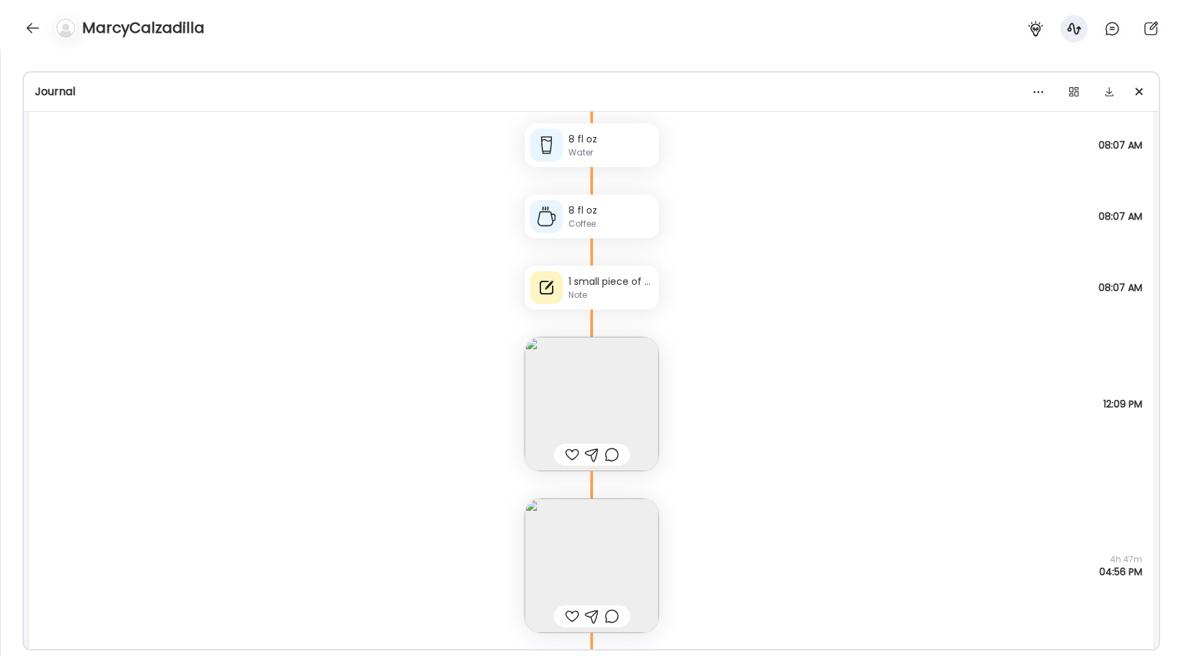
click at [576, 357] on img at bounding box center [592, 404] width 134 height 134
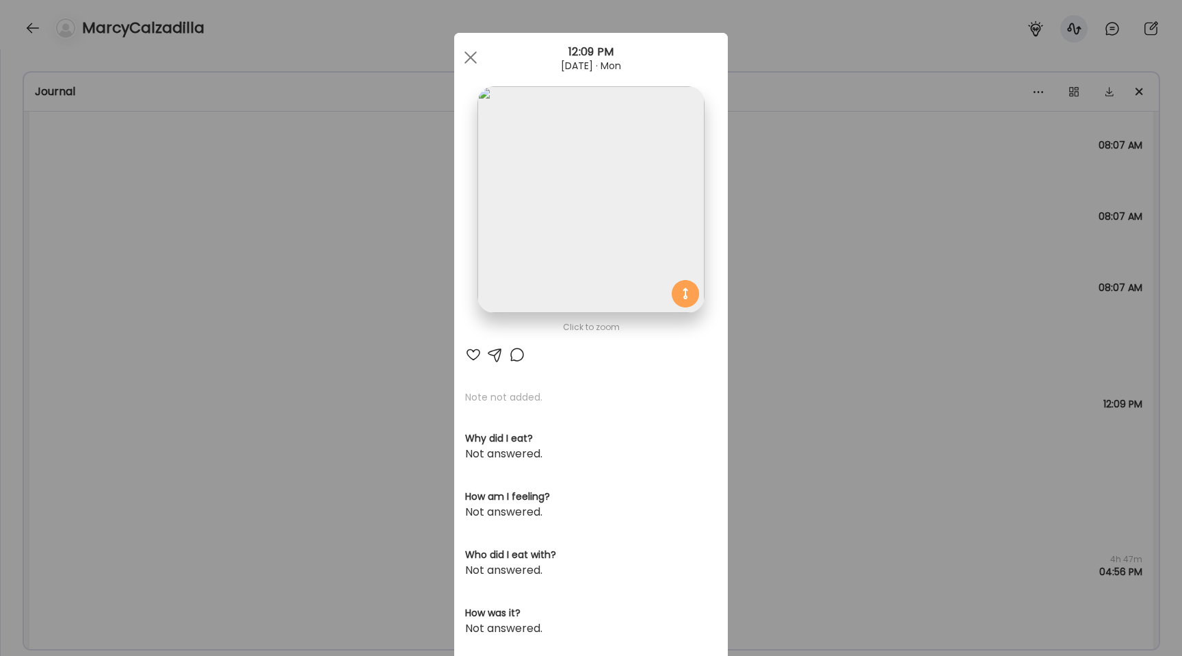
click at [419, 298] on div "Ate Coach Dashboard Wahoo! It’s official Take a moment to set up your Coach Pro…" at bounding box center [591, 328] width 1182 height 656
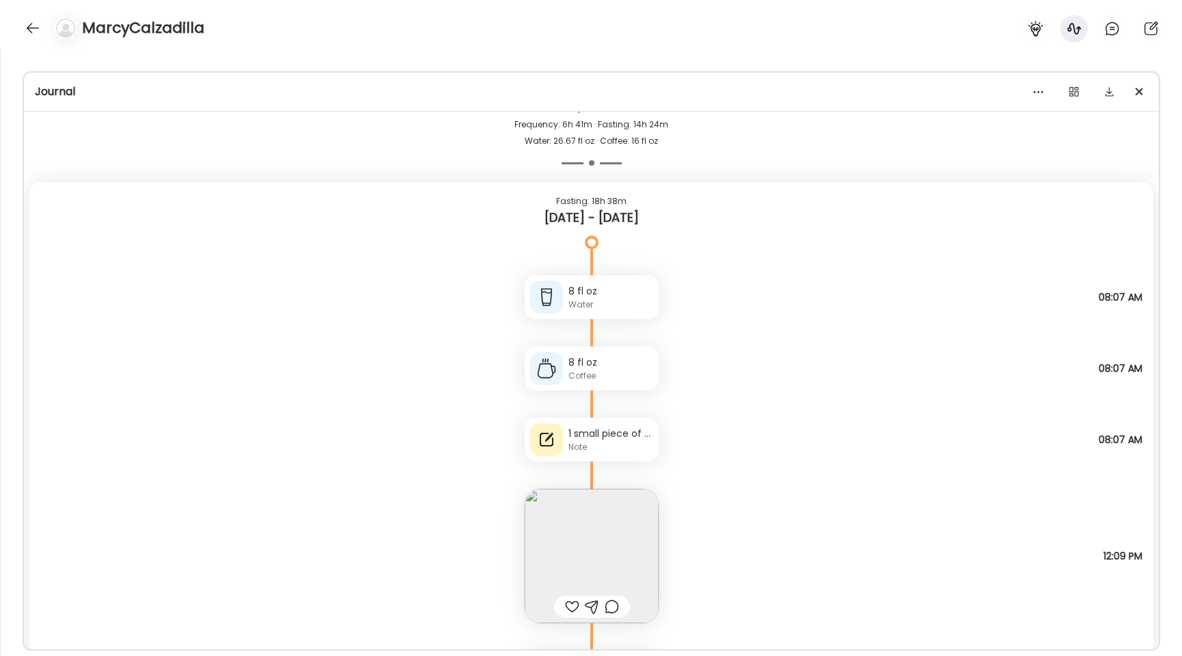
scroll to position [19561, 0]
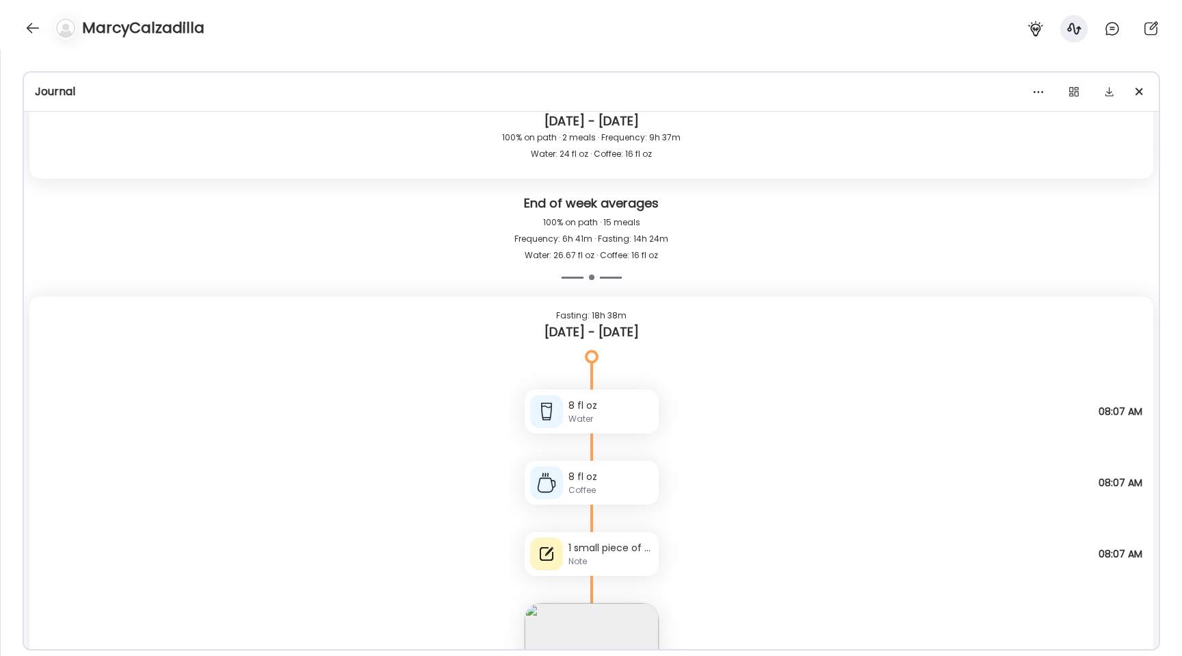
click at [608, 556] on div "Note" at bounding box center [611, 561] width 85 height 12
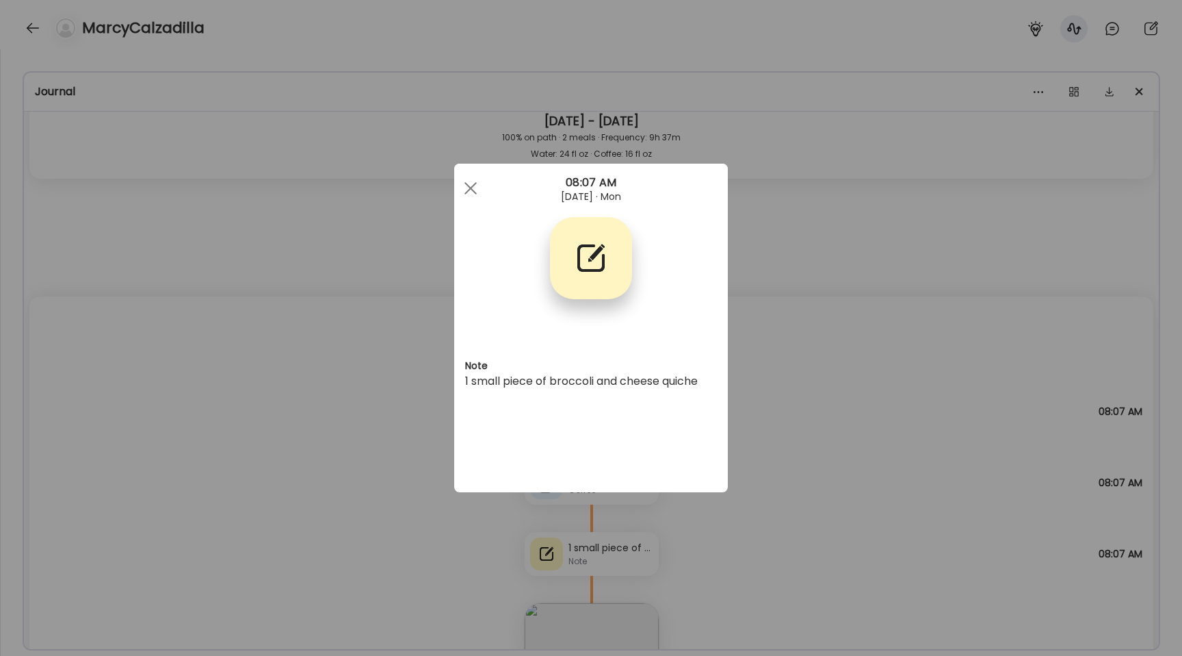
click at [387, 439] on div "Ate Coach Dashboard Wahoo! It’s official Take a moment to set up your Coach Pro…" at bounding box center [591, 328] width 1182 height 656
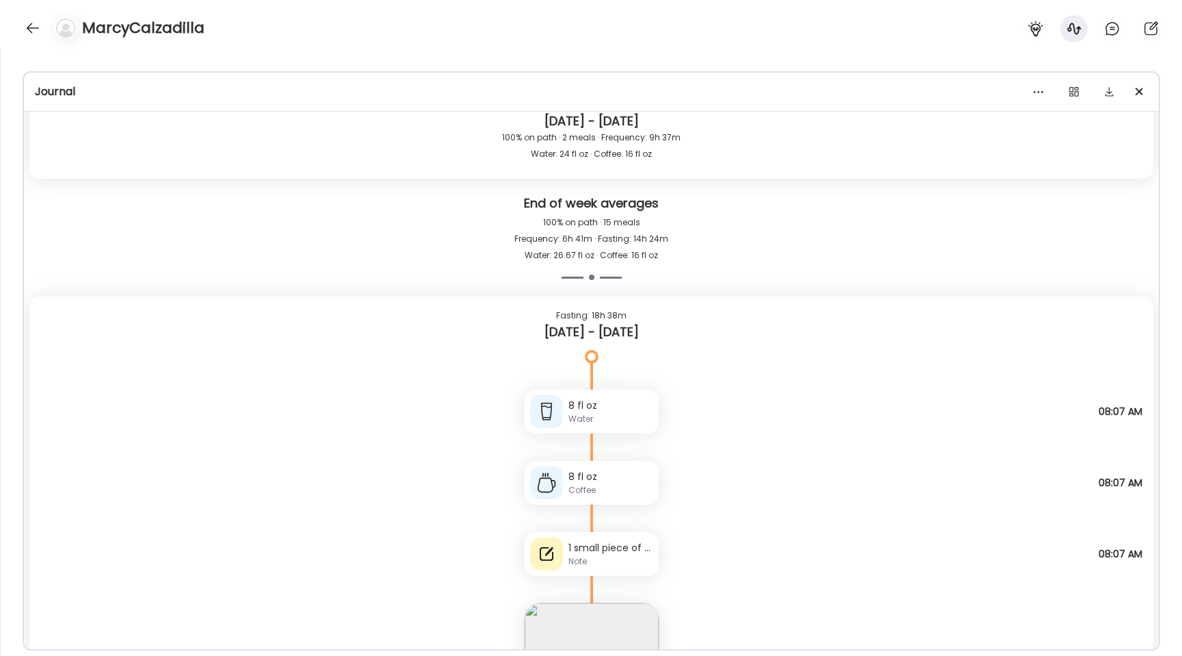
click at [387, 439] on div "8 fl oz Coffee Note not added 08:07 AM" at bounding box center [591, 468] width 1124 height 71
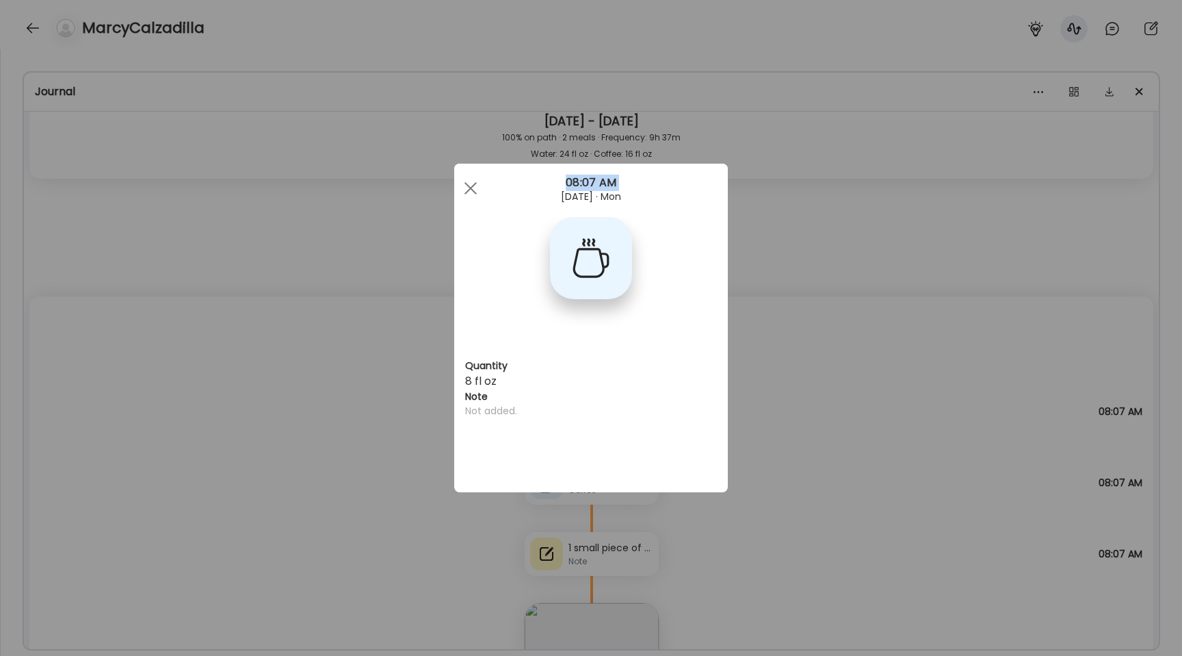
click at [387, 439] on div "Ate Coach Dashboard Wahoo! It’s official Take a moment to set up your Coach Pro…" at bounding box center [591, 328] width 1182 height 656
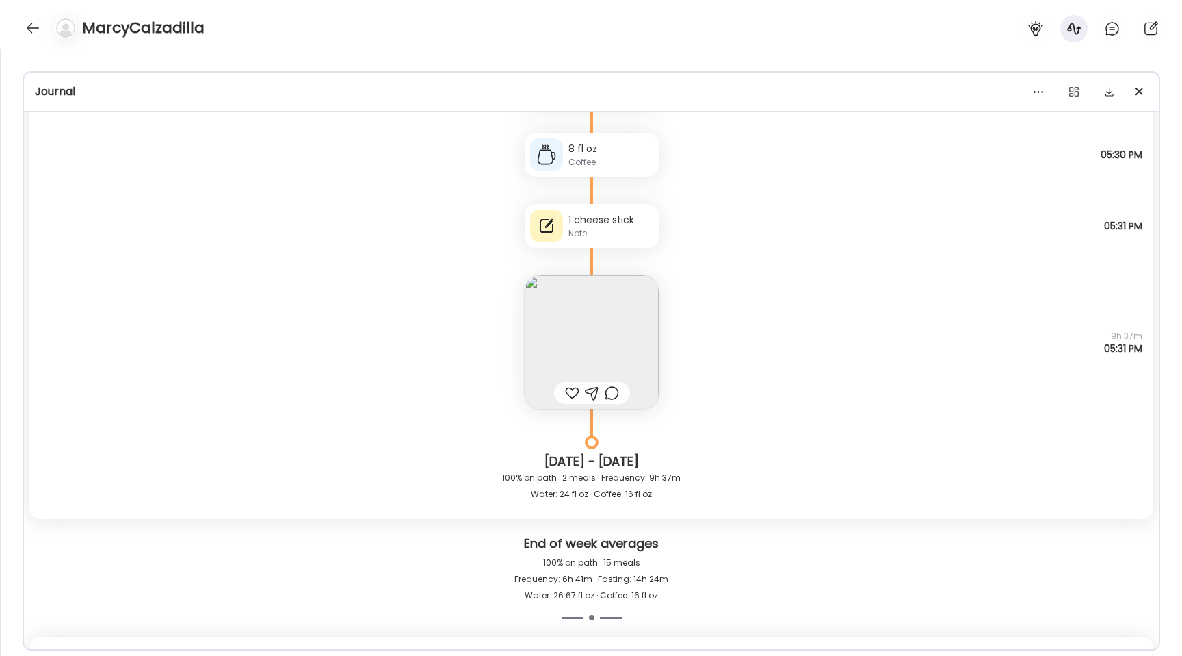
scroll to position [19188, 0]
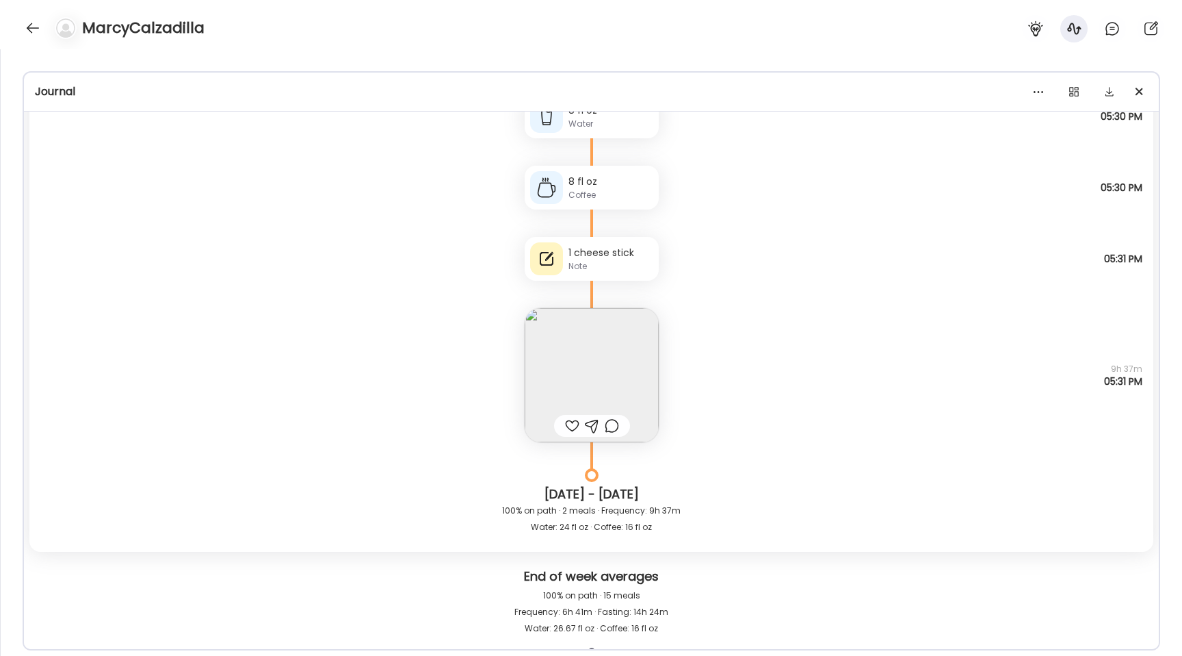
click at [576, 362] on img at bounding box center [592, 375] width 134 height 134
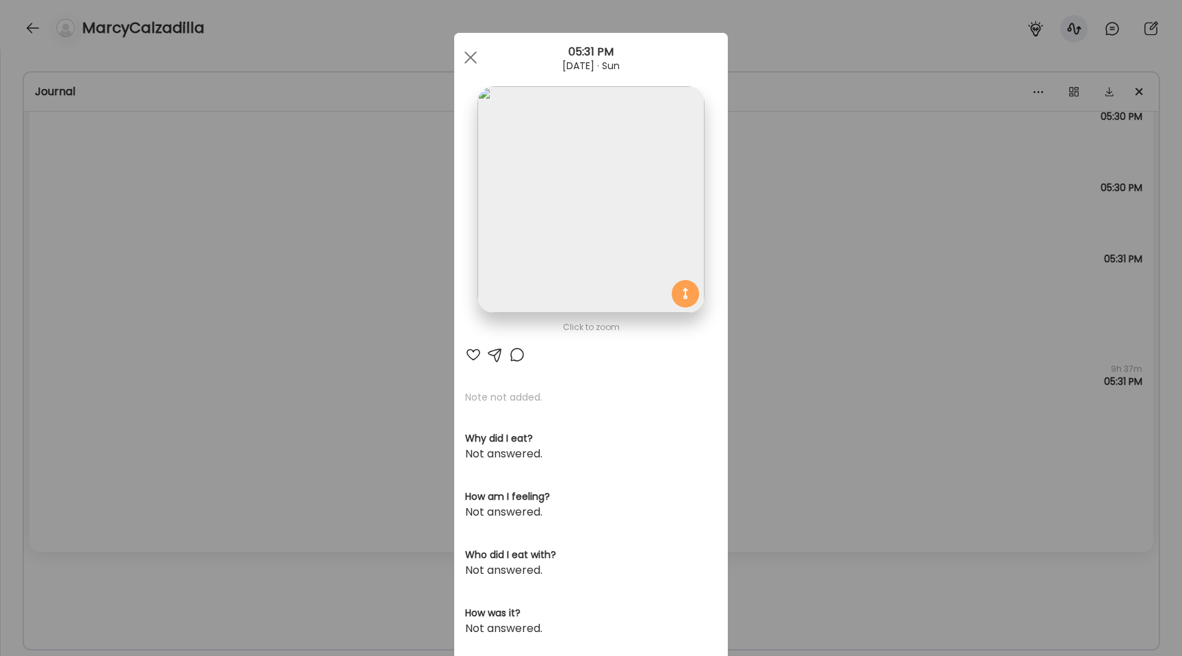
click at [532, 241] on img at bounding box center [591, 199] width 226 height 226
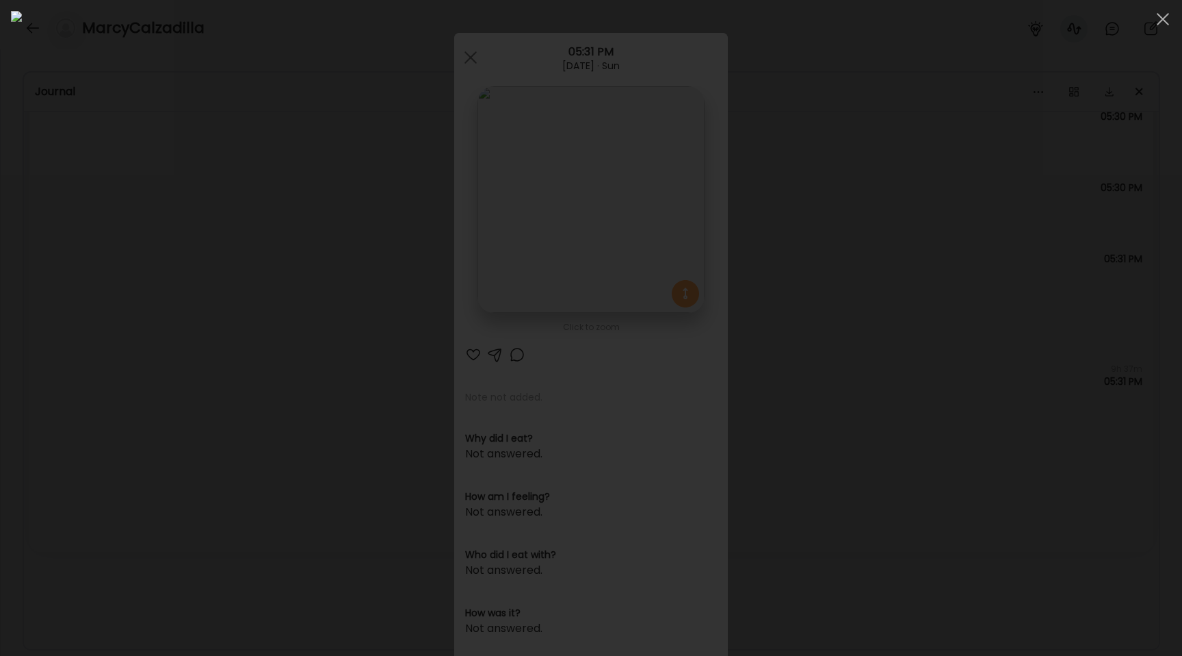
click at [230, 279] on div at bounding box center [591, 328] width 1161 height 634
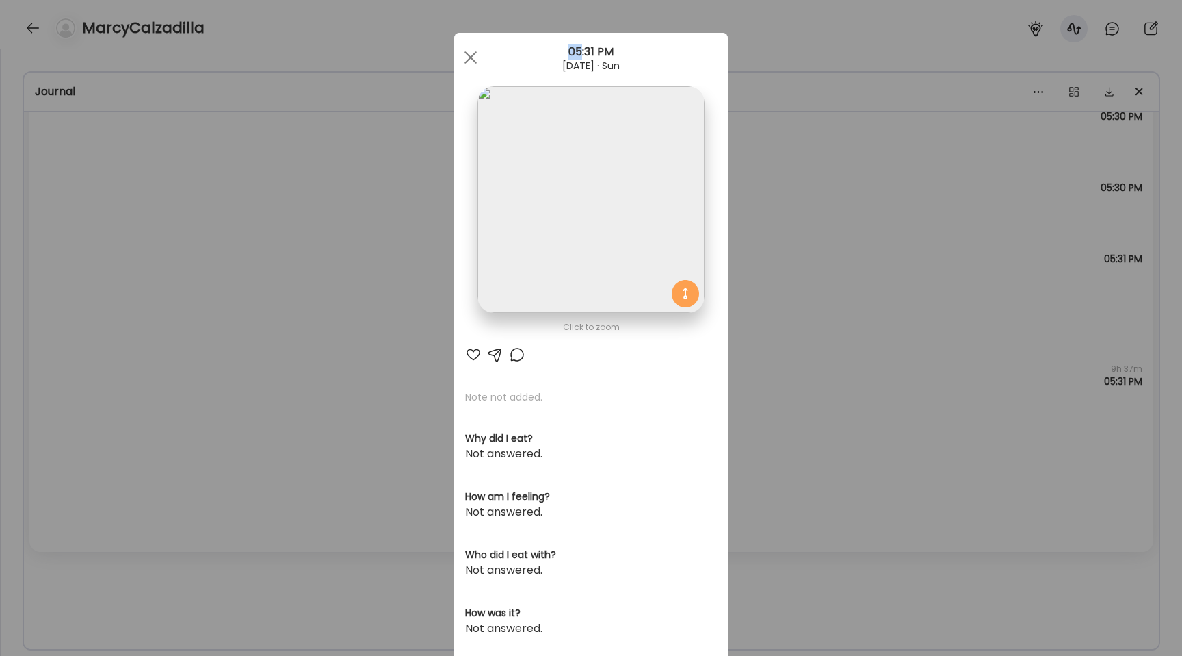
click at [230, 279] on div "Ate Coach Dashboard Wahoo! It’s official Take a moment to set up your Coach Pro…" at bounding box center [591, 328] width 1182 height 656
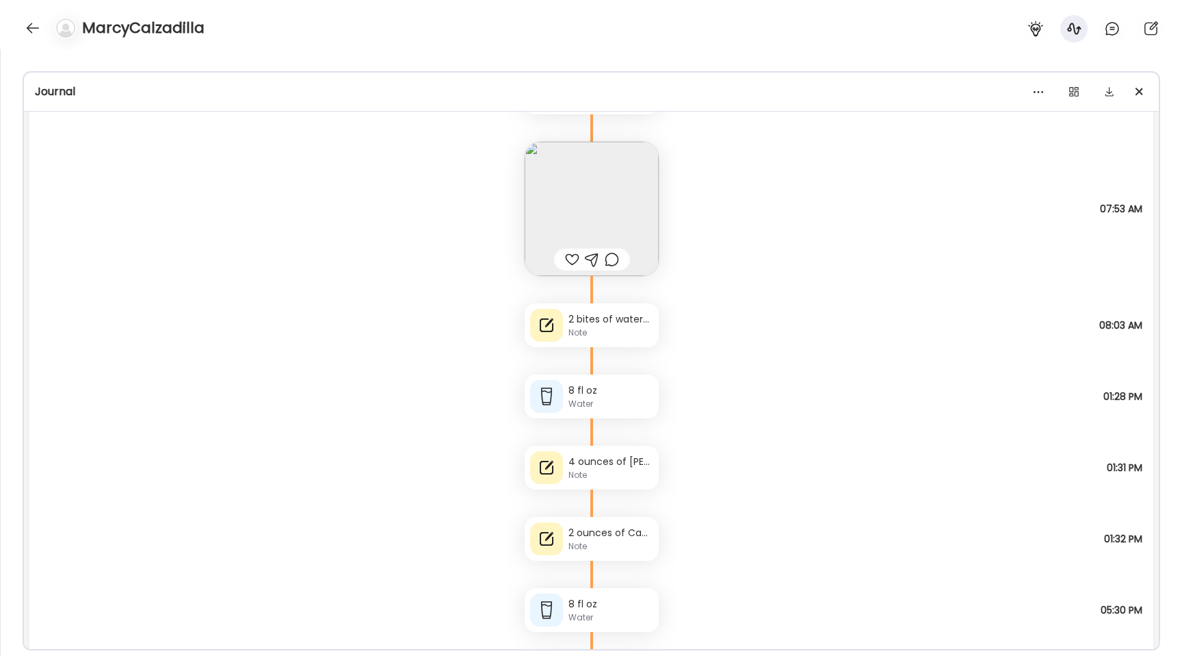
scroll to position [18721, 0]
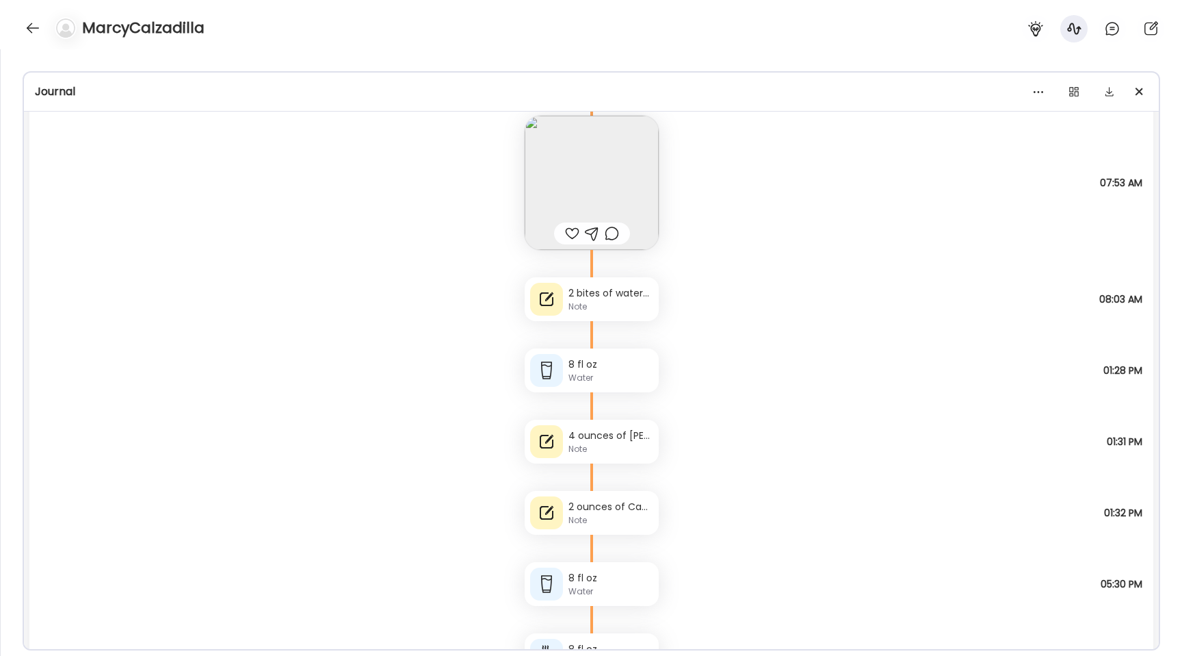
click at [597, 437] on div "4 ounces of [PERSON_NAME] and very little broccoli" at bounding box center [611, 435] width 85 height 14
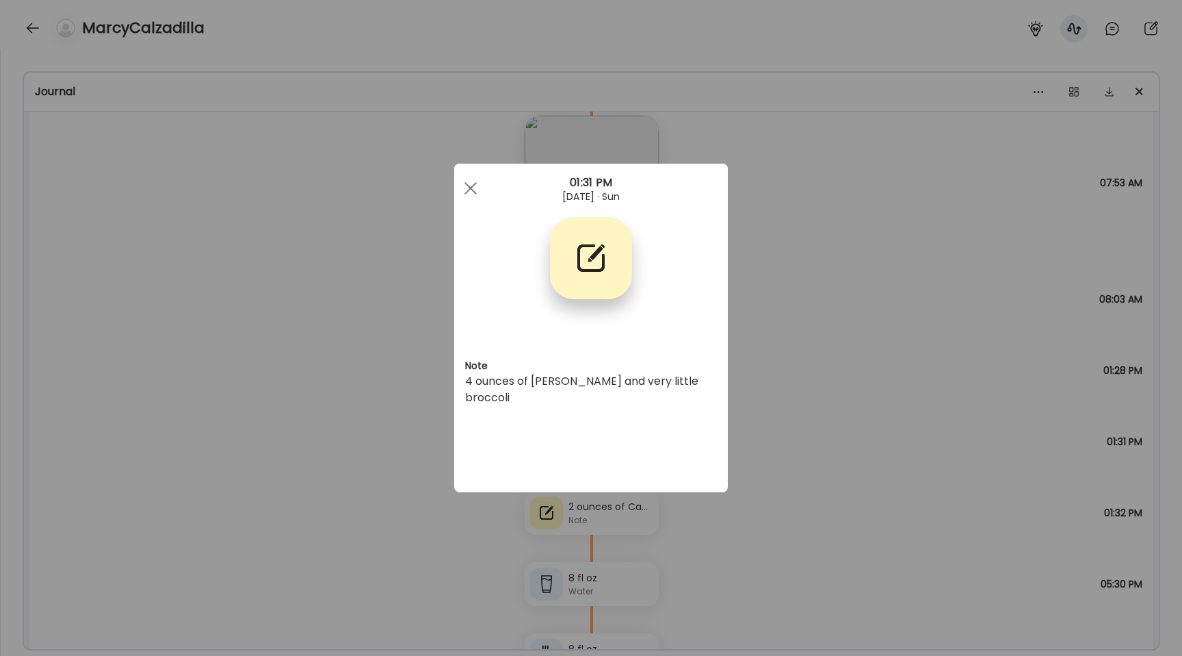
click at [448, 384] on div "Ate Coach Dashboard Wahoo! It’s official Take a moment to set up your Coach Pro…" at bounding box center [591, 328] width 1182 height 656
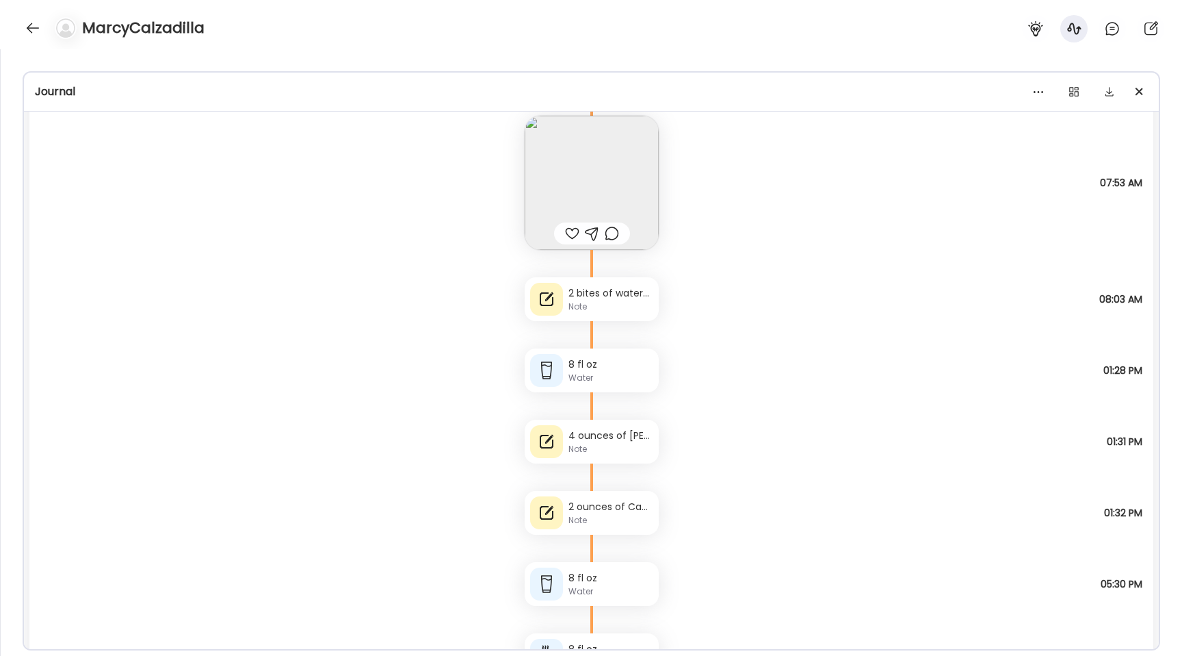
click at [632, 506] on div "2 ounces of Caesar salad" at bounding box center [611, 507] width 85 height 14
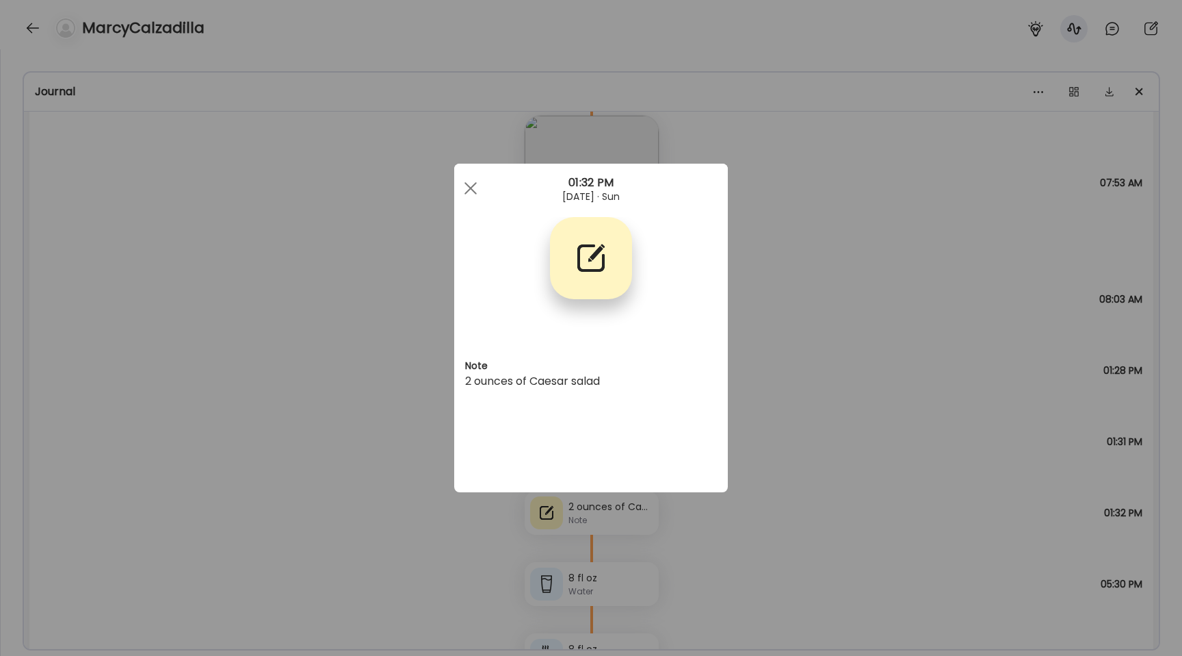
click at [430, 469] on div "Ate Coach Dashboard Wahoo! It’s official Take a moment to set up your Coach Pro…" at bounding box center [591, 328] width 1182 height 656
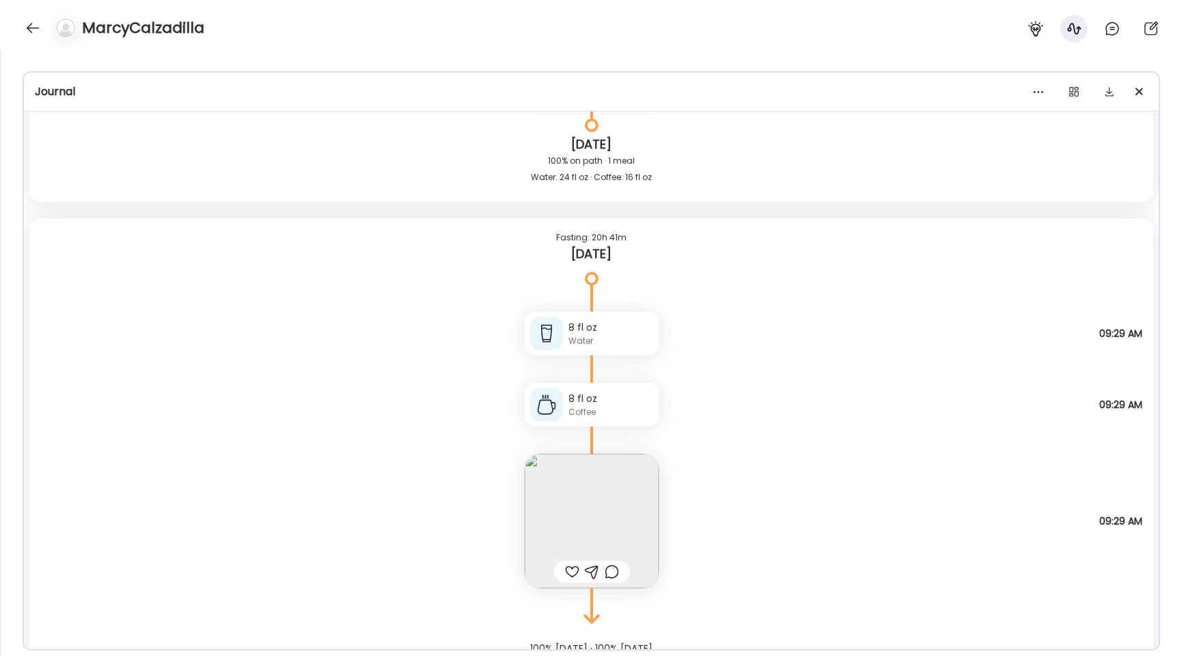
scroll to position [28906, 0]
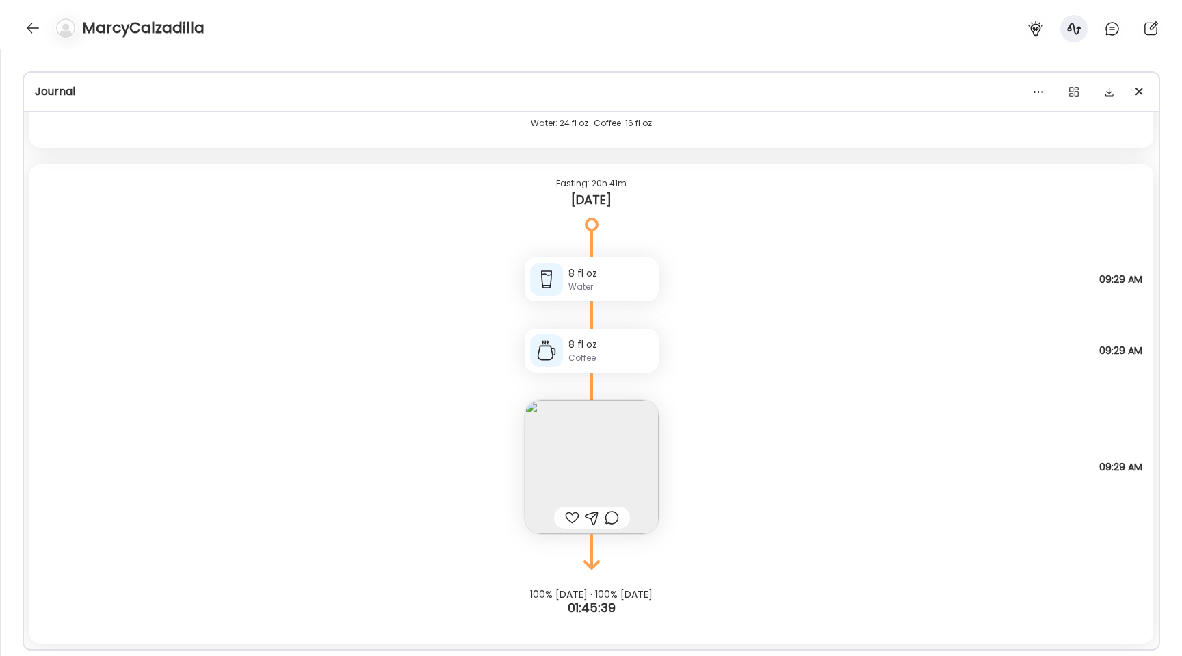
click at [576, 428] on img at bounding box center [592, 467] width 134 height 134
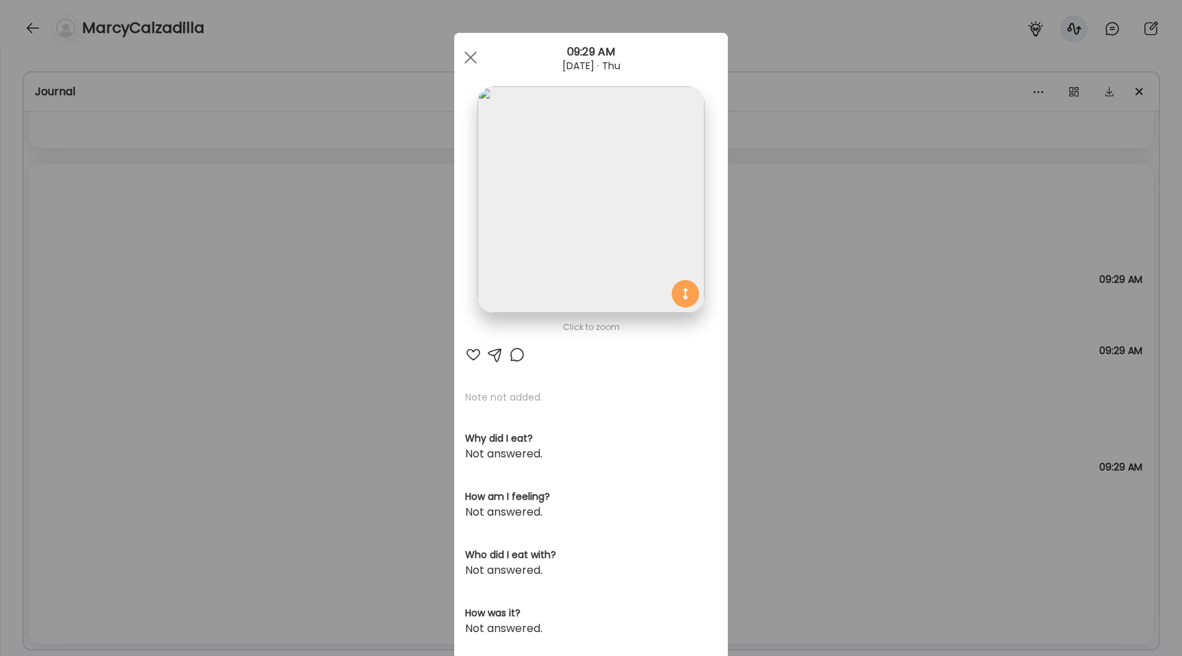
click at [552, 242] on img at bounding box center [591, 199] width 226 height 226
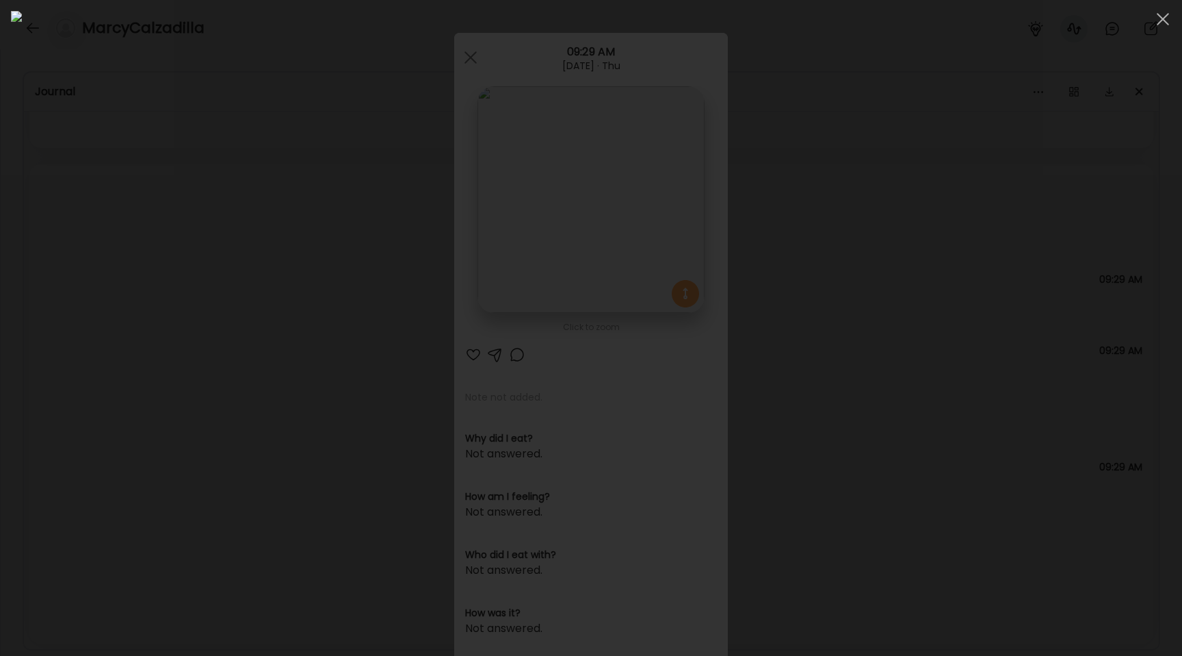
click at [189, 304] on div at bounding box center [591, 328] width 1161 height 634
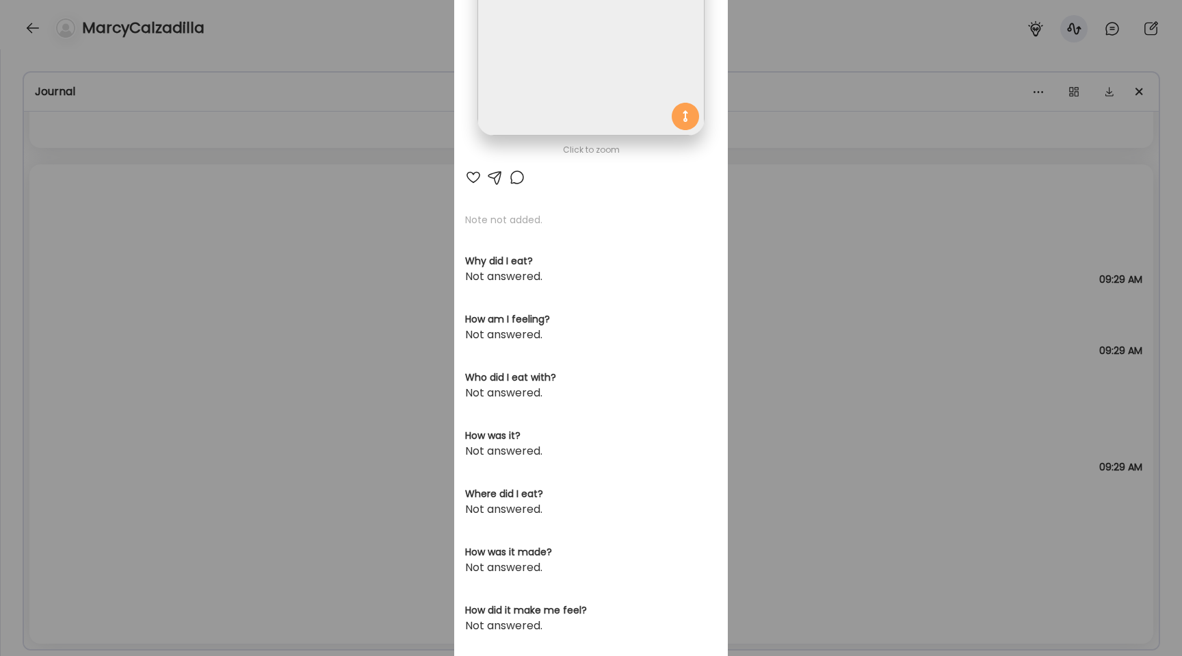
scroll to position [216, 0]
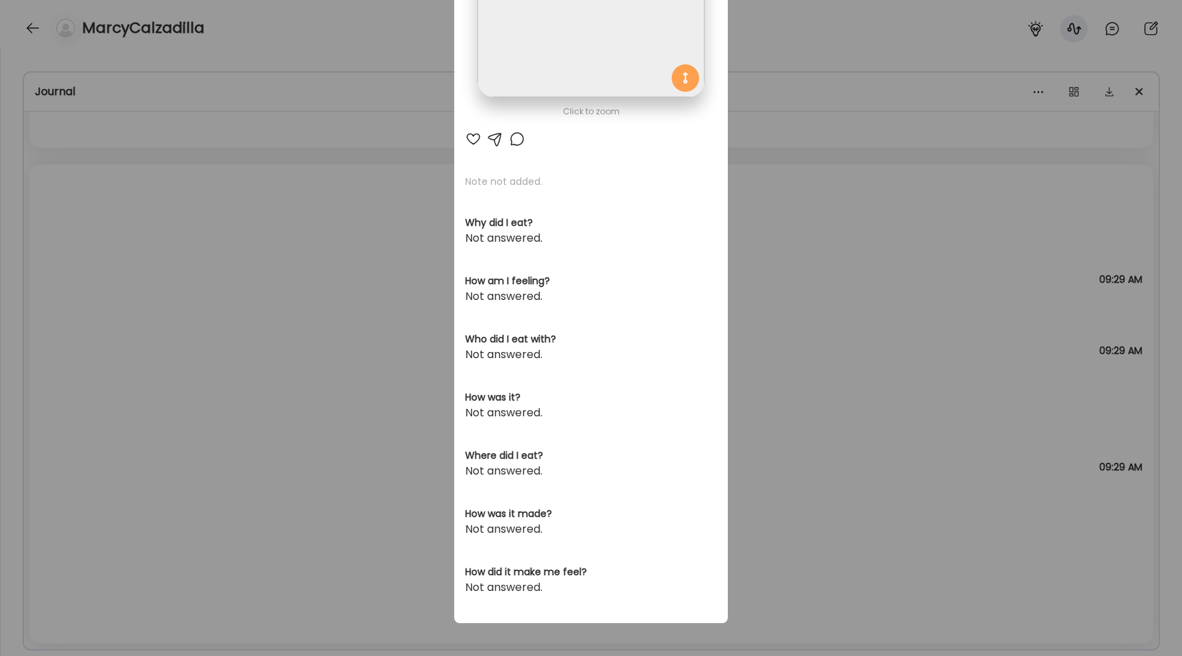
click at [298, 445] on div "Ate Coach Dashboard Wahoo! It’s official Take a moment to set up your Coach Pro…" at bounding box center [591, 328] width 1182 height 656
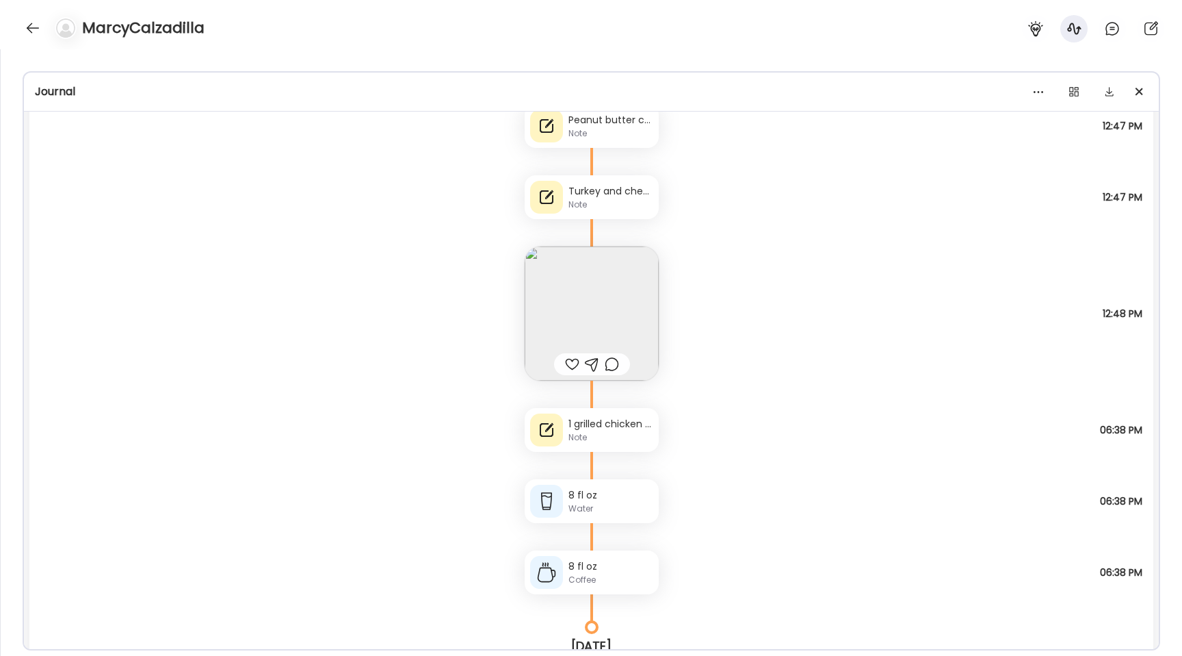
scroll to position [28268, 0]
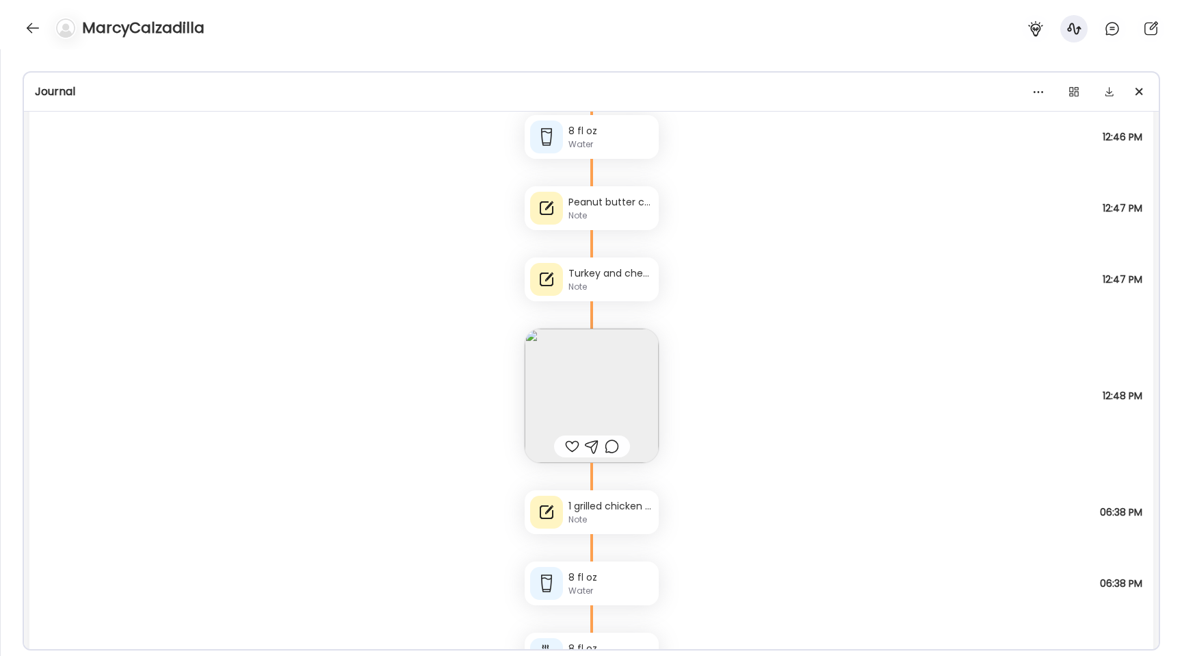
click at [597, 513] on div "Note" at bounding box center [611, 519] width 85 height 12
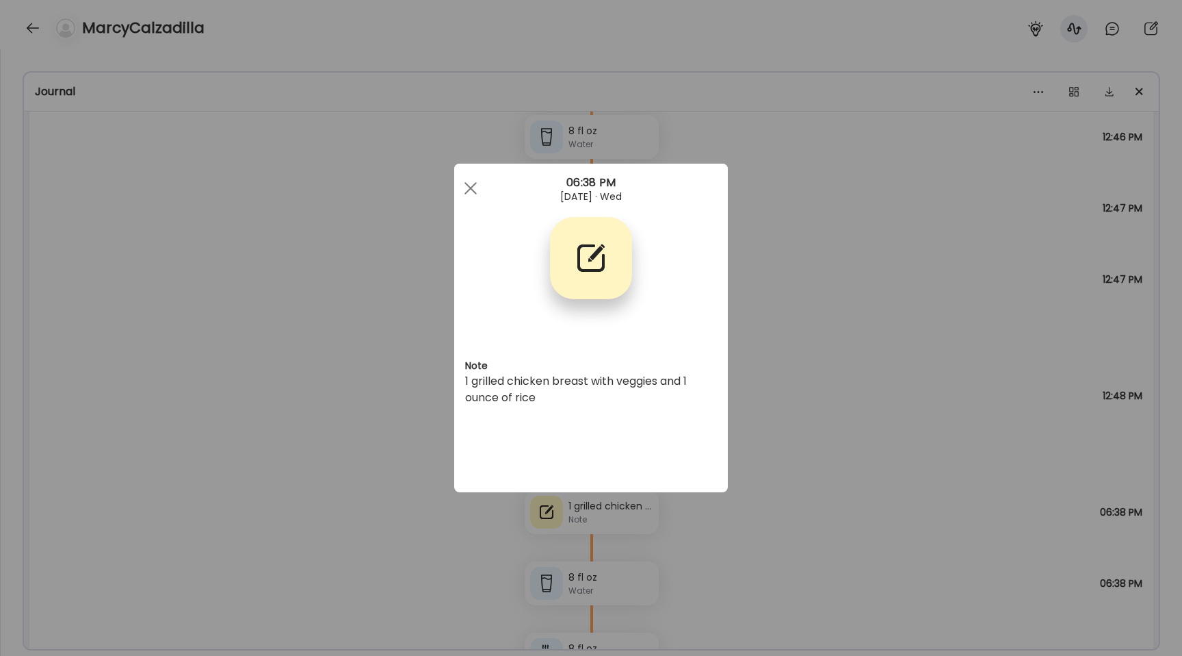
scroll to position [0, 0]
click at [371, 395] on div "Ate Coach Dashboard Wahoo! It’s official Take a moment to set up your Coach Pro…" at bounding box center [591, 328] width 1182 height 656
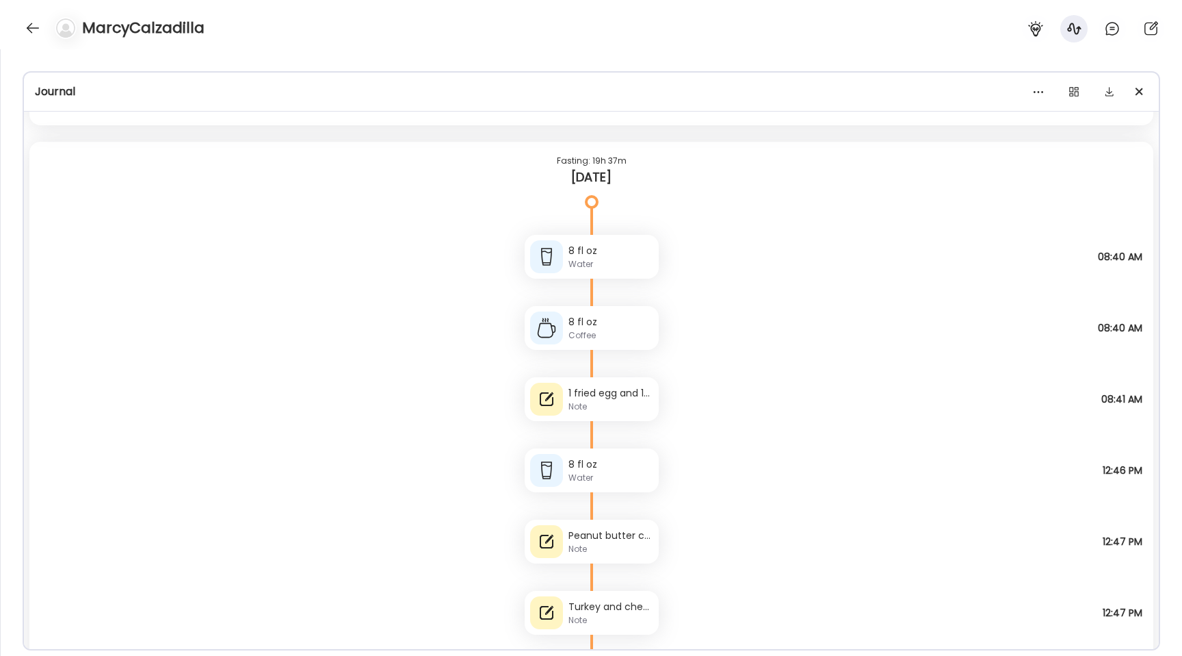
scroll to position [27928, 0]
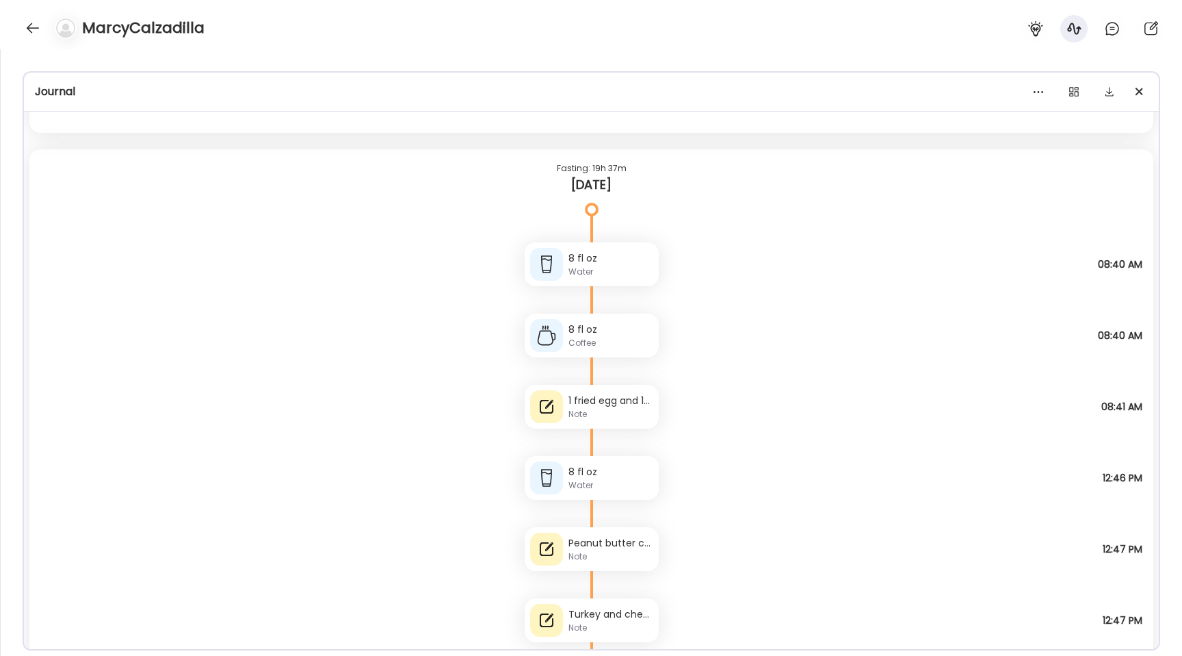
click at [575, 400] on div "1 fried egg and 1/2 English muffin with 1 small turkey sausage link" at bounding box center [611, 400] width 85 height 14
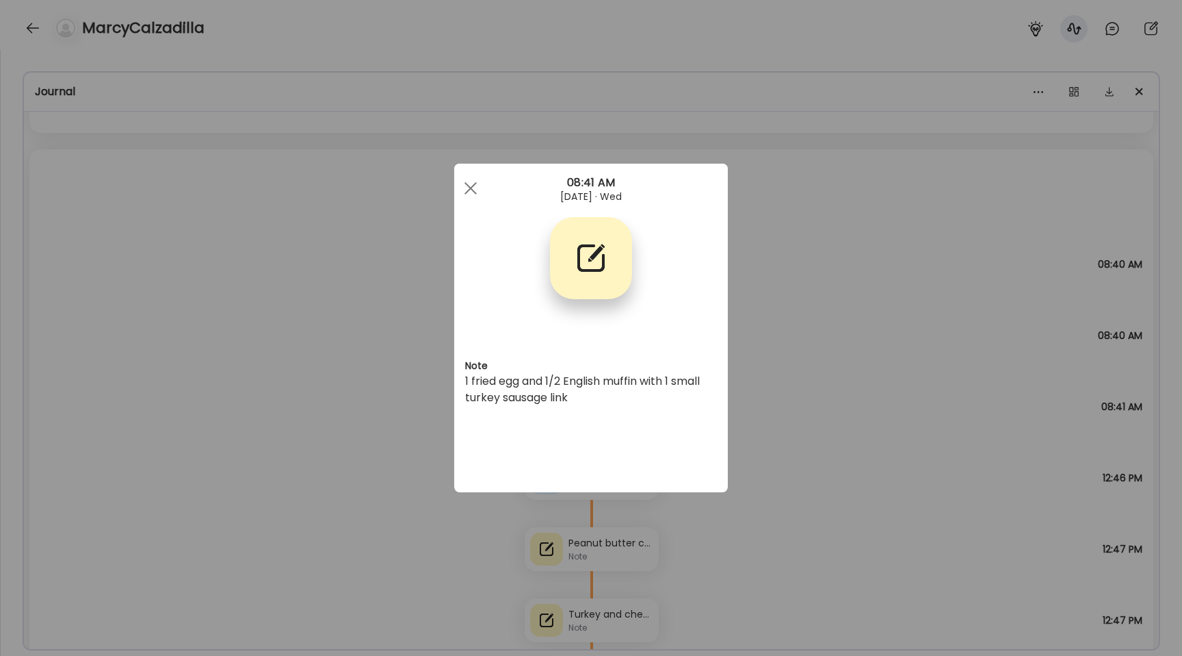
click at [400, 346] on div "Ate Coach Dashboard Wahoo! It’s official Take a moment to set up your Coach Pro…" at bounding box center [591, 328] width 1182 height 656
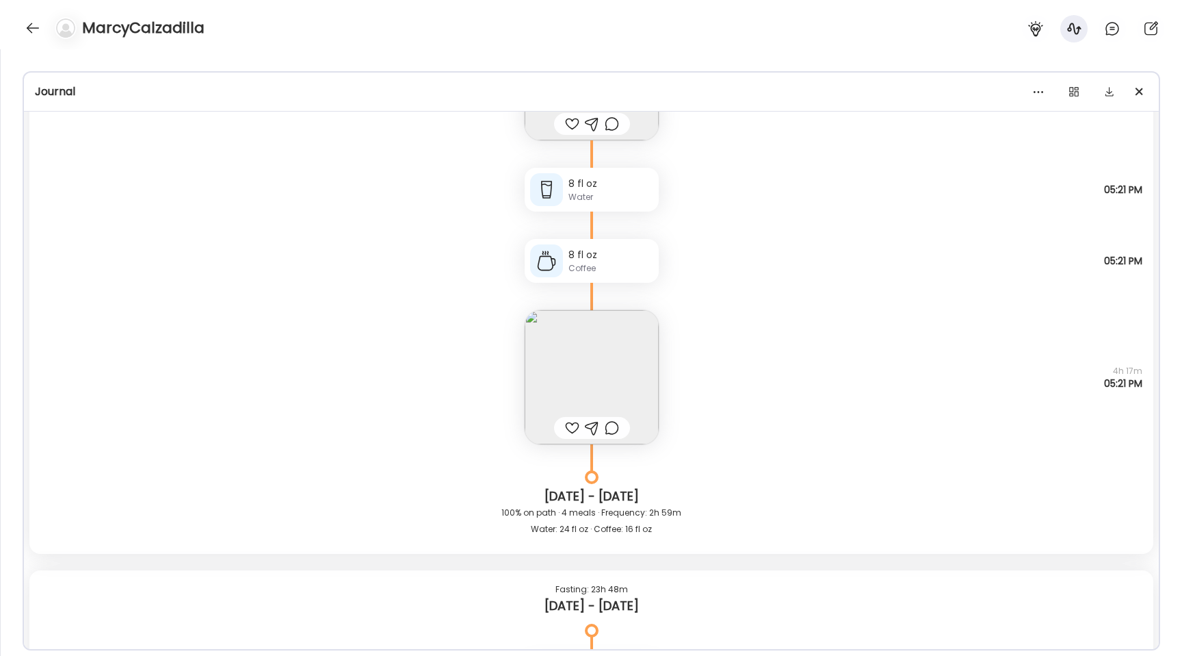
scroll to position [26560, 0]
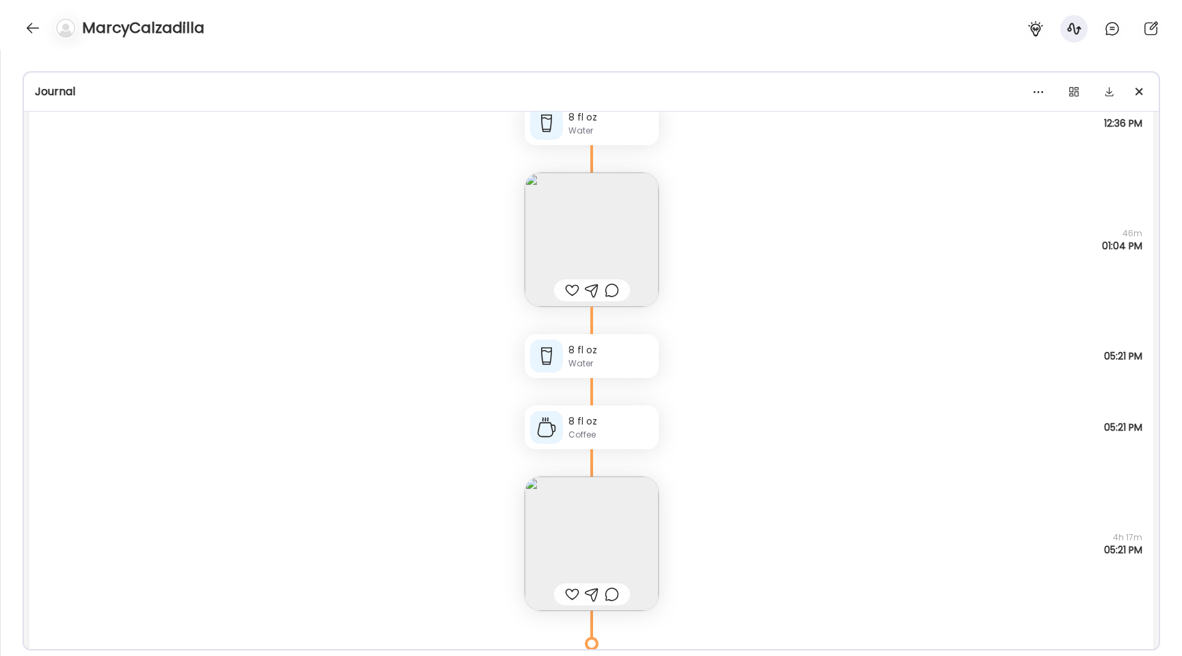
click at [596, 532] on img at bounding box center [592, 543] width 134 height 134
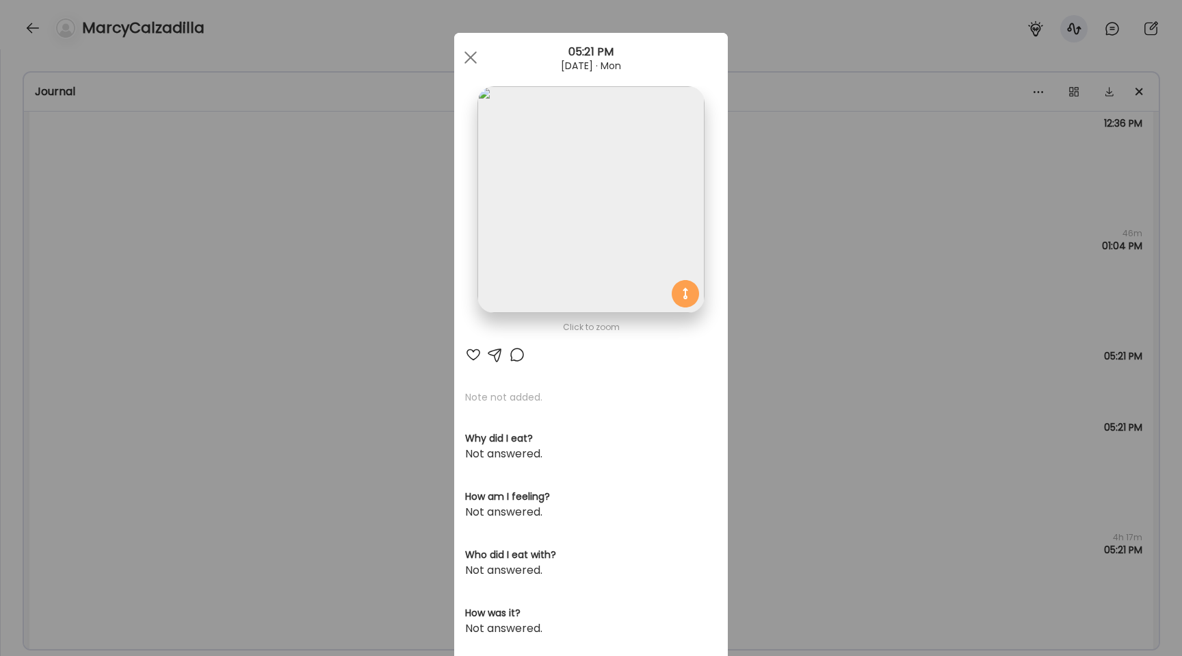
click at [566, 200] on img at bounding box center [591, 199] width 226 height 226
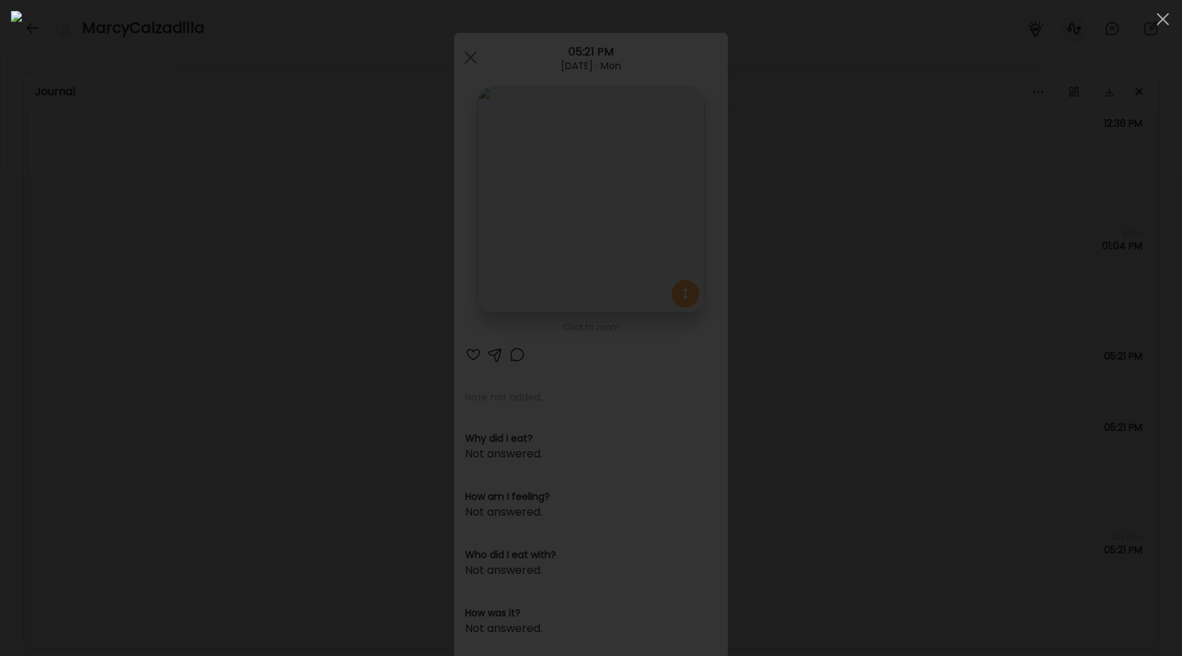
click at [218, 326] on div at bounding box center [591, 328] width 1161 height 634
click at [218, 326] on div "Ate Coach Dashboard Wahoo! It’s official Take a moment to set up your Coach Pro…" at bounding box center [591, 328] width 1182 height 656
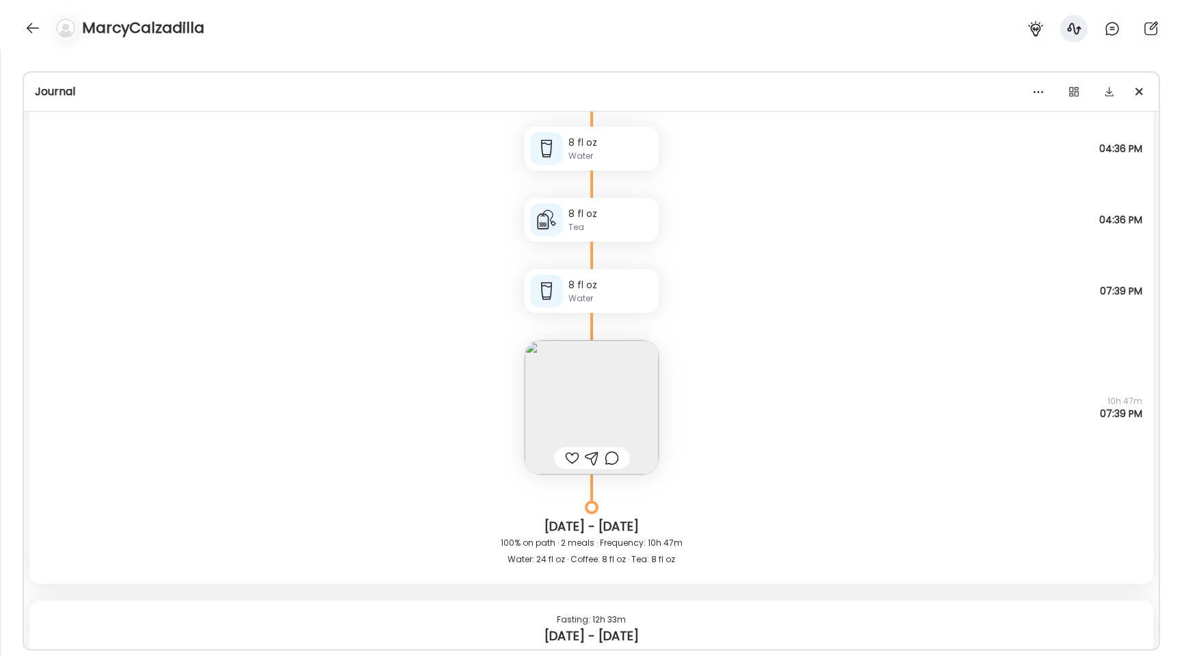
scroll to position [24532, 0]
click at [547, 426] on img at bounding box center [592, 406] width 134 height 134
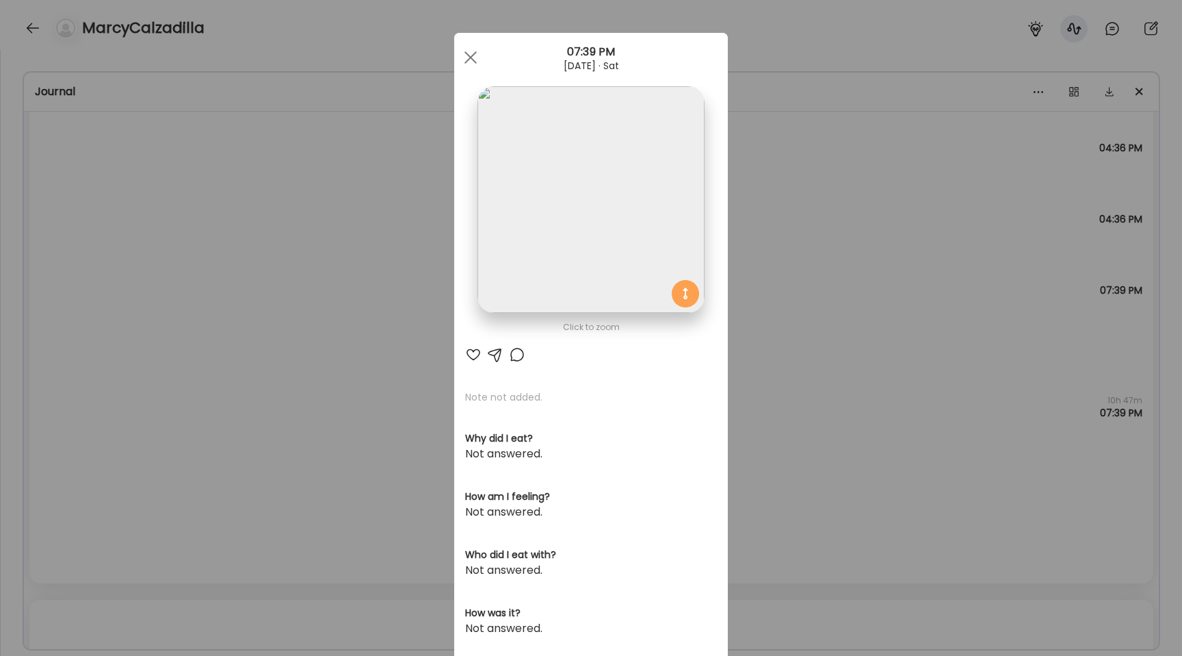
click at [533, 258] on img at bounding box center [591, 199] width 226 height 226
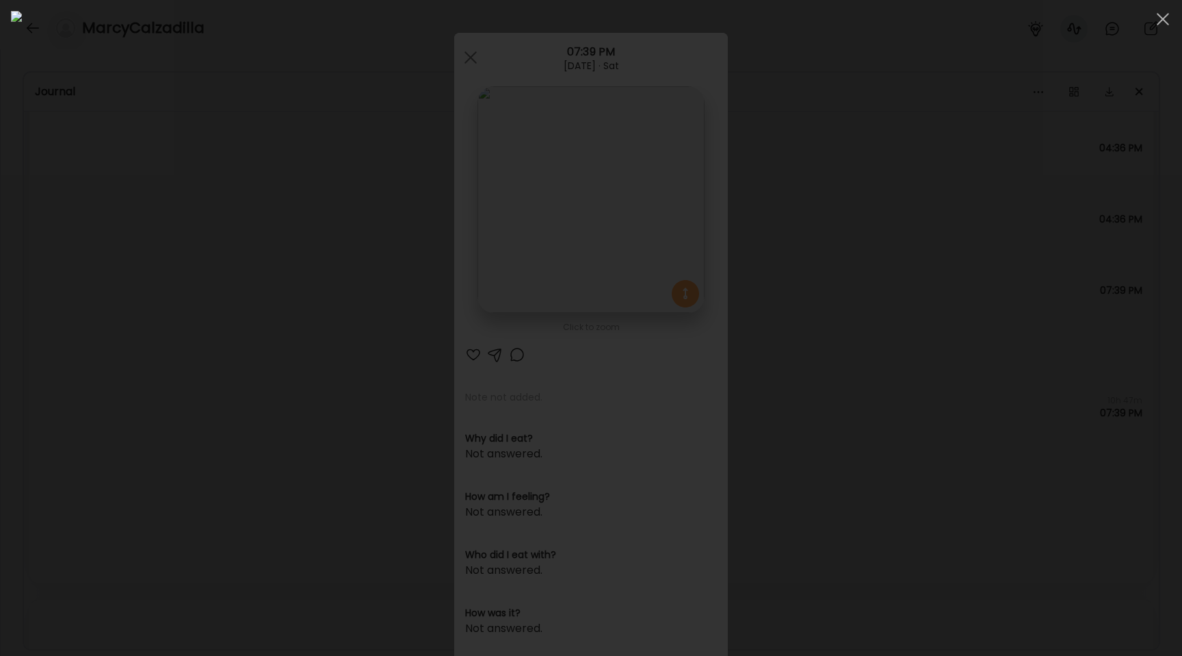
click at [211, 447] on div at bounding box center [591, 328] width 1161 height 634
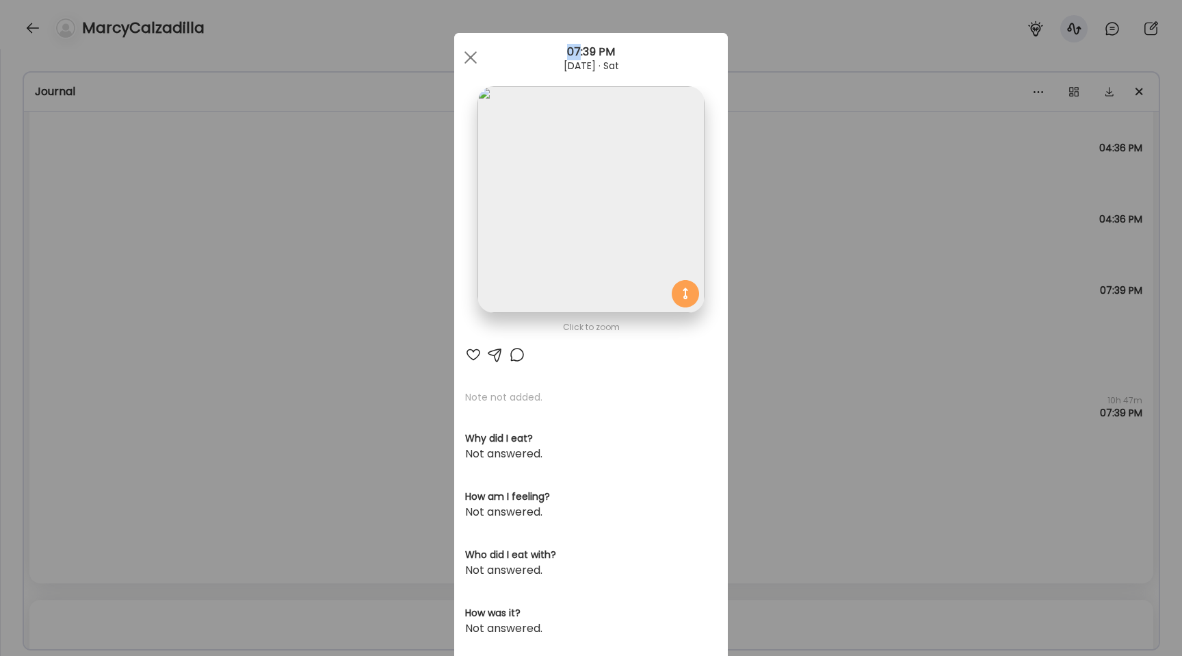
click at [211, 447] on div "Ate Coach Dashboard Wahoo! It’s official Take a moment to set up your Coach Pro…" at bounding box center [591, 328] width 1182 height 656
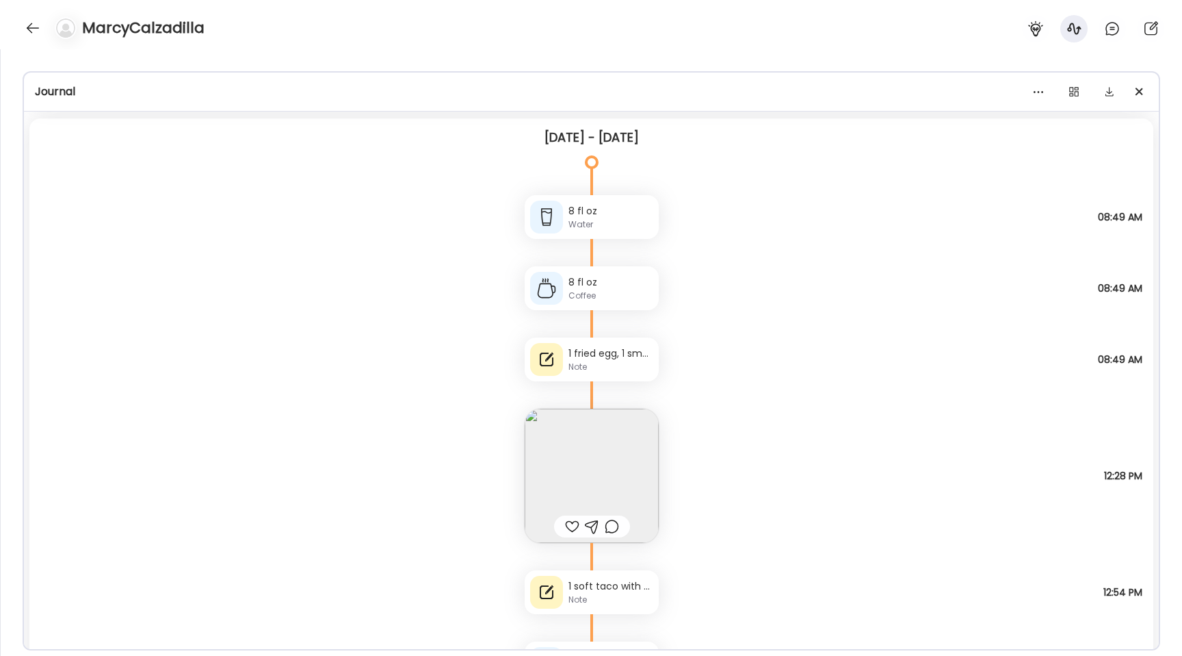
scroll to position [20925, 0]
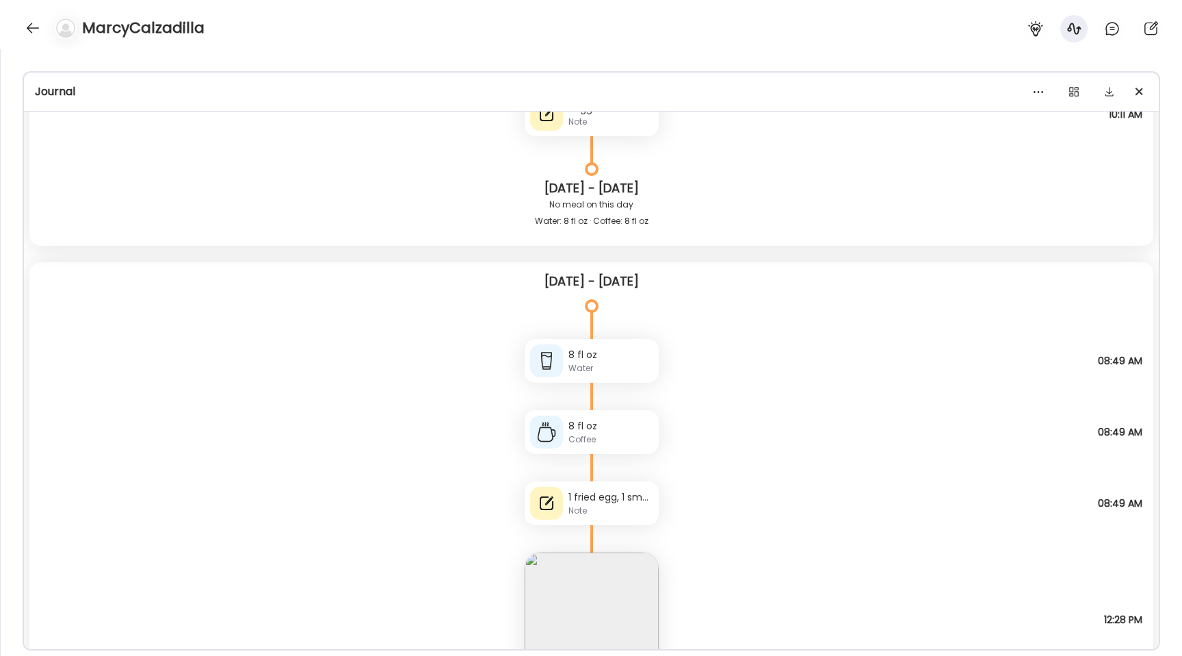
click at [595, 504] on div "1 fried egg, 1 small turkey sausage link, 1/2 English muffin" at bounding box center [611, 497] width 85 height 14
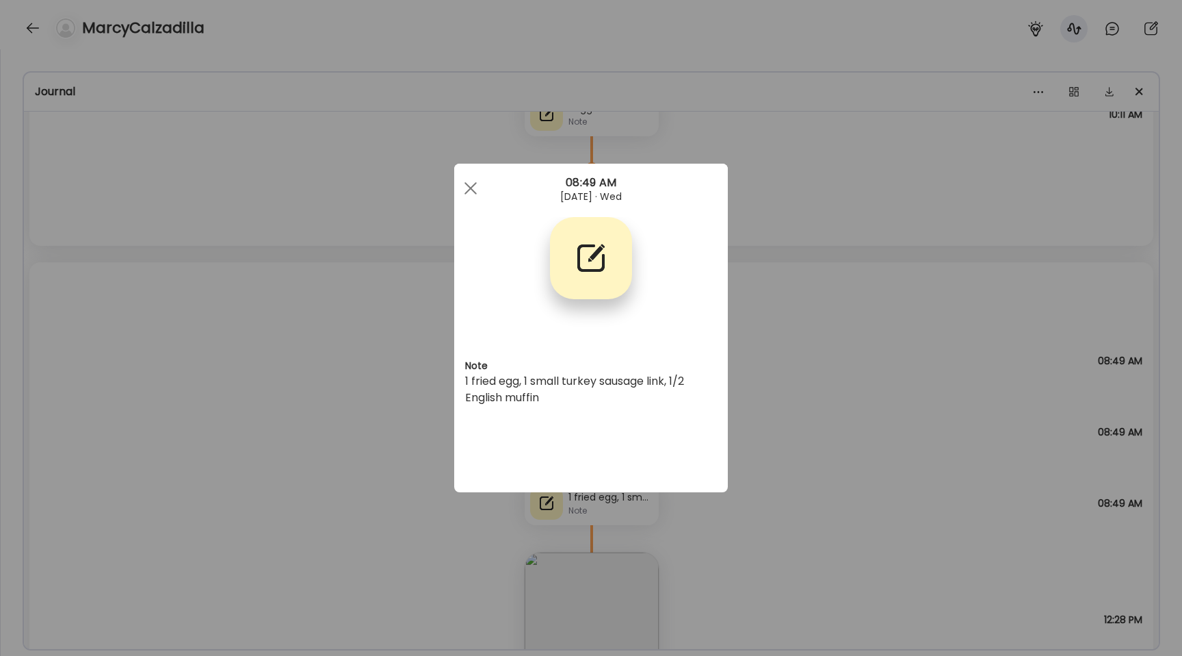
click at [381, 480] on div "Ate Coach Dashboard Wahoo! It’s official Take a moment to set up your Coach Pro…" at bounding box center [591, 328] width 1182 height 656
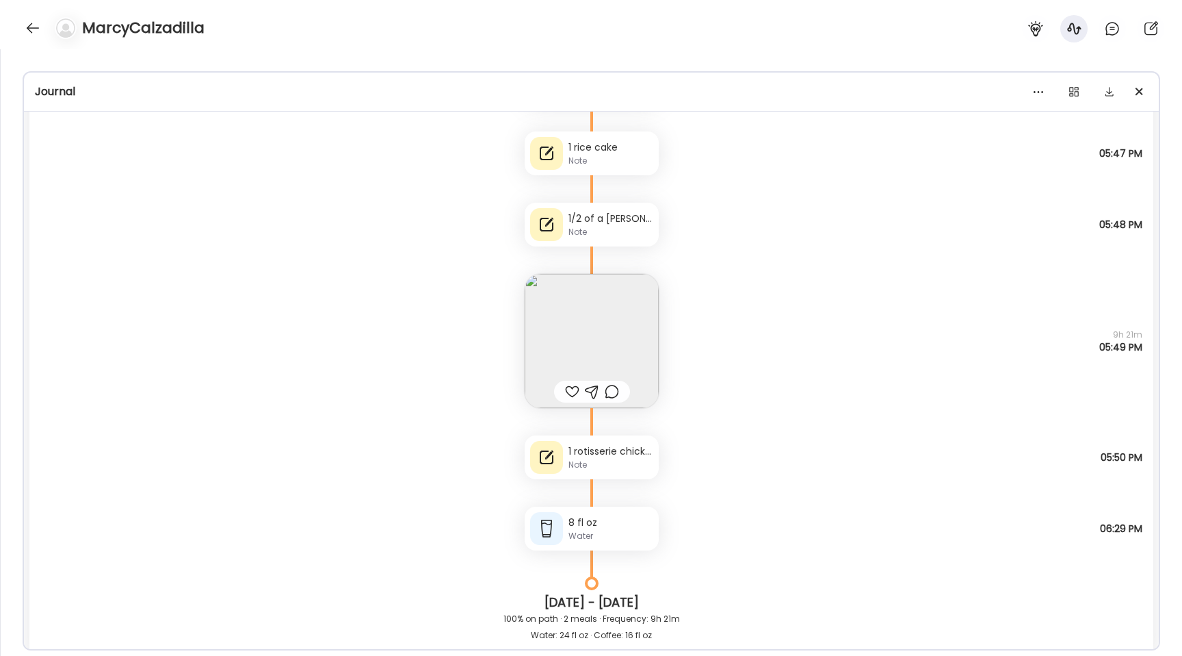
scroll to position [10231, 0]
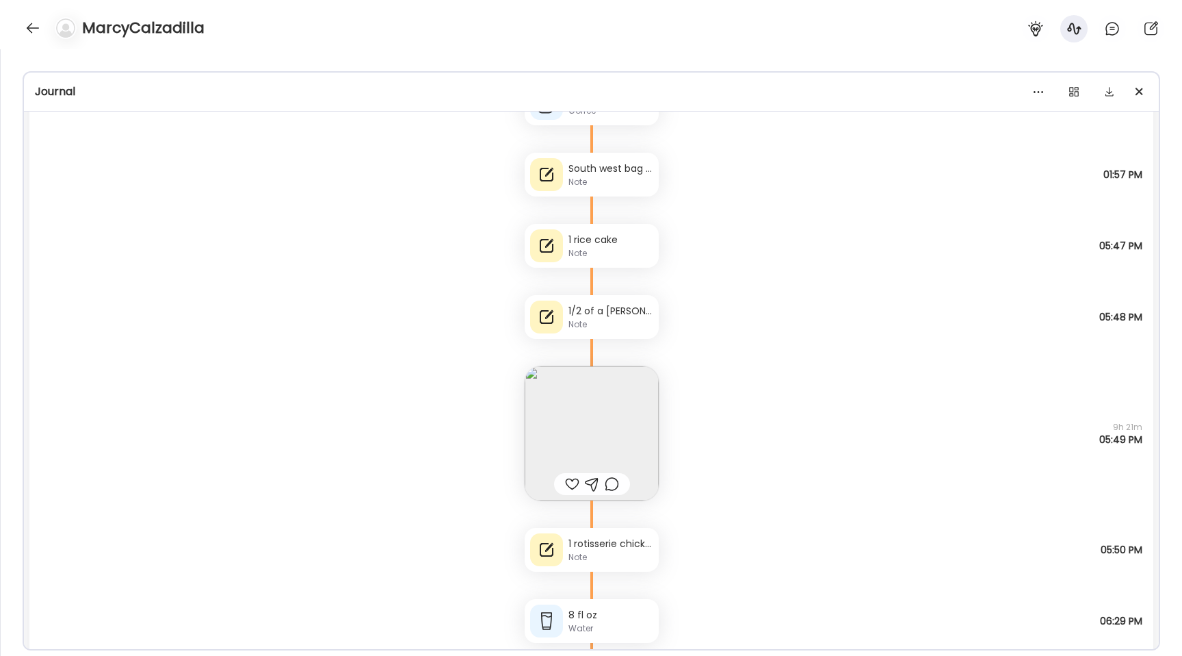
click at [40, 36] on div "MarcyCalzadilla" at bounding box center [591, 24] width 1182 height 49
click at [35, 34] on div at bounding box center [33, 28] width 22 height 22
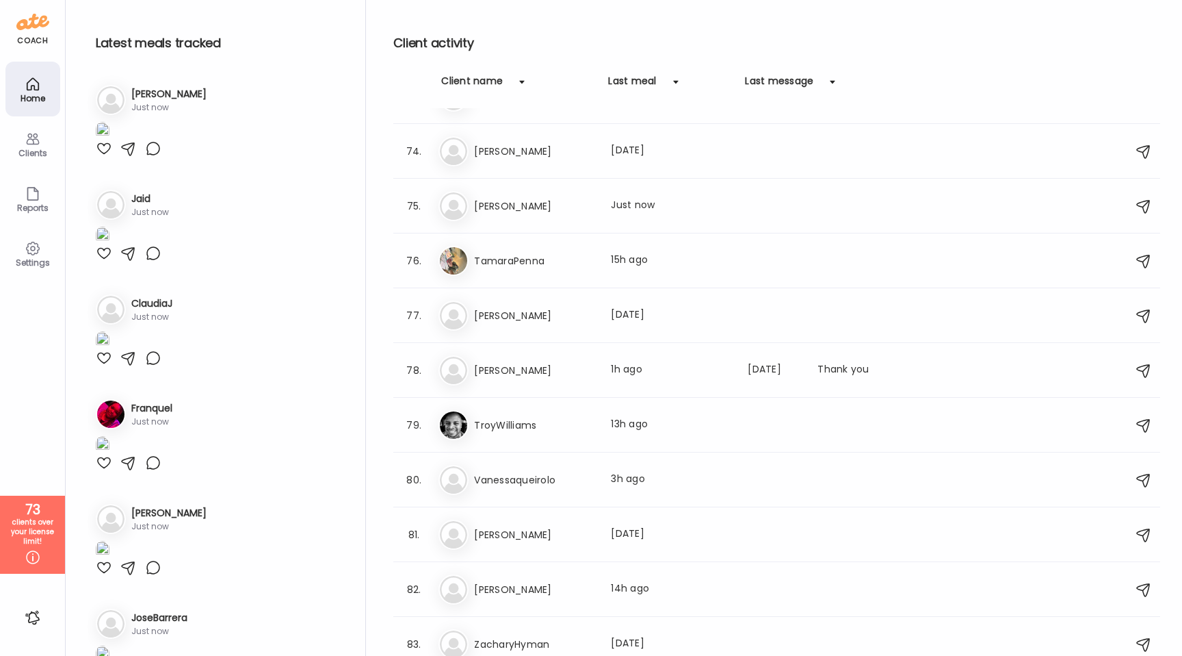
scroll to position [3989, 0]
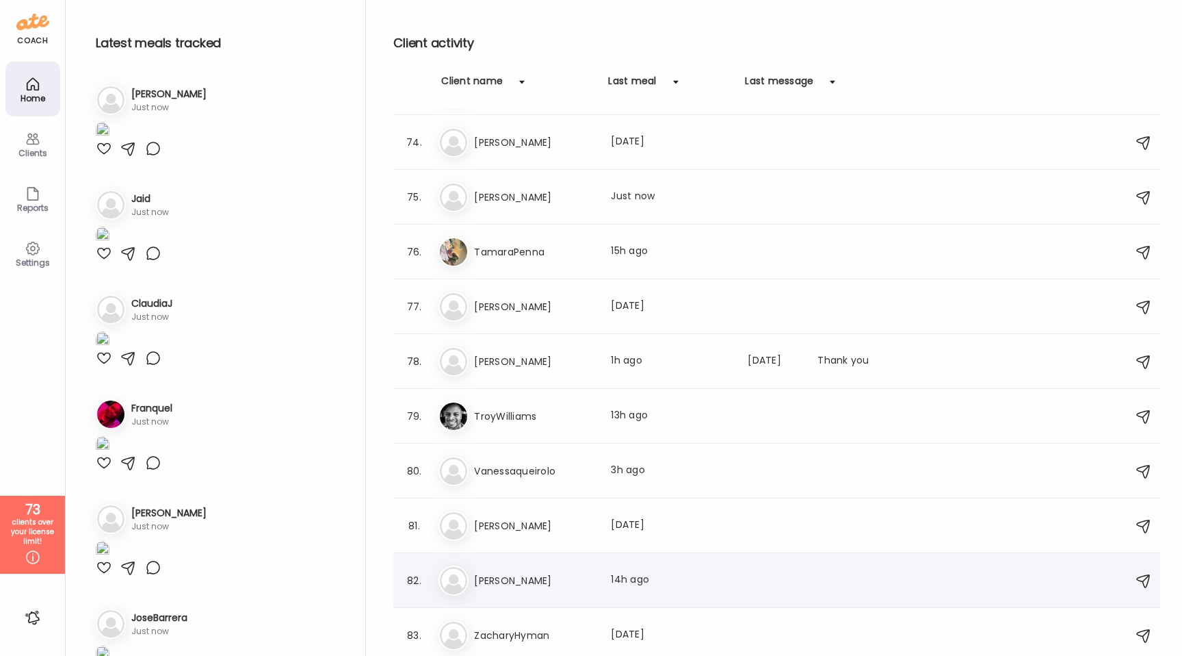
click at [538, 588] on div "Wi [PERSON_NAME] Last meal: 14h ago" at bounding box center [779, 580] width 681 height 30
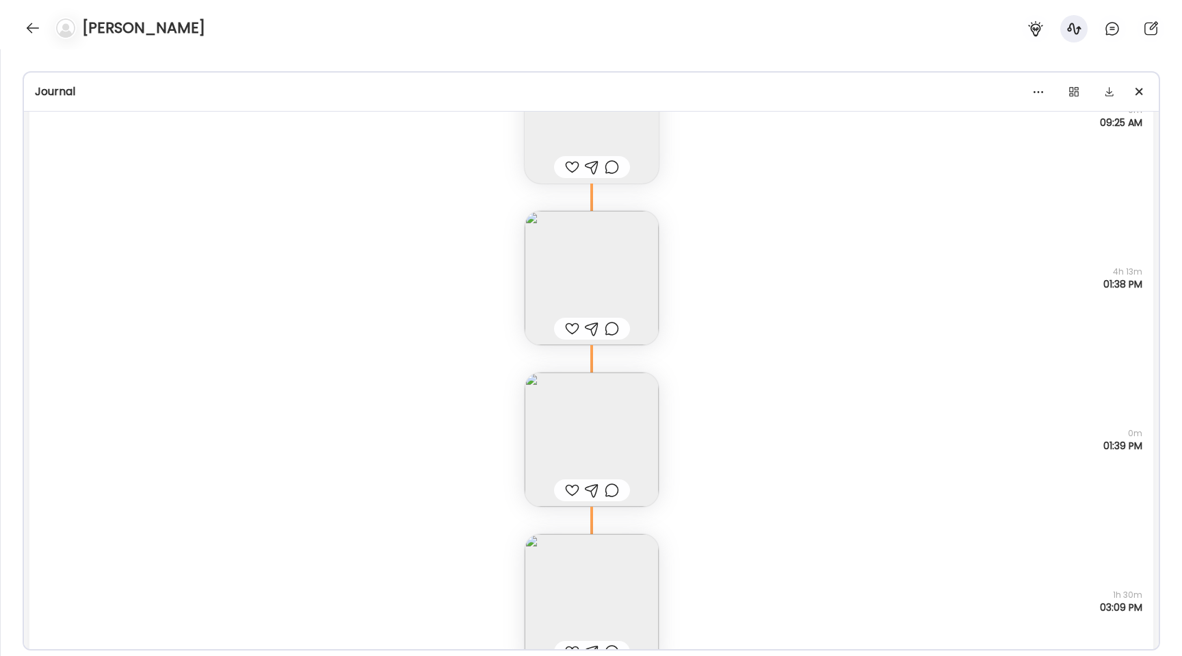
scroll to position [7530, 0]
